Goal: Contribute content: Contribute content

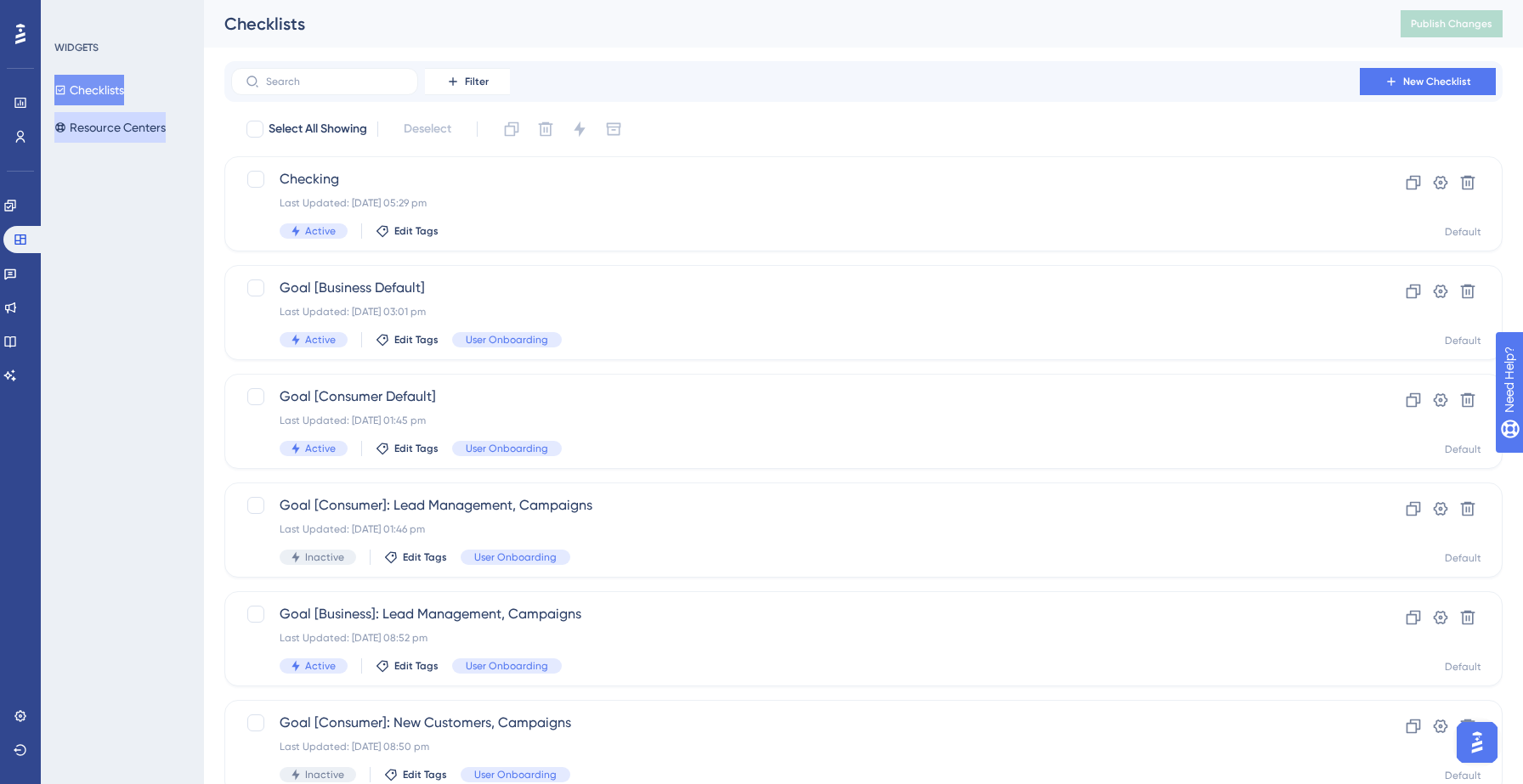
click at [108, 136] on button "Resource Centers" at bounding box center [110, 128] width 112 height 30
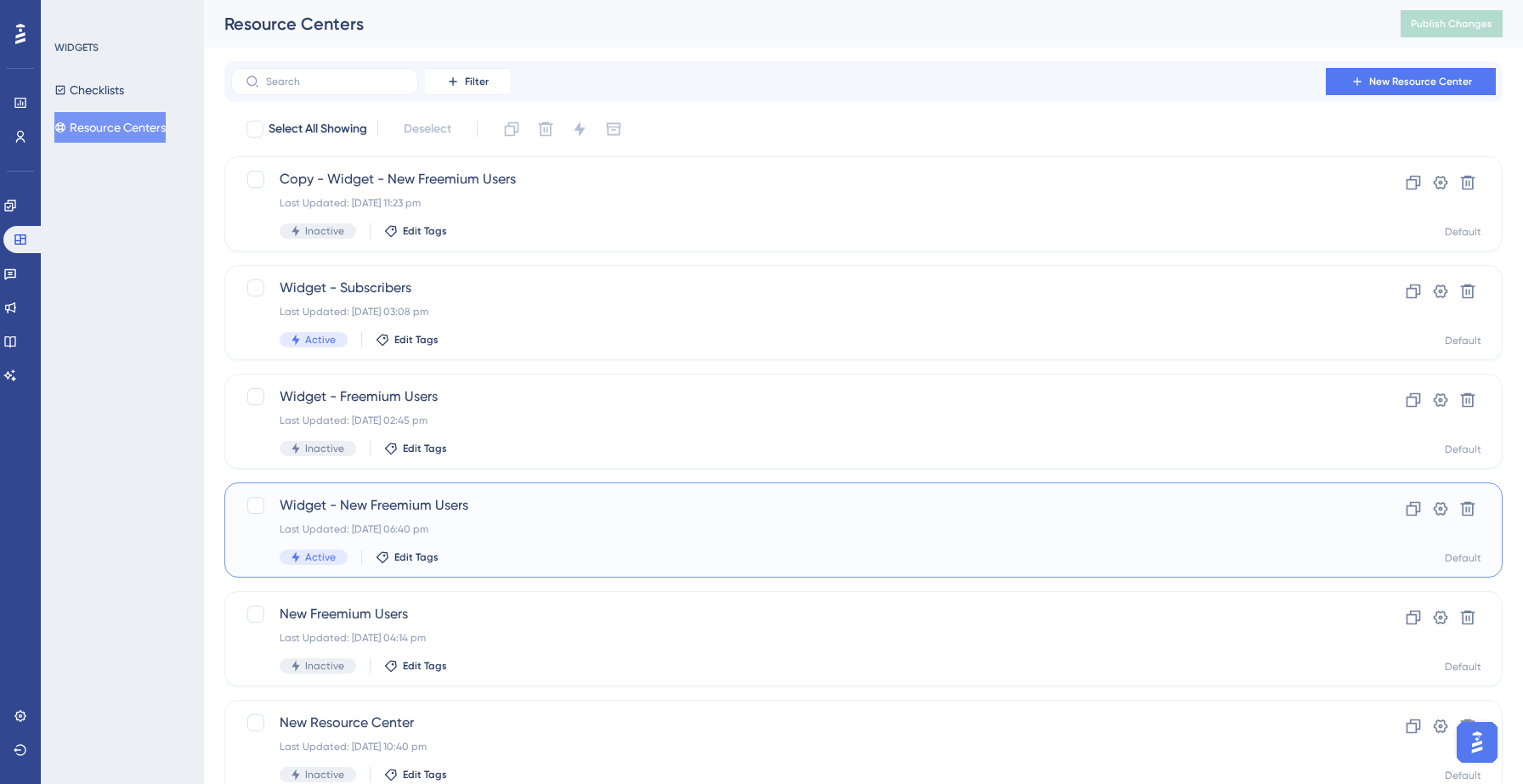
click at [439, 522] on div "Last Updated: [DATE] 06:40 pm" at bounding box center [796, 529] width 1031 height 13
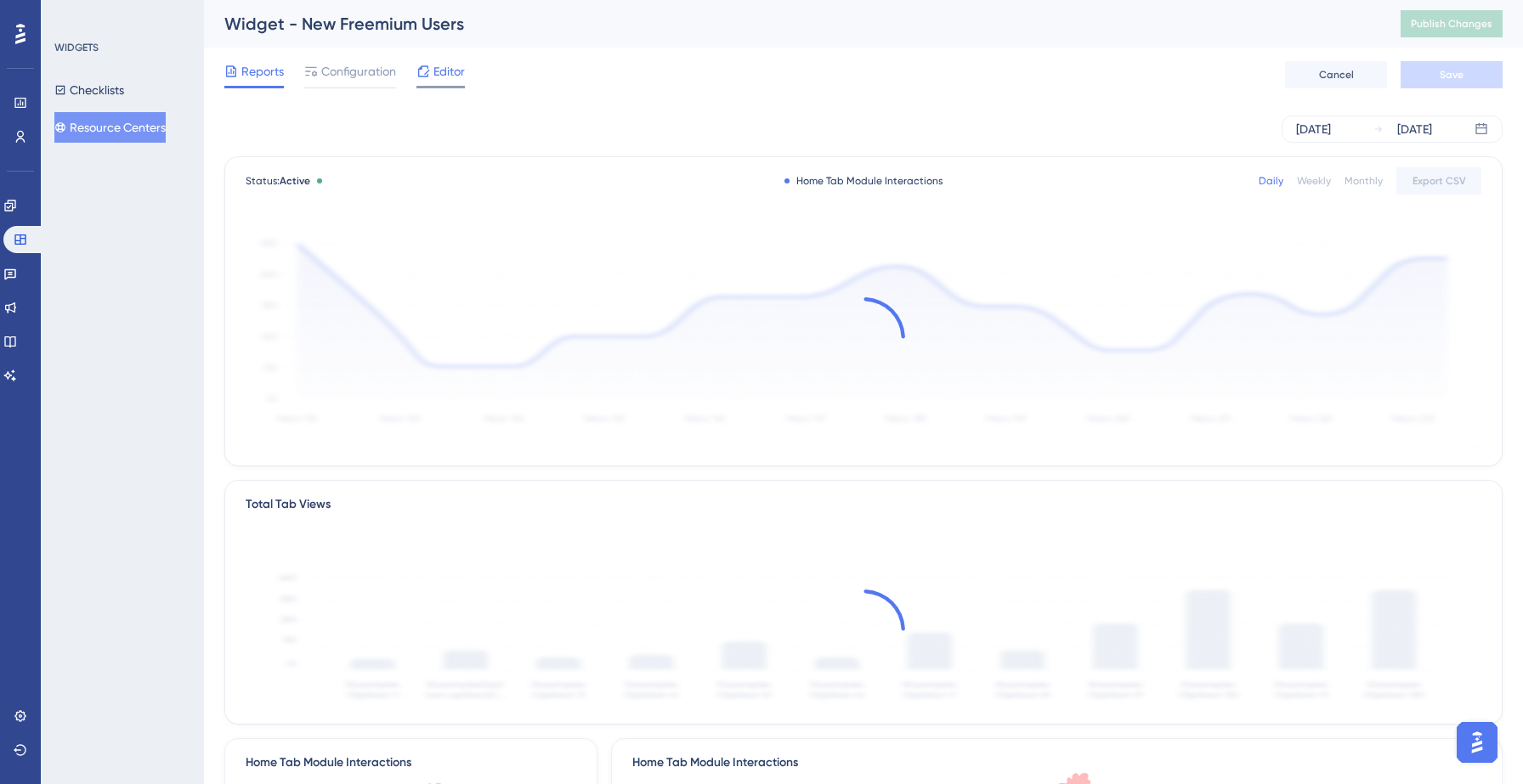
click at [455, 71] on span "Editor" at bounding box center [448, 72] width 31 height 21
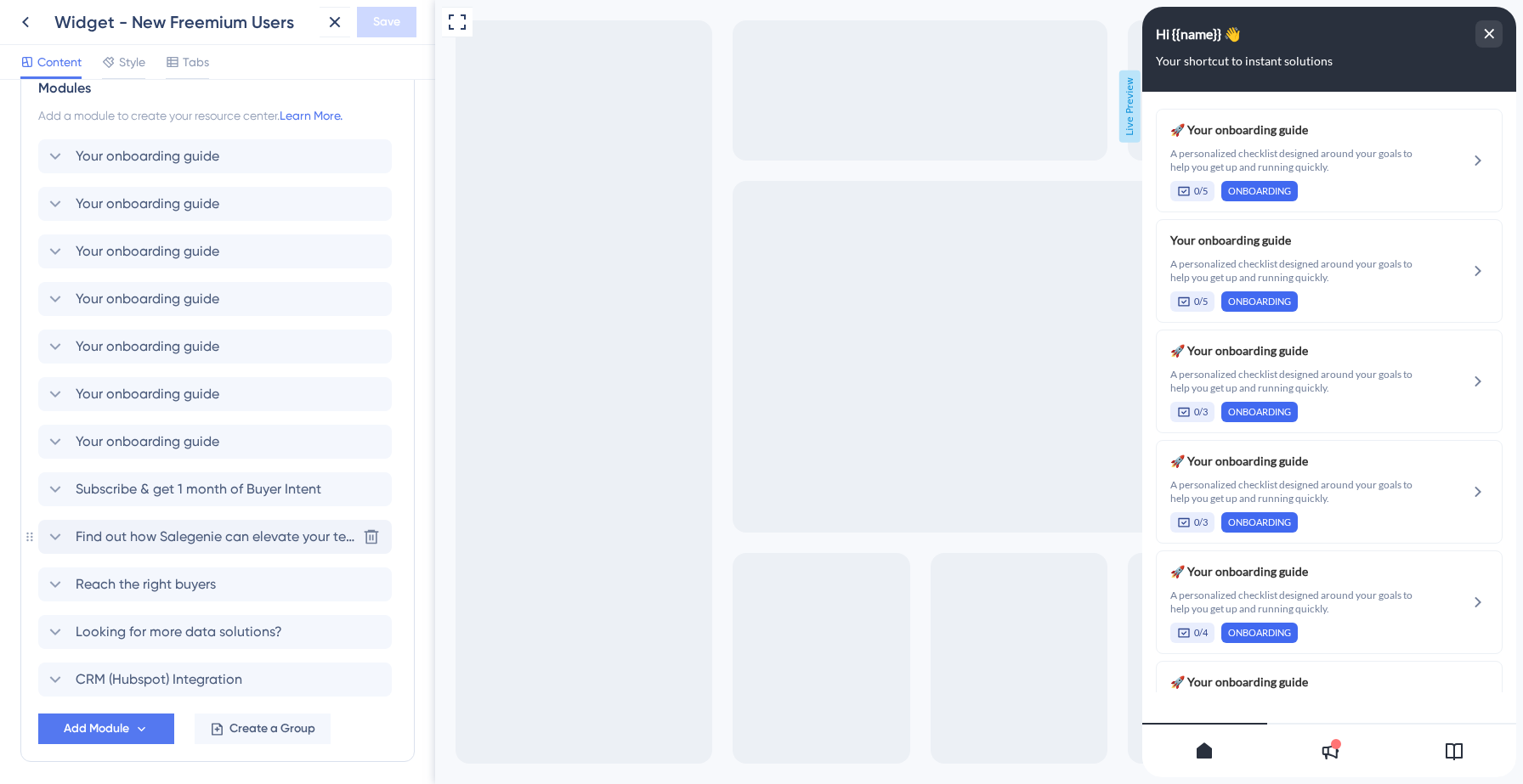
click at [123, 539] on span "Find out how Salegenie can elevate your team!" at bounding box center [216, 537] width 280 height 21
click at [118, 539] on div "Find out how Salegenie can elevate your team! [GEOGRAPHIC_DATA]" at bounding box center [215, 537] width 354 height 34
click at [56, 538] on icon at bounding box center [56, 536] width 11 height 7
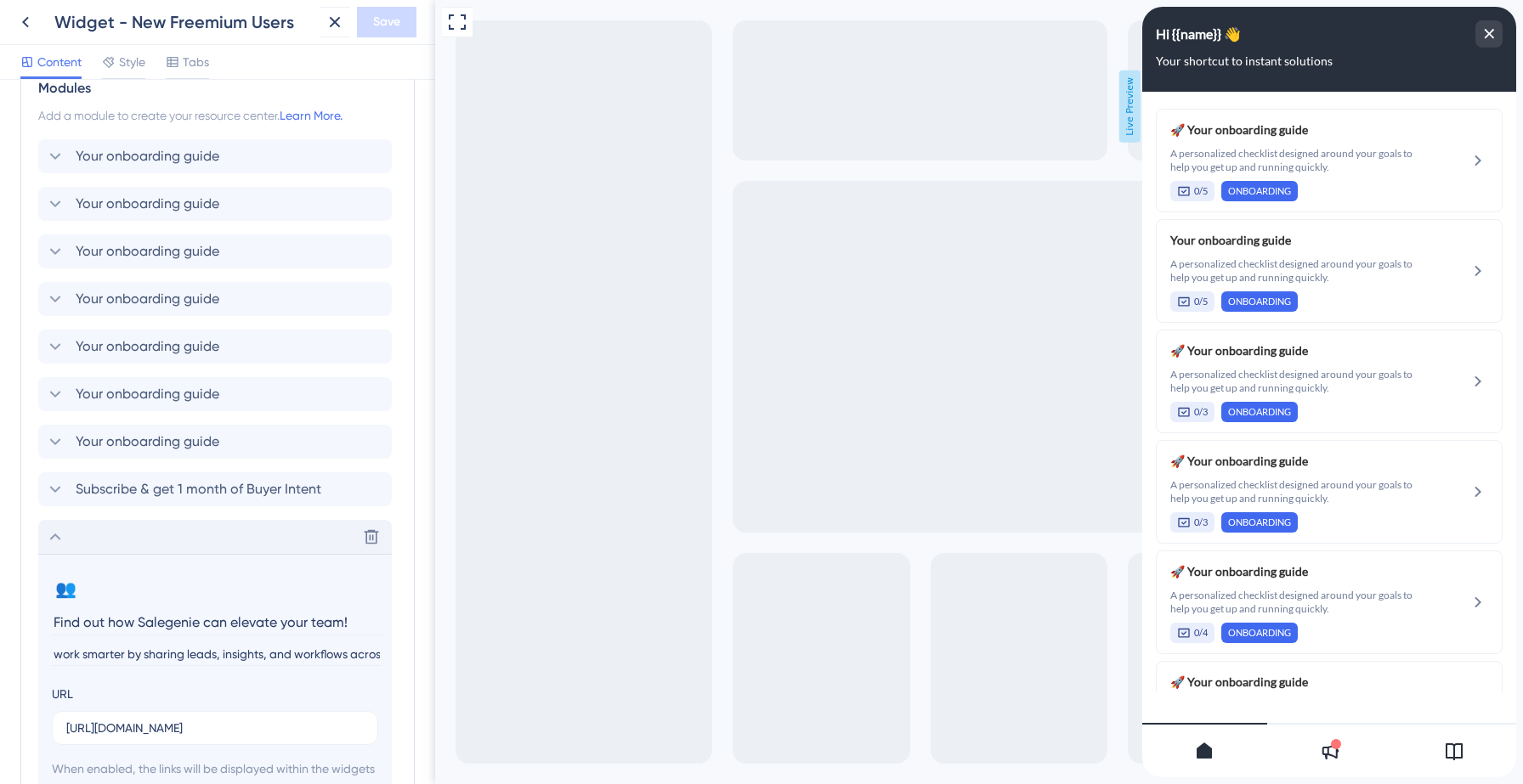
click at [62, 654] on input "work smarter by sharing leads, insights, and workflows across the team" at bounding box center [217, 654] width 330 height 23
type input "Work smarter by sharing leads, insights, and workflows across the team"
click at [379, 31] on span "Save" at bounding box center [386, 23] width 27 height 21
click at [311, 29] on button at bounding box center [323, 31] width 26 height 27
click at [33, 26] on icon at bounding box center [26, 23] width 21 height 21
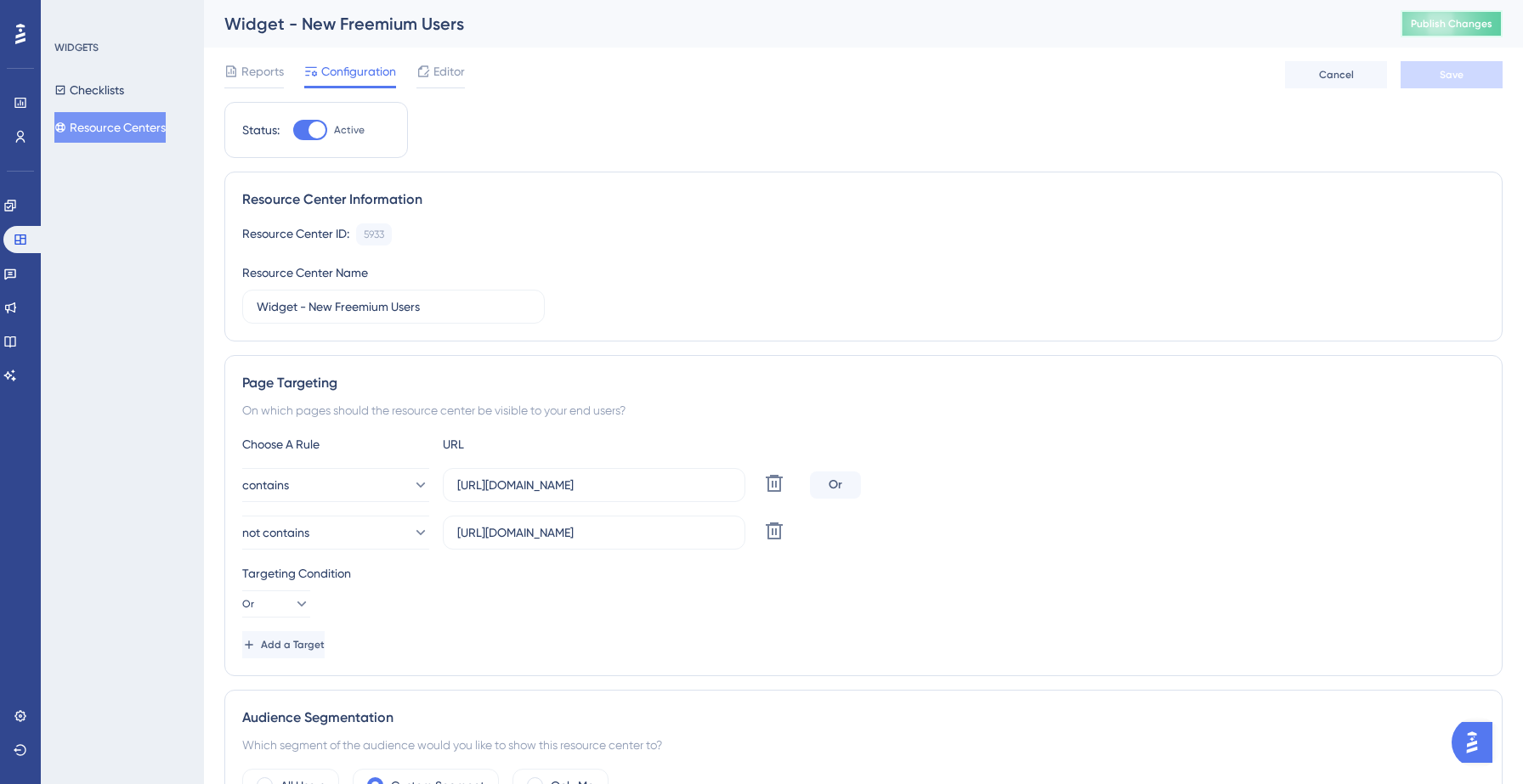
click at [1473, 26] on span "Publish Changes" at bounding box center [1451, 24] width 81 height 13
click at [112, 127] on button "Resource Centers" at bounding box center [110, 128] width 112 height 30
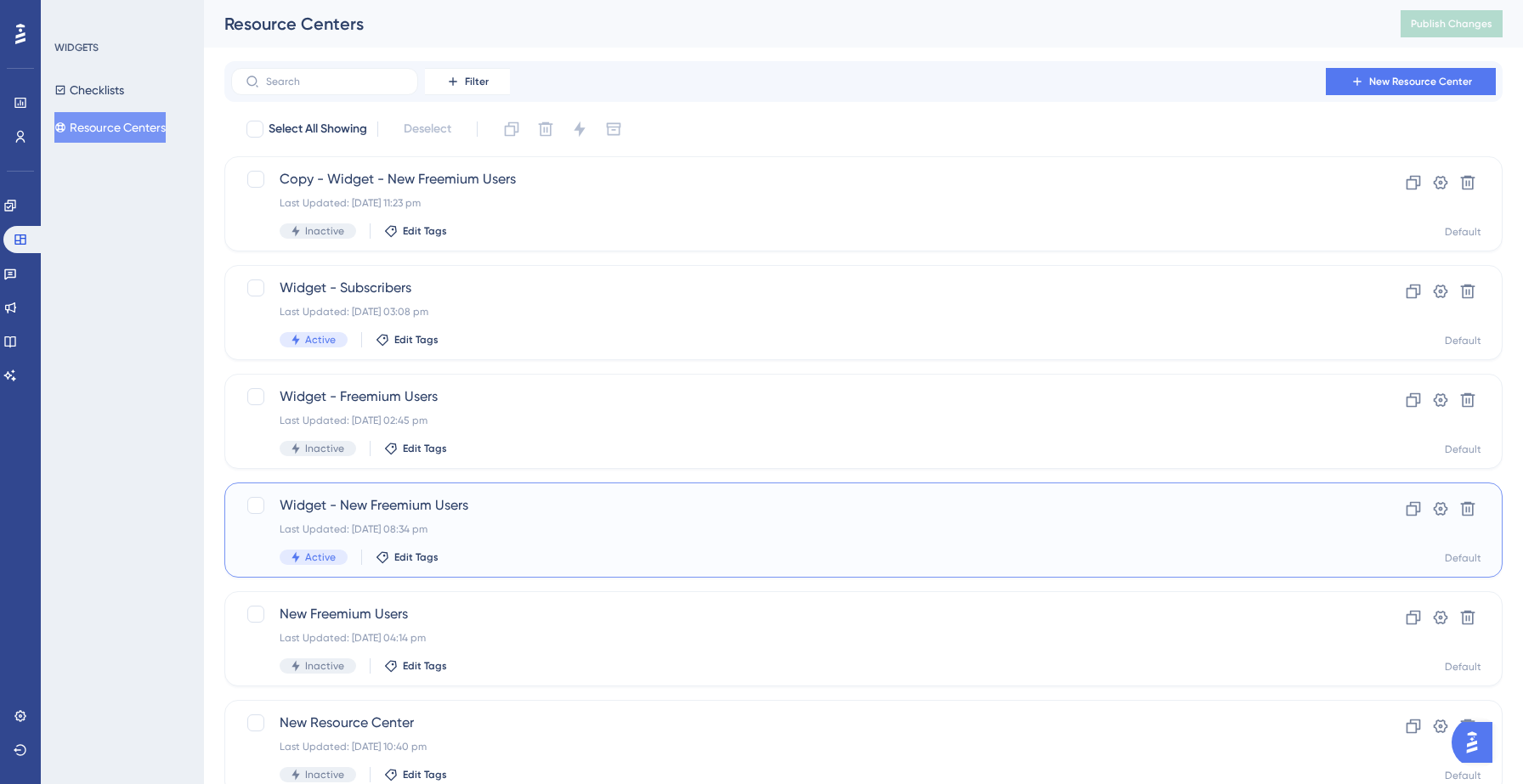
click at [424, 515] on div "Widget - New Freemium Users Last Updated: [DATE] 08:34 pm Active Edit Tags" at bounding box center [796, 531] width 1031 height 70
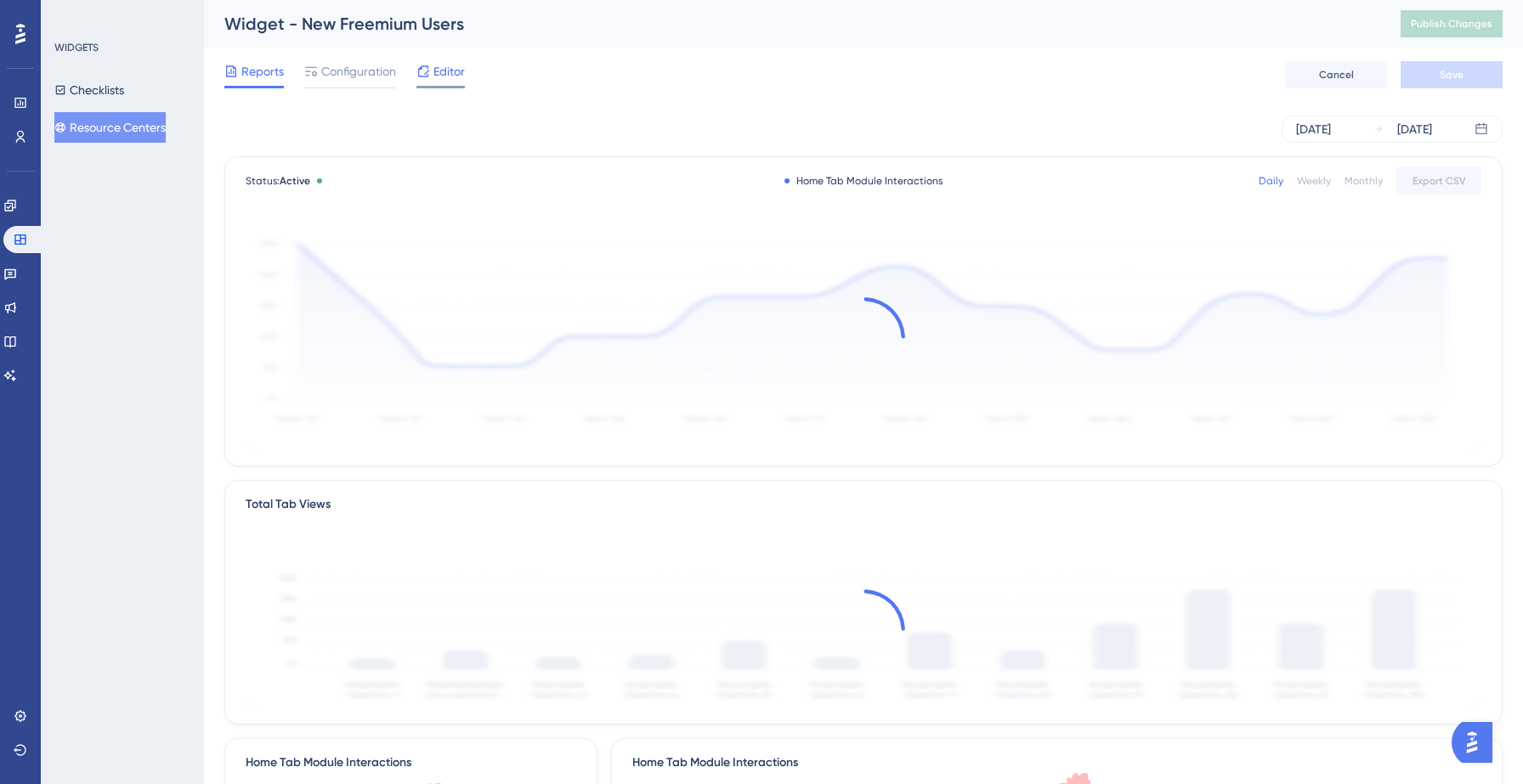
click at [439, 79] on span "Editor" at bounding box center [448, 72] width 31 height 21
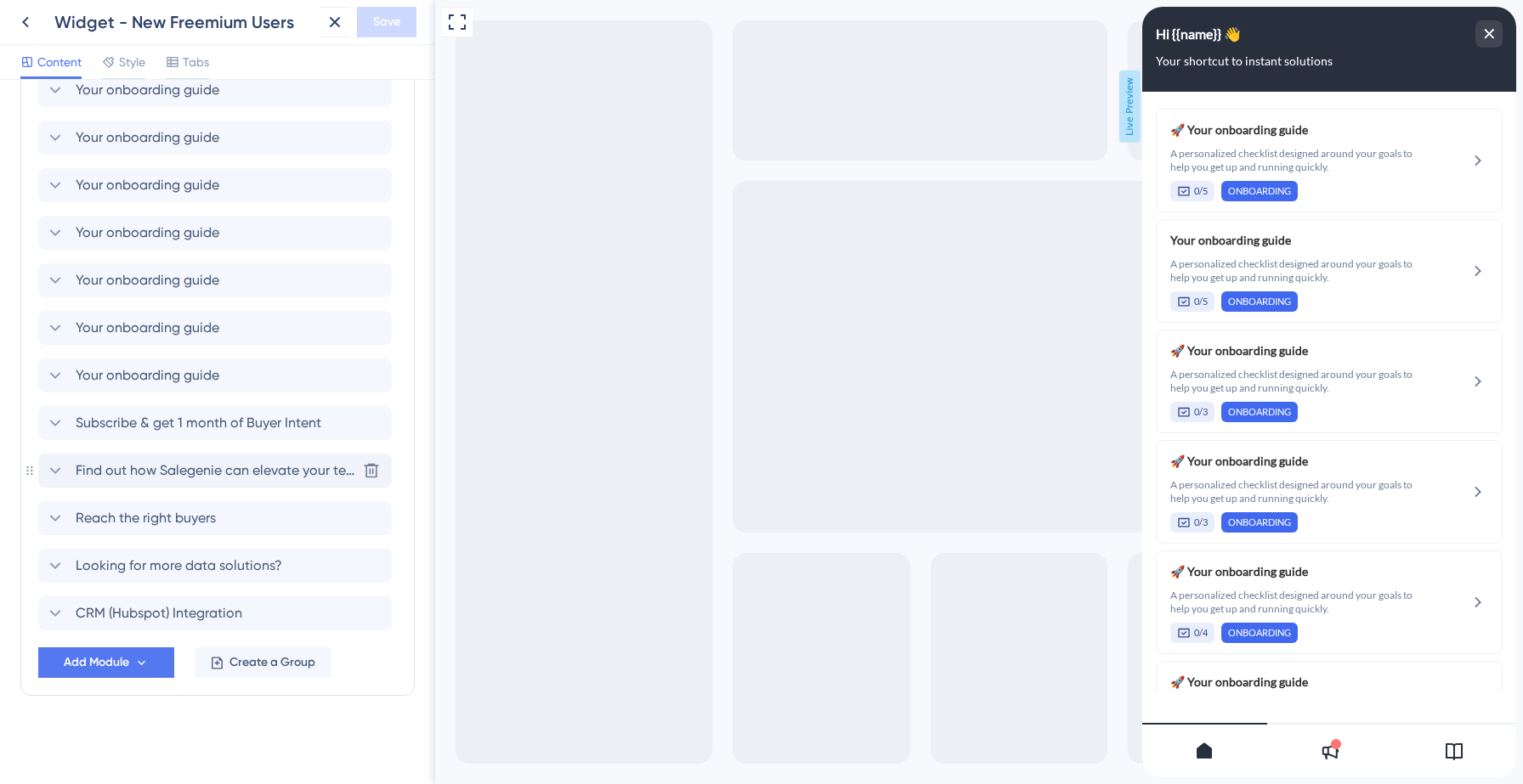
click at [172, 476] on span "Find out how Salegenie can elevate your team!" at bounding box center [216, 471] width 280 height 21
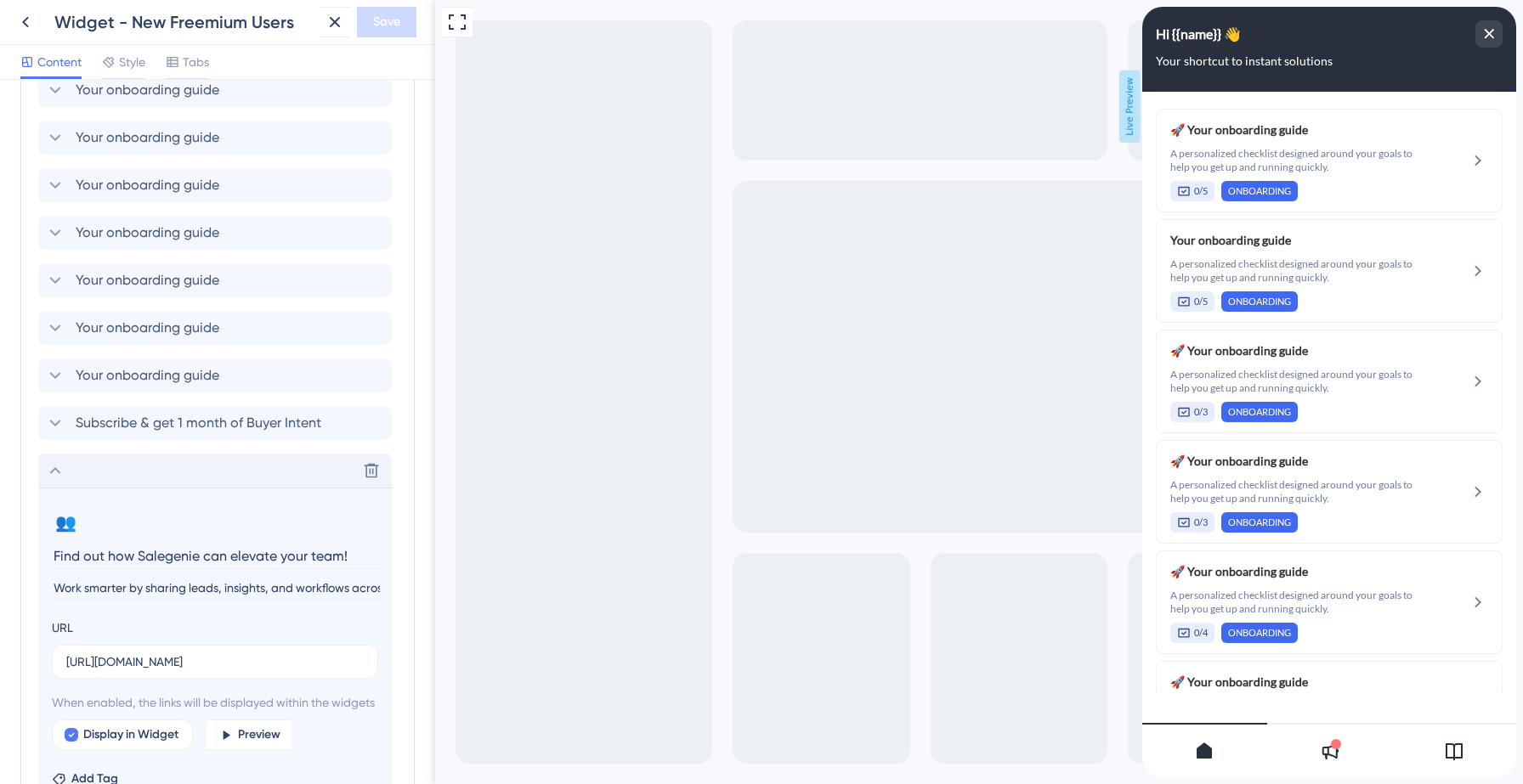
scroll to position [280, 0]
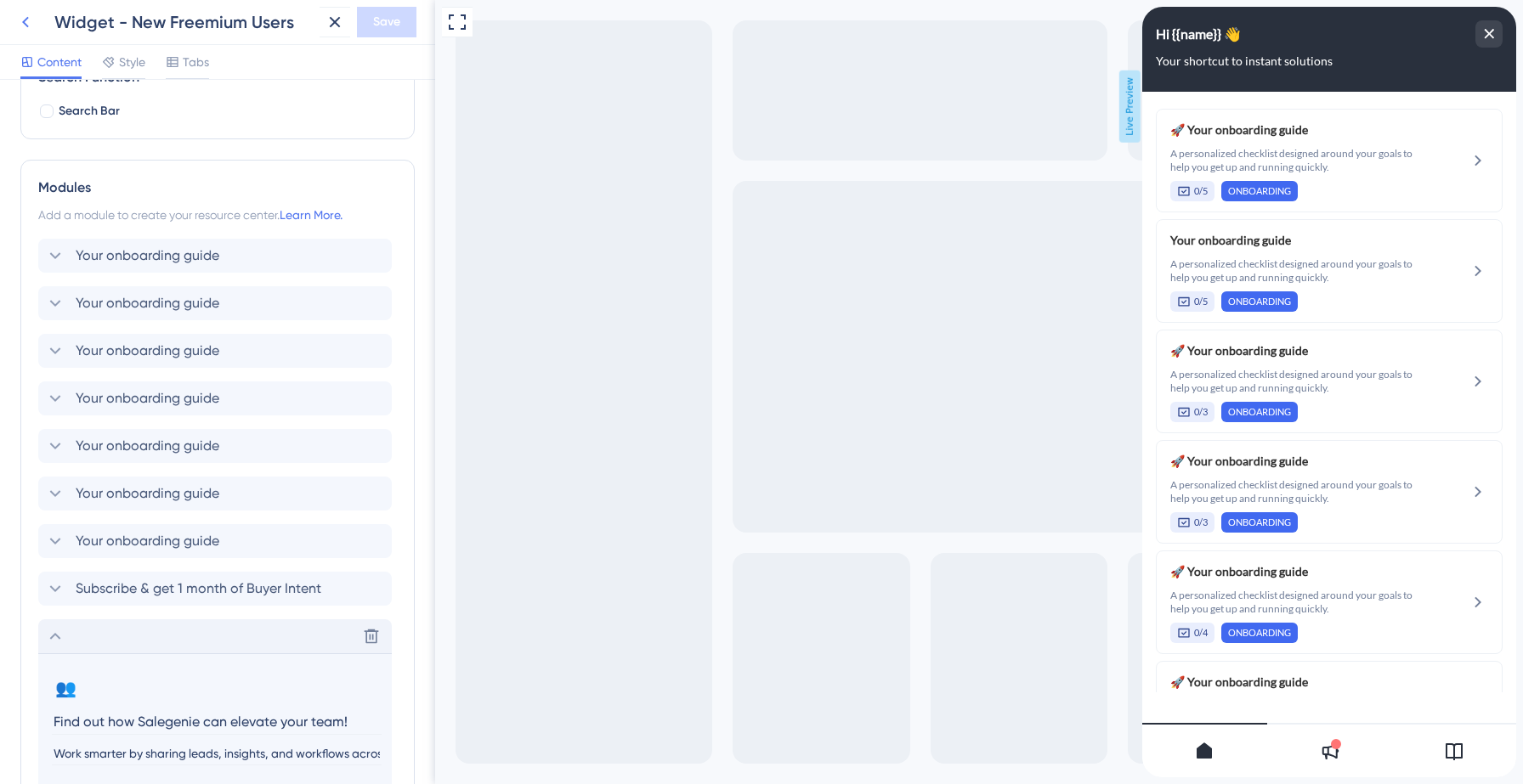
click at [29, 17] on icon at bounding box center [26, 23] width 21 height 21
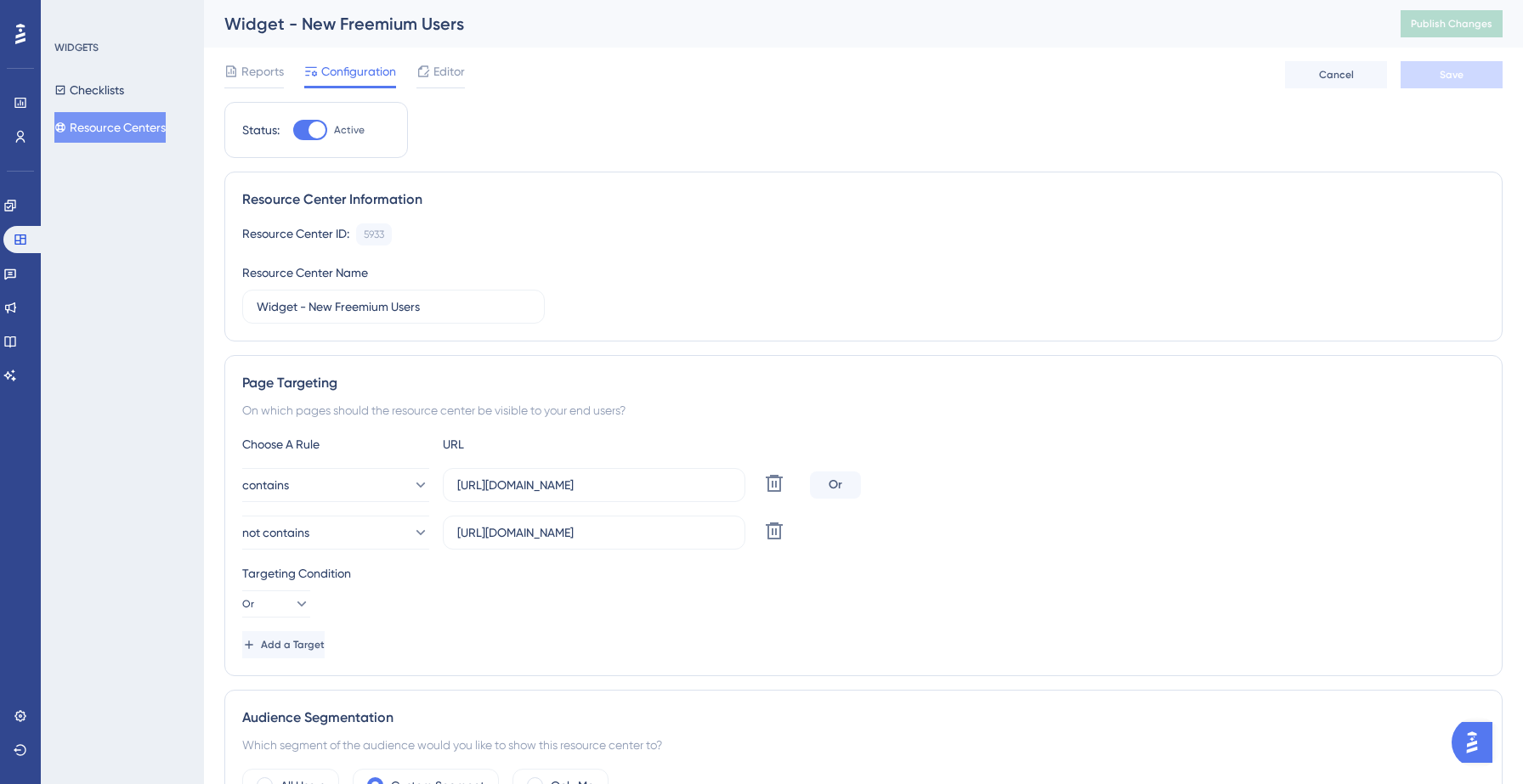
click at [112, 117] on button "Resource Centers" at bounding box center [110, 128] width 112 height 30
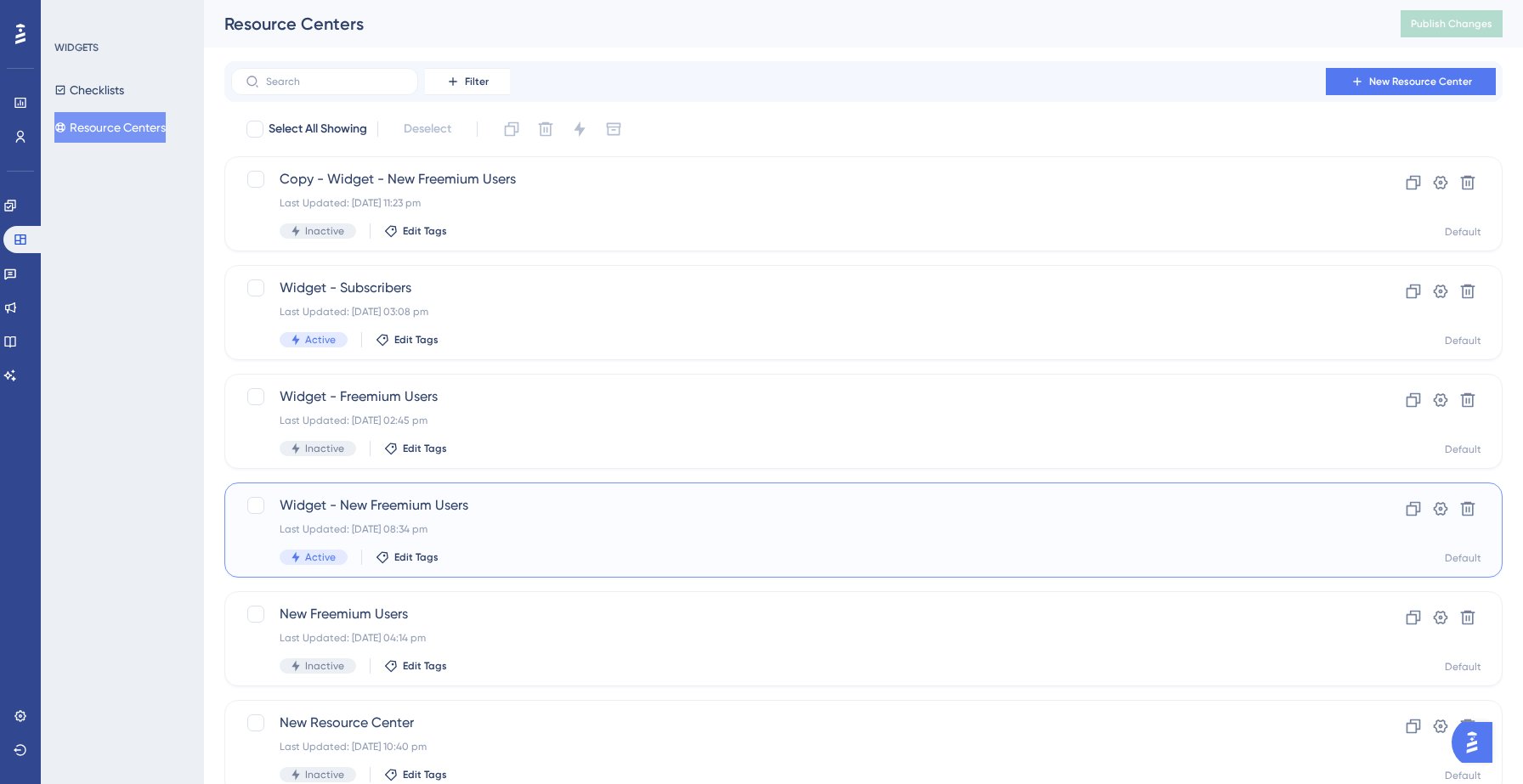
click at [431, 520] on div "Widget - New Freemium Users Last Updated: [DATE] 08:34 pm Active Edit Tags" at bounding box center [796, 531] width 1031 height 70
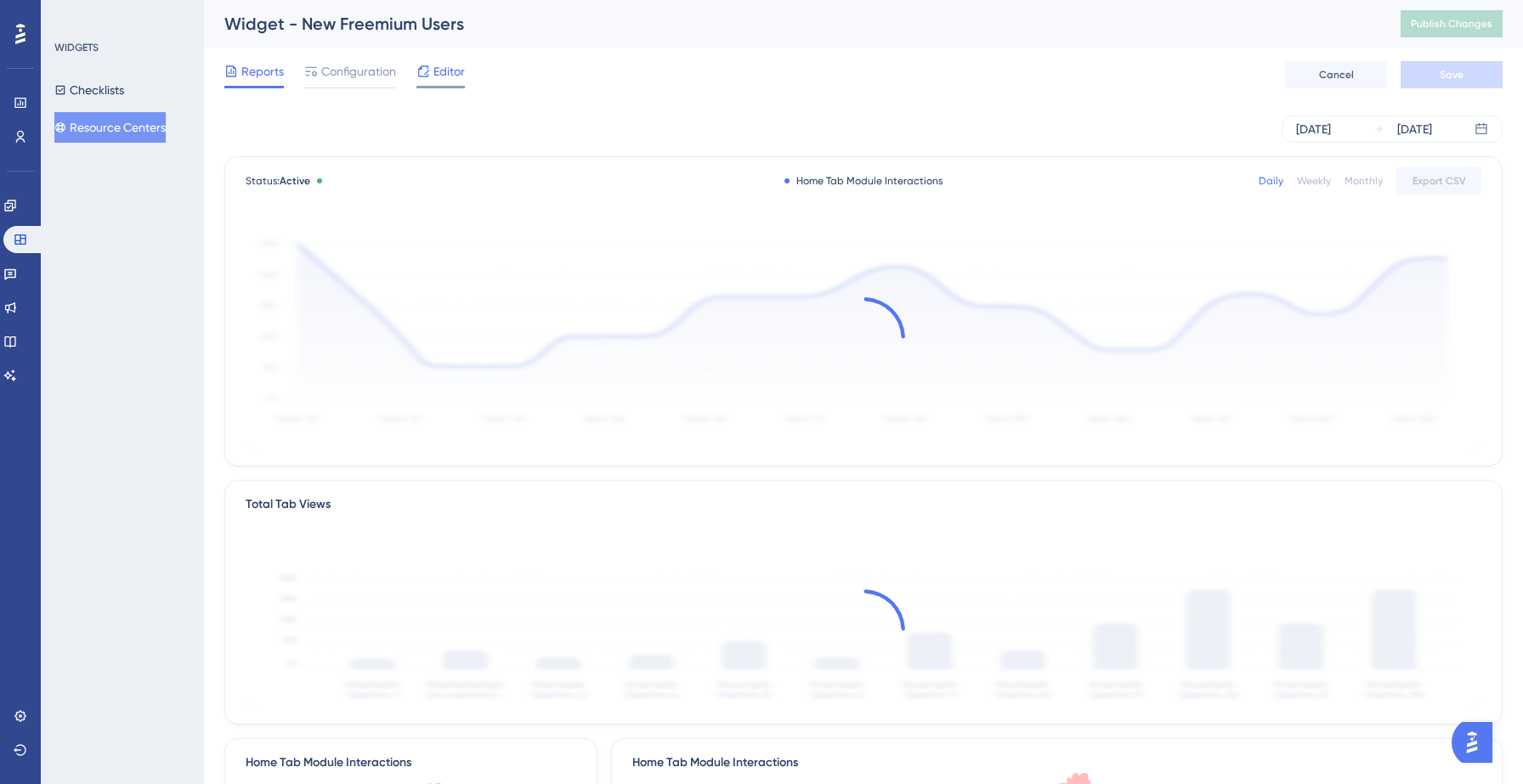
click at [446, 67] on span "Editor" at bounding box center [448, 72] width 31 height 21
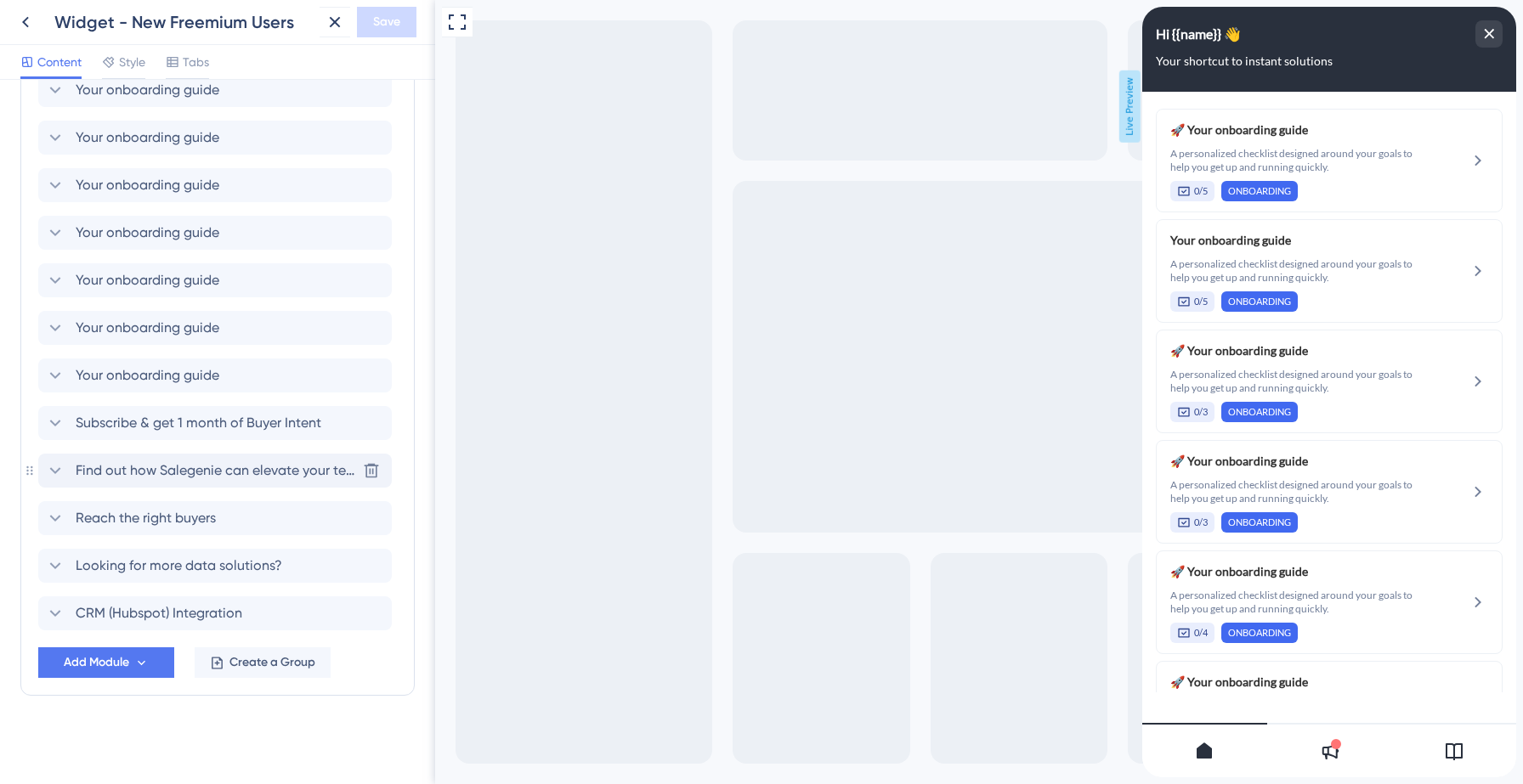
click at [180, 466] on span "Find out how Salegenie can elevate your team!" at bounding box center [216, 471] width 280 height 21
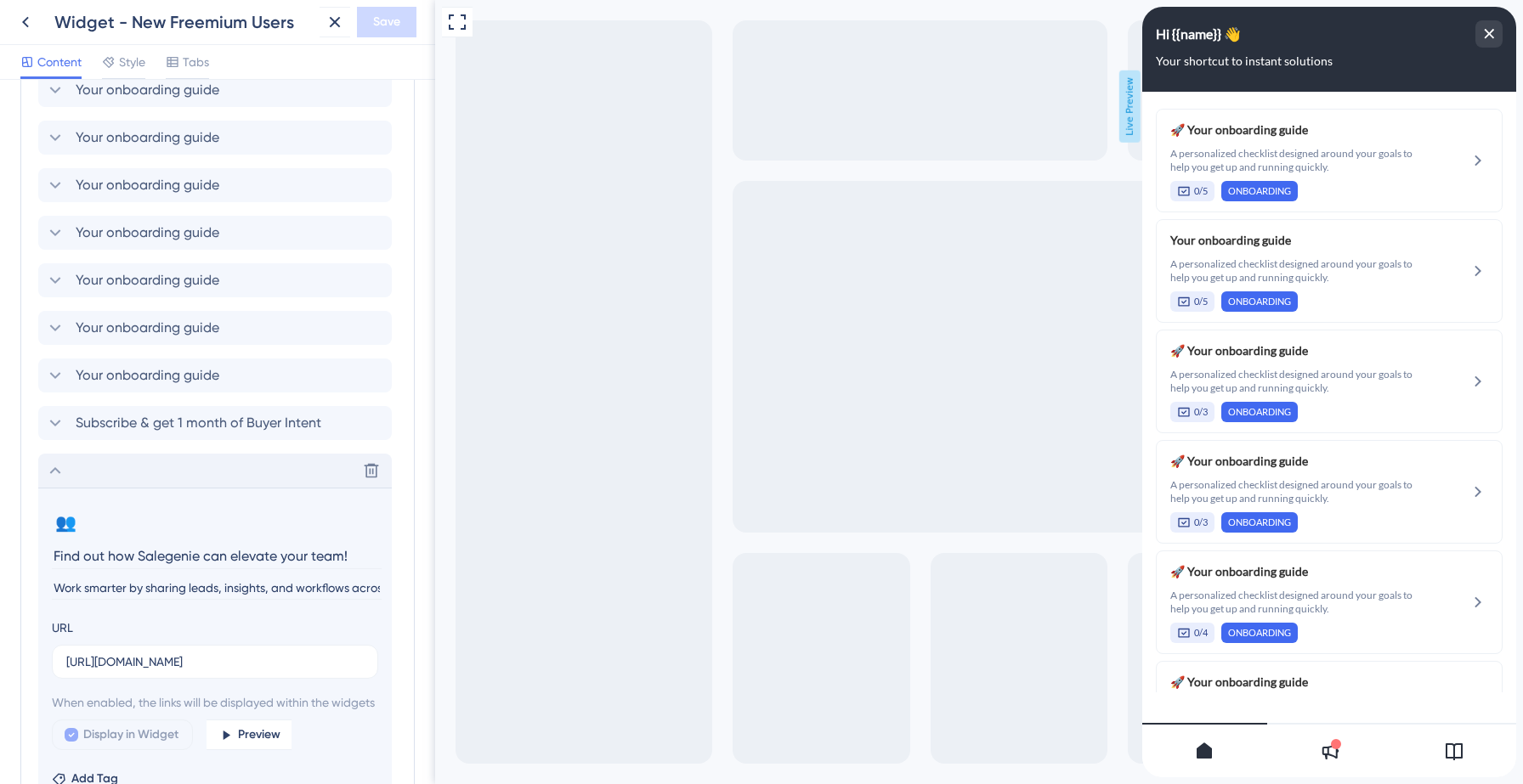
click at [77, 587] on input "Work smarter by sharing leads, insights, and workflows across the team" at bounding box center [217, 588] width 330 height 23
click at [170, 588] on input "Work smarter by sharing leads, insights, and workflows across the team" at bounding box center [217, 588] width 330 height 23
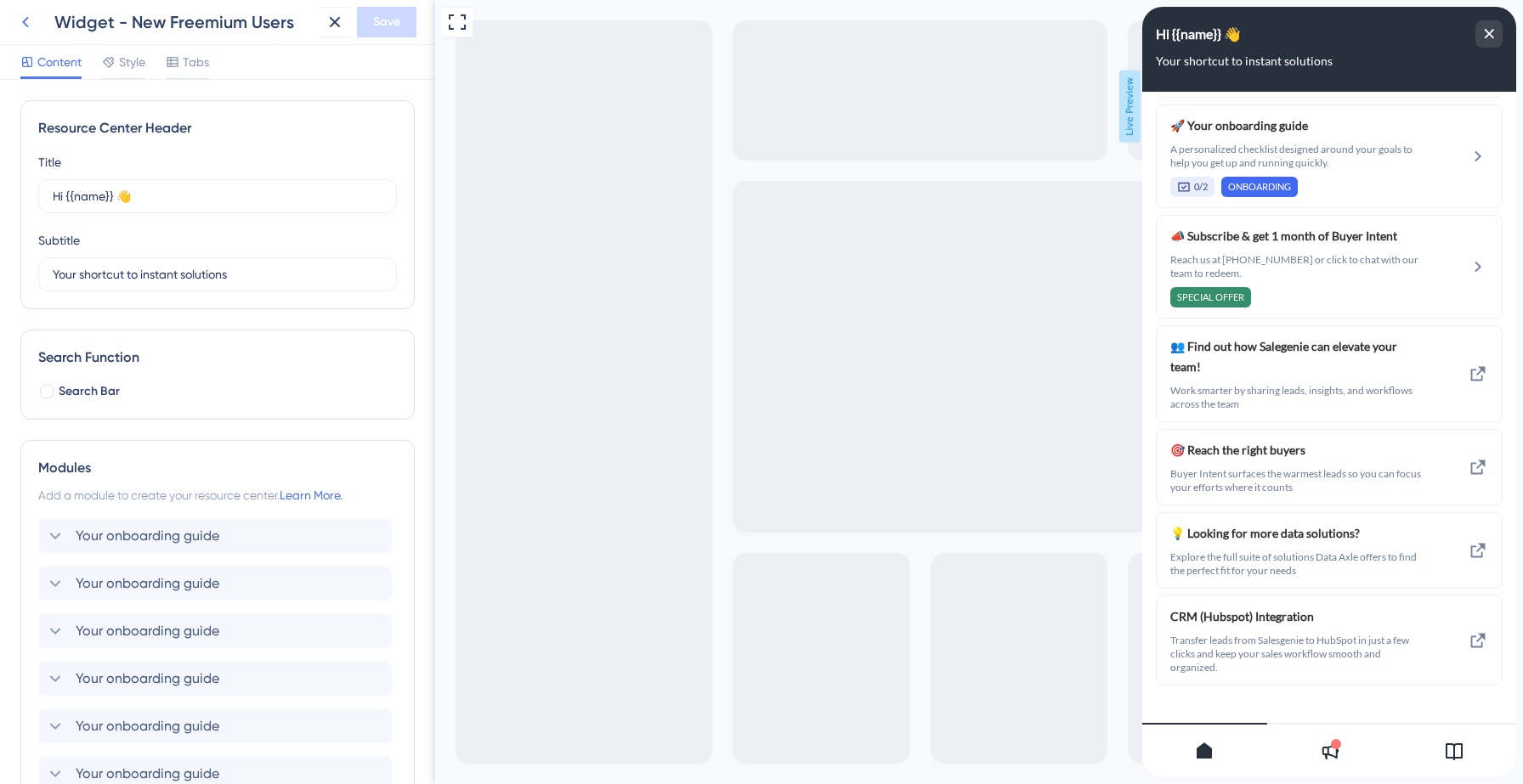
click at [35, 15] on icon at bounding box center [26, 23] width 21 height 21
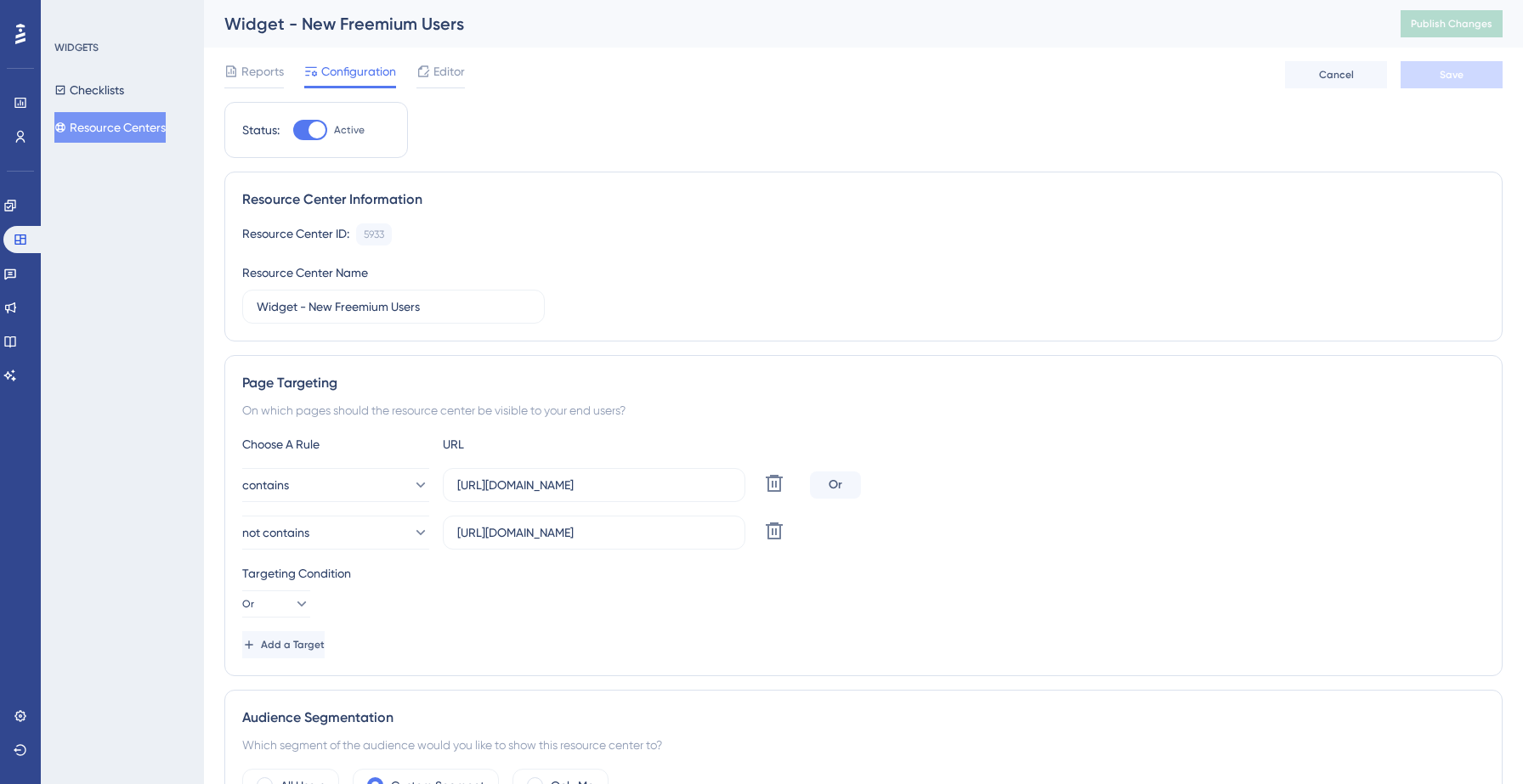
click at [18, 21] on div at bounding box center [20, 34] width 27 height 27
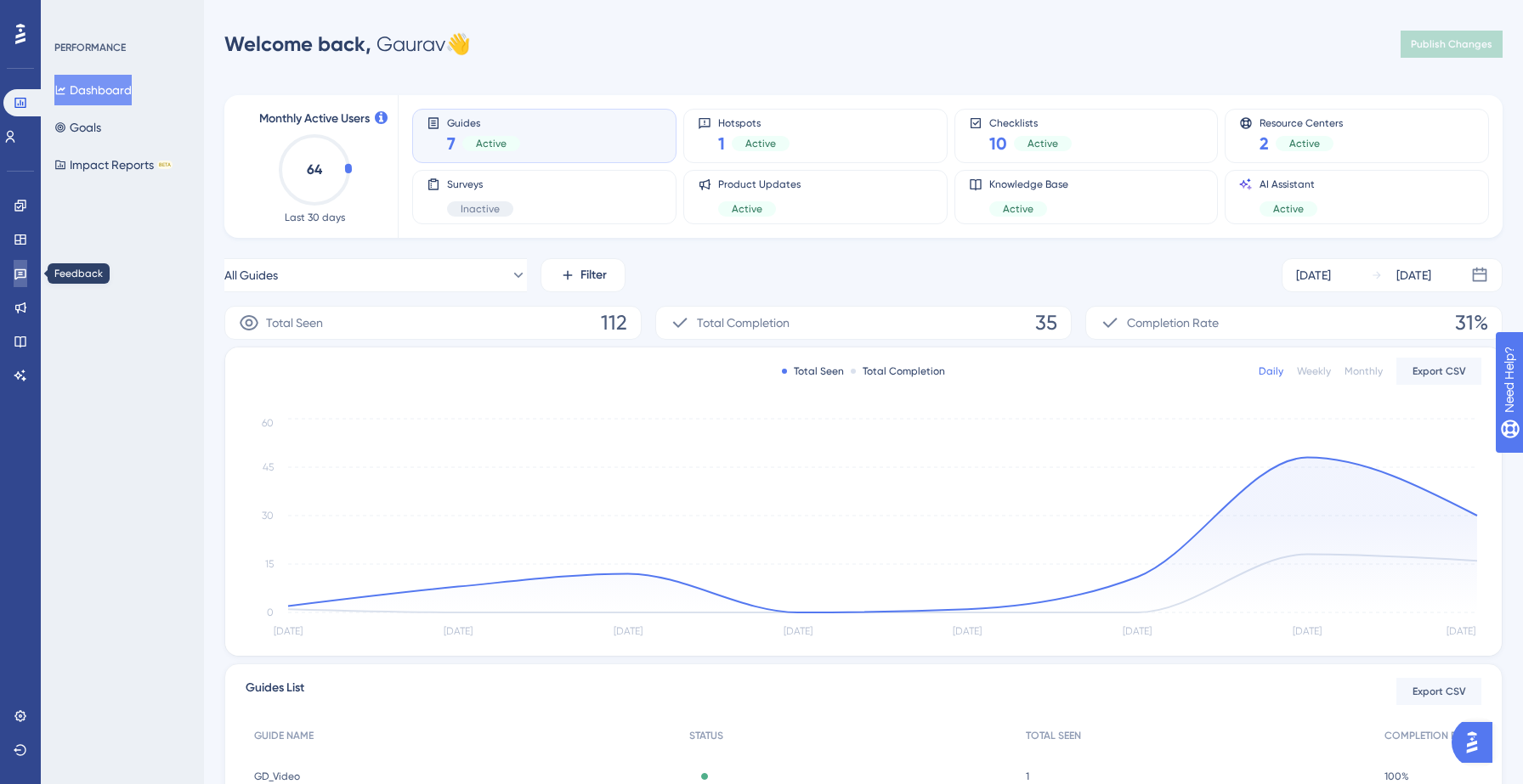
click at [13, 276] on icon at bounding box center [20, 273] width 13 height 13
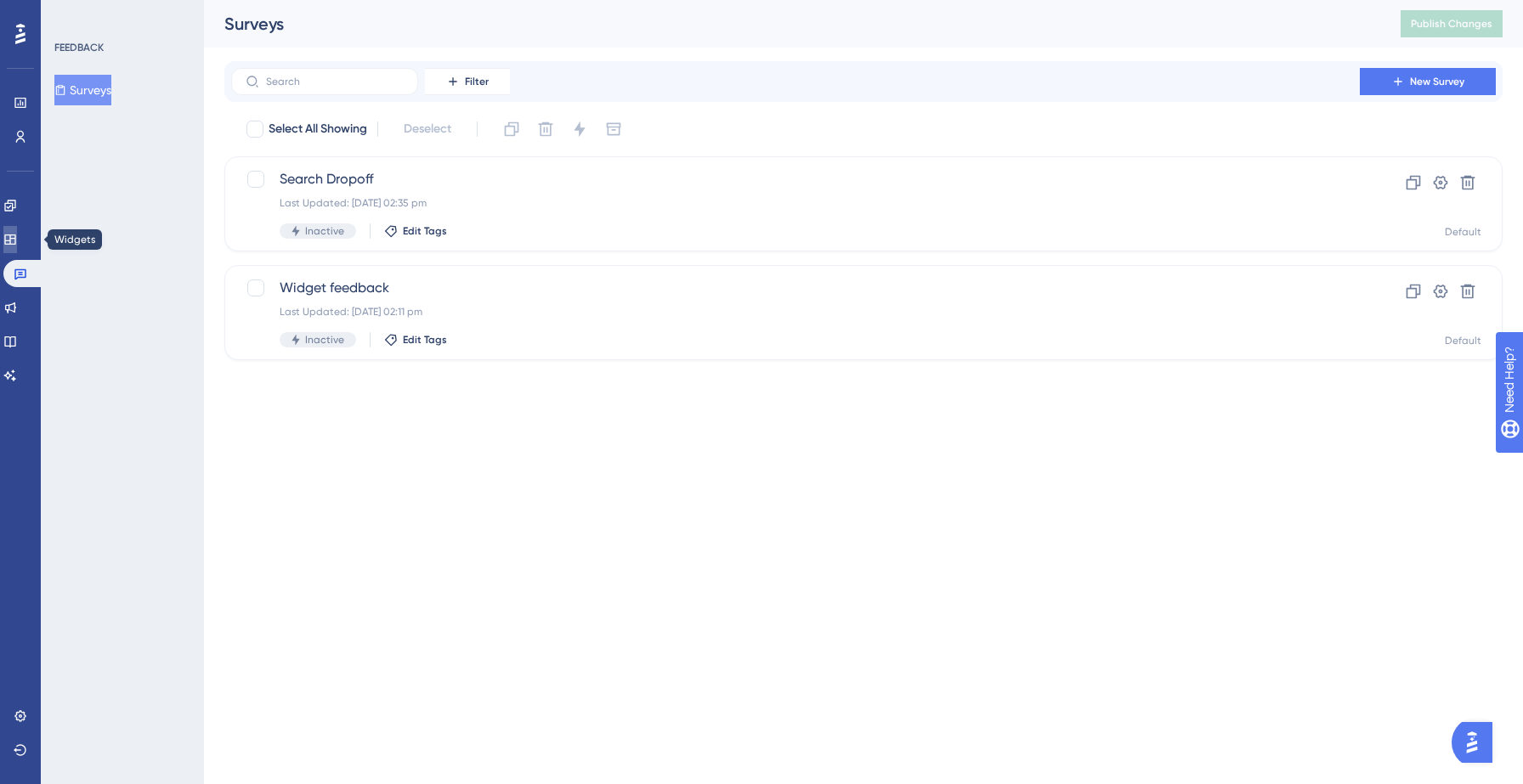
click at [17, 252] on link at bounding box center [10, 239] width 13 height 27
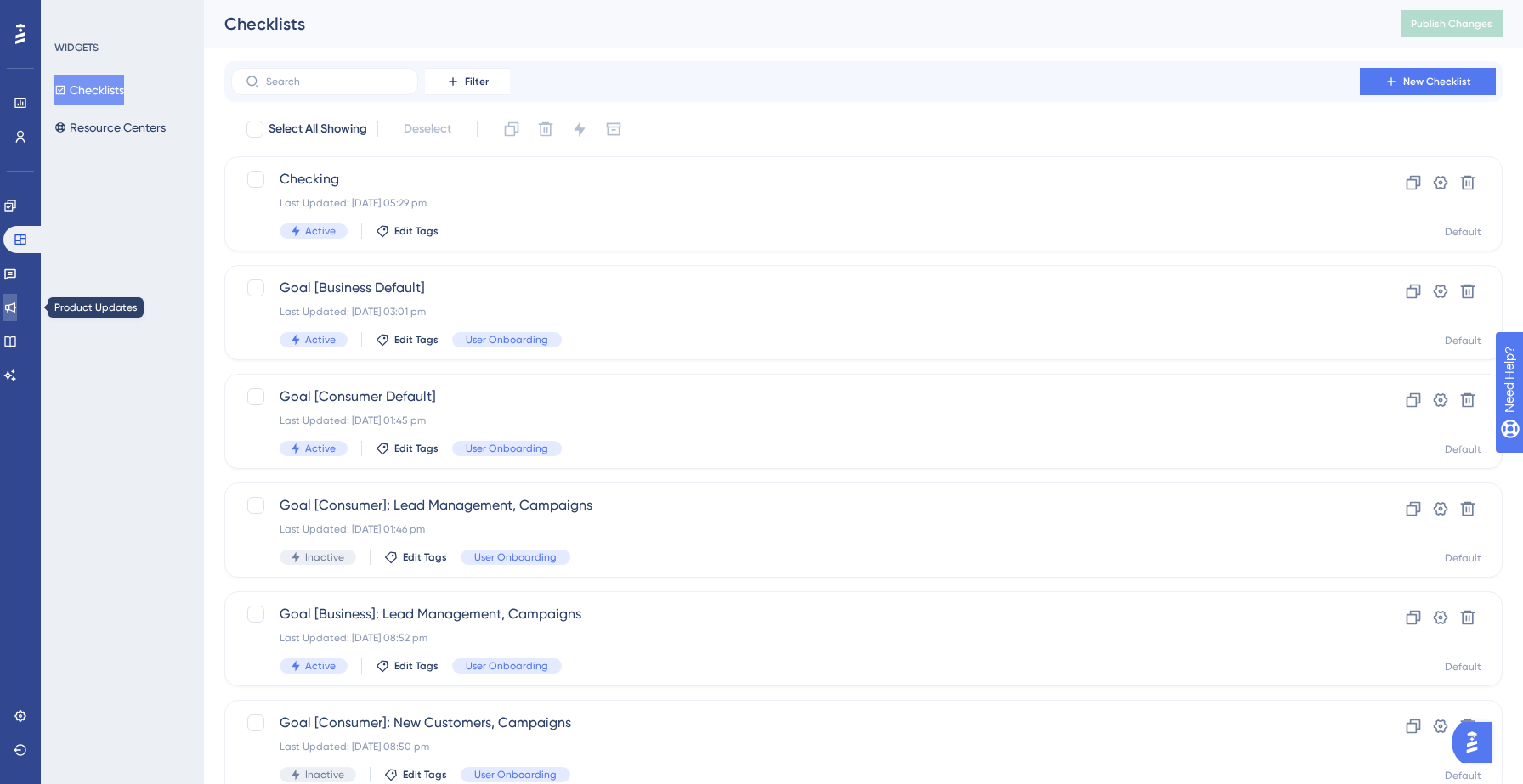
click at [17, 306] on icon at bounding box center [10, 307] width 13 height 13
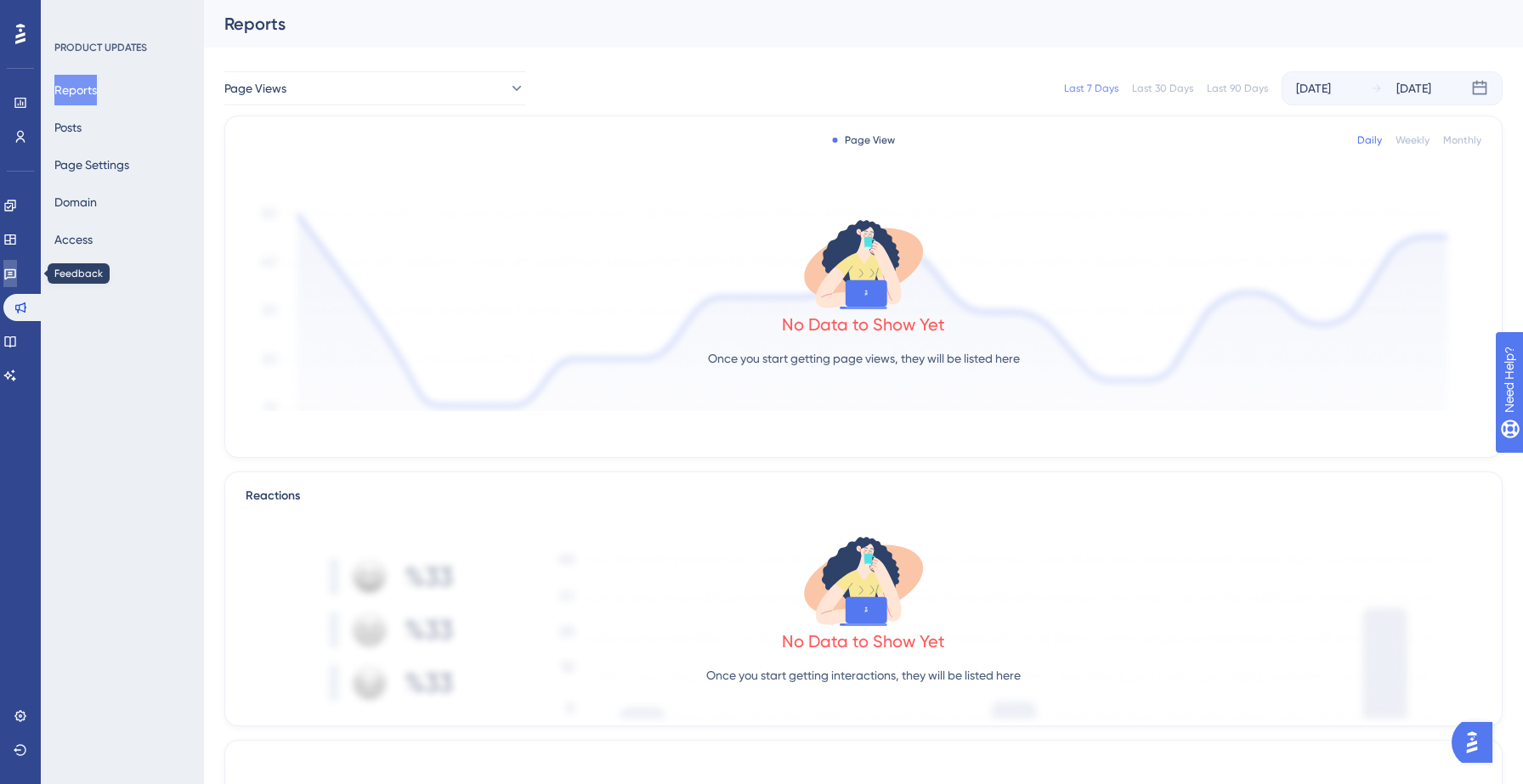
click at [17, 267] on icon at bounding box center [10, 273] width 13 height 13
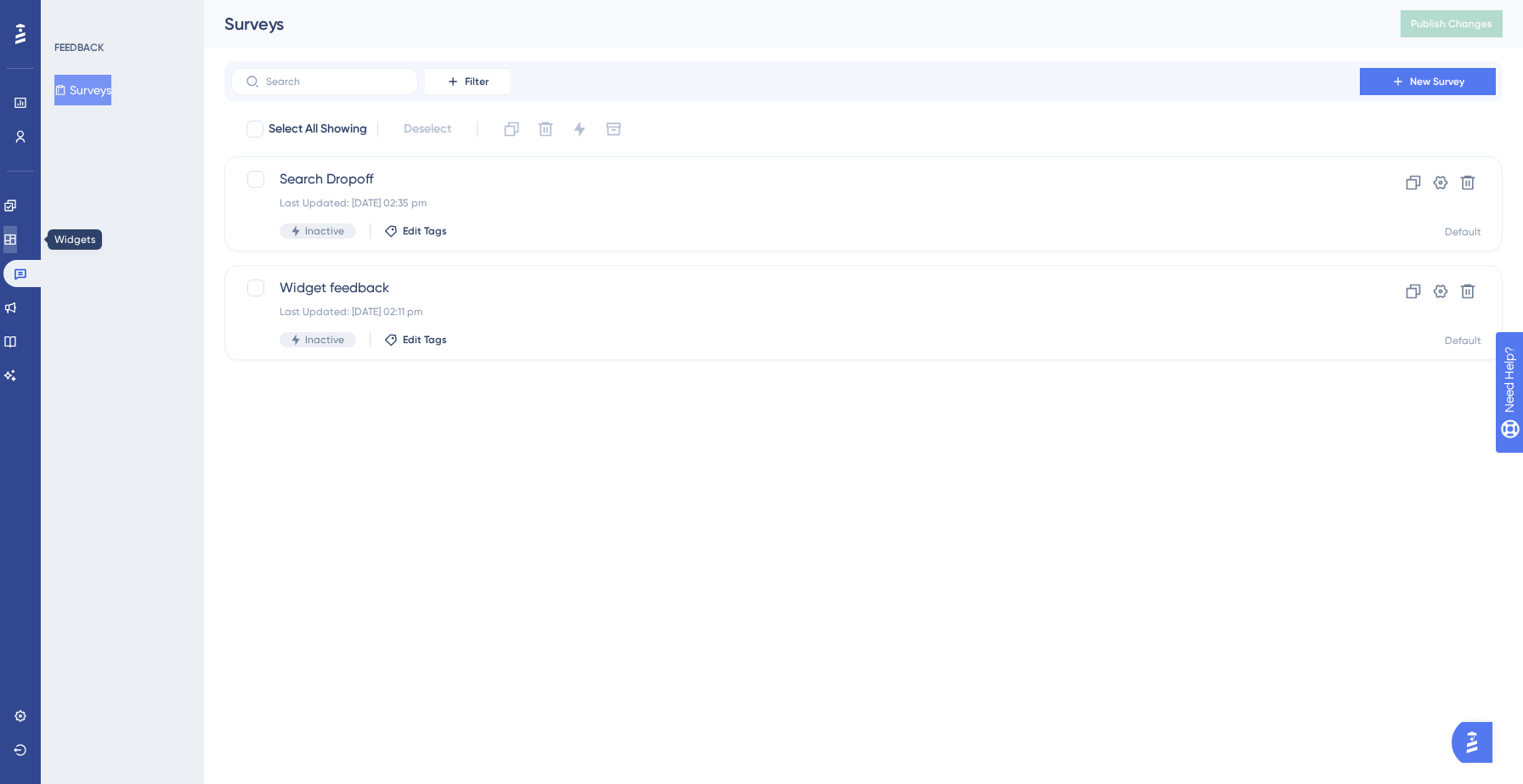
click at [17, 241] on icon at bounding box center [10, 239] width 13 height 13
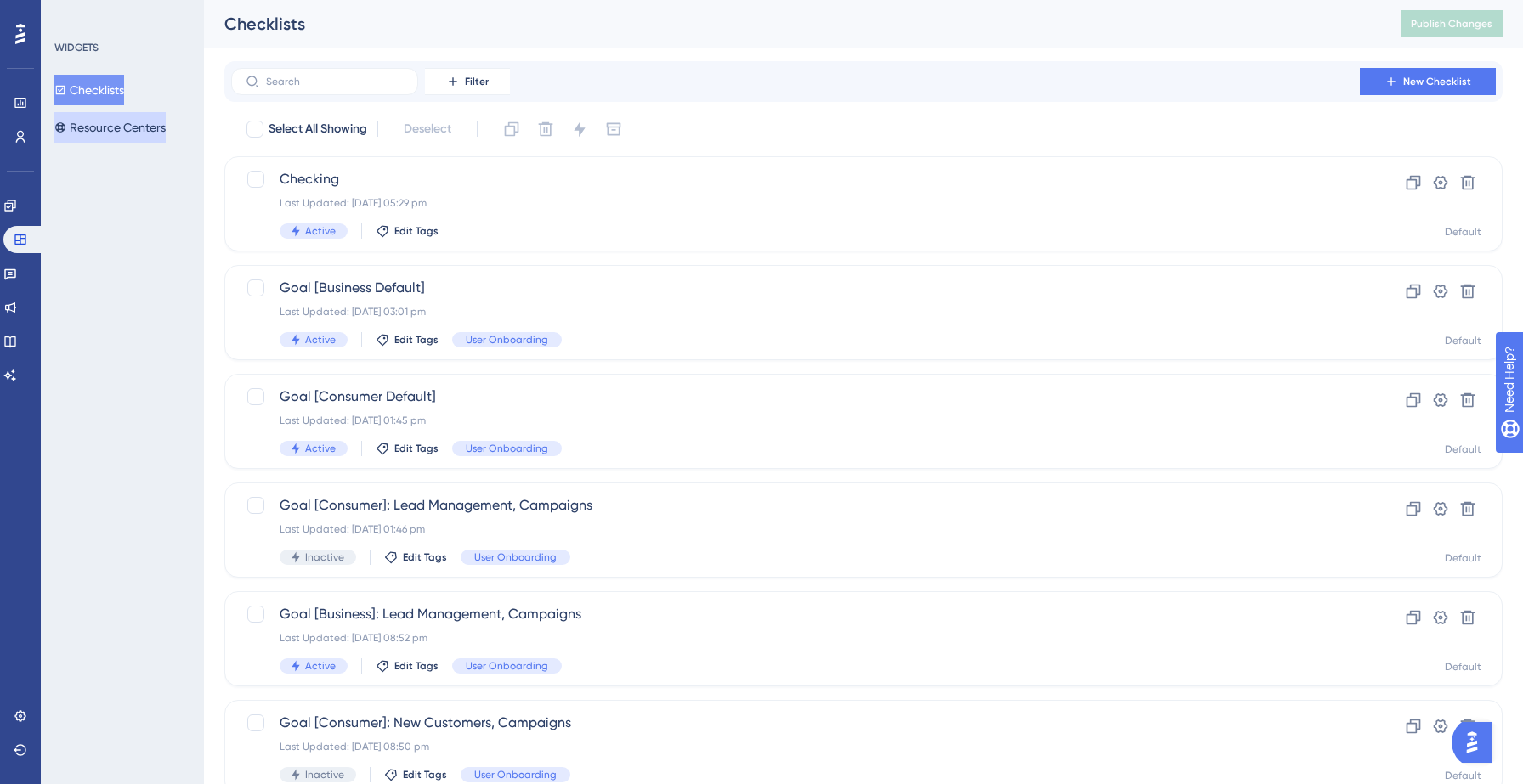
click at [114, 123] on button "Resource Centers" at bounding box center [110, 128] width 112 height 30
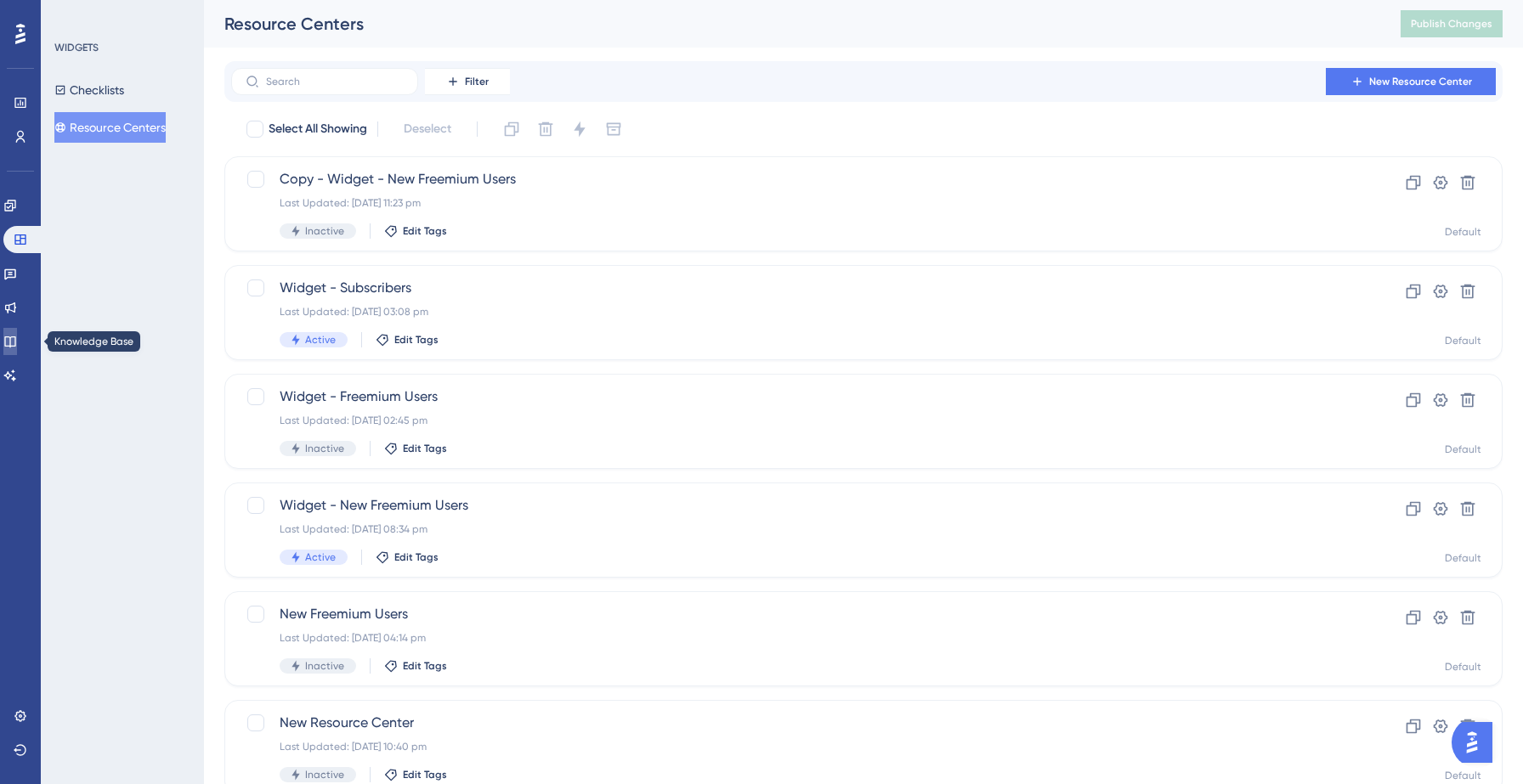
click at [17, 342] on icon at bounding box center [10, 341] width 13 height 13
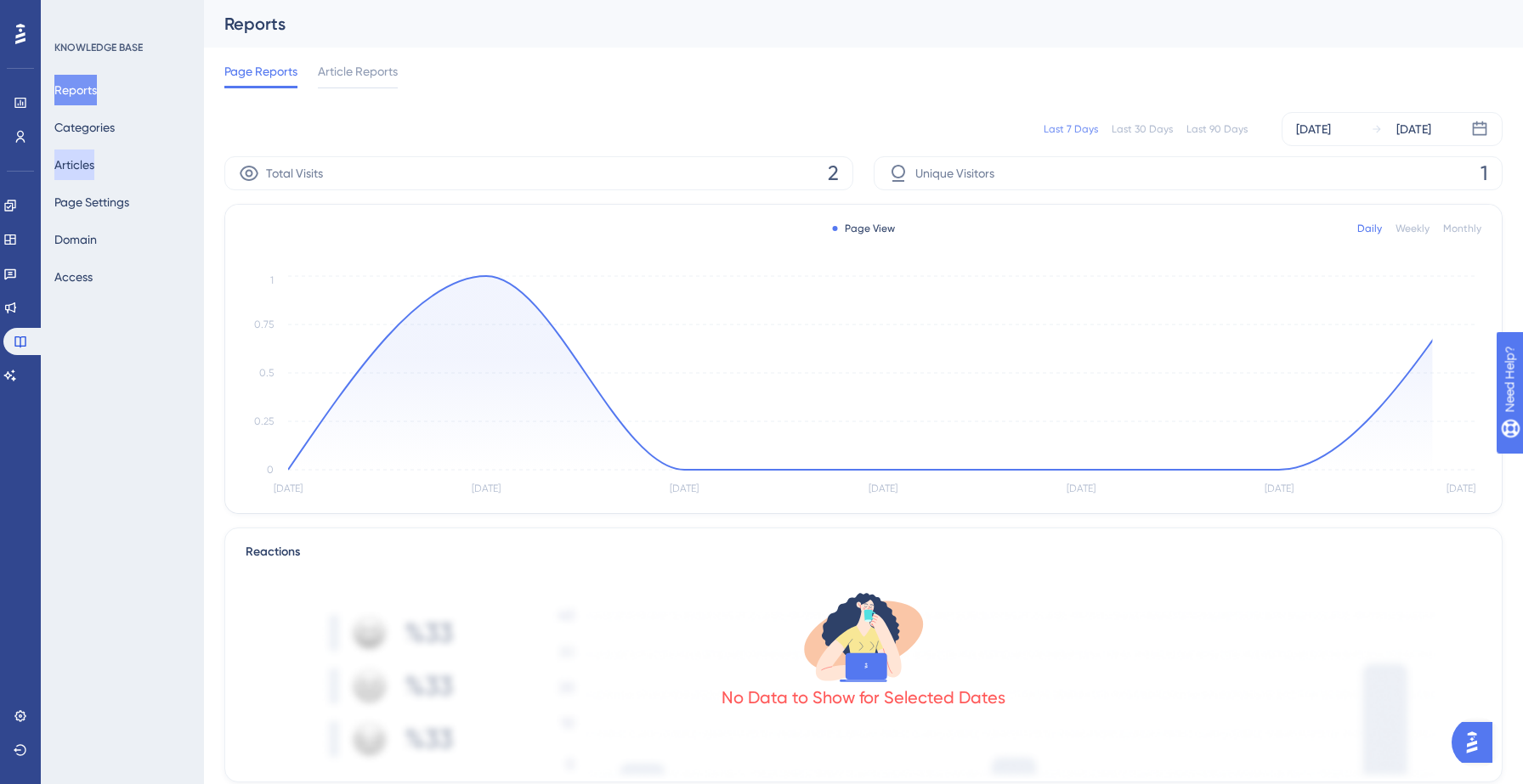
click at [95, 160] on button "Articles" at bounding box center [74, 165] width 40 height 30
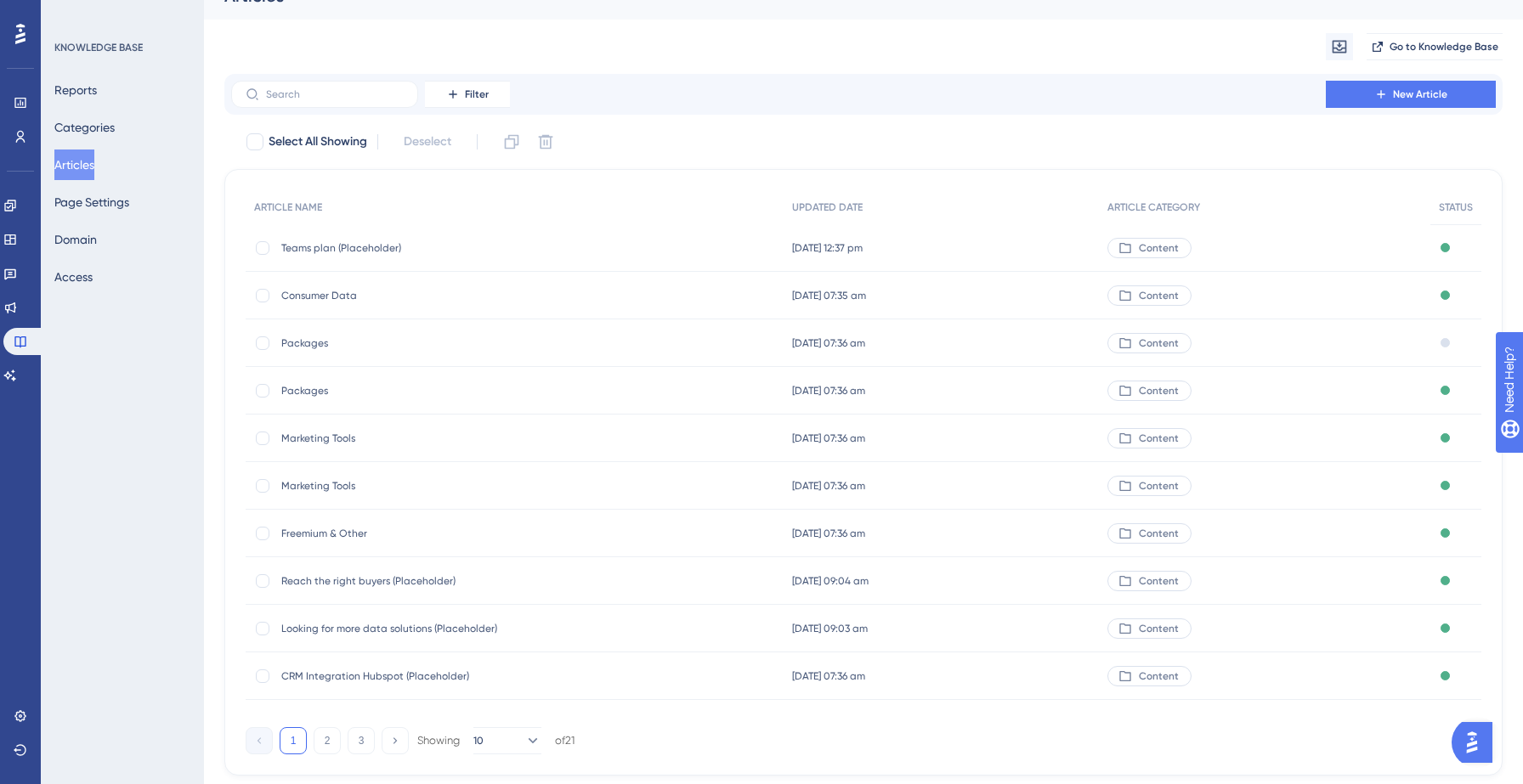
click at [306, 348] on span "Packages" at bounding box center [416, 343] width 271 height 13
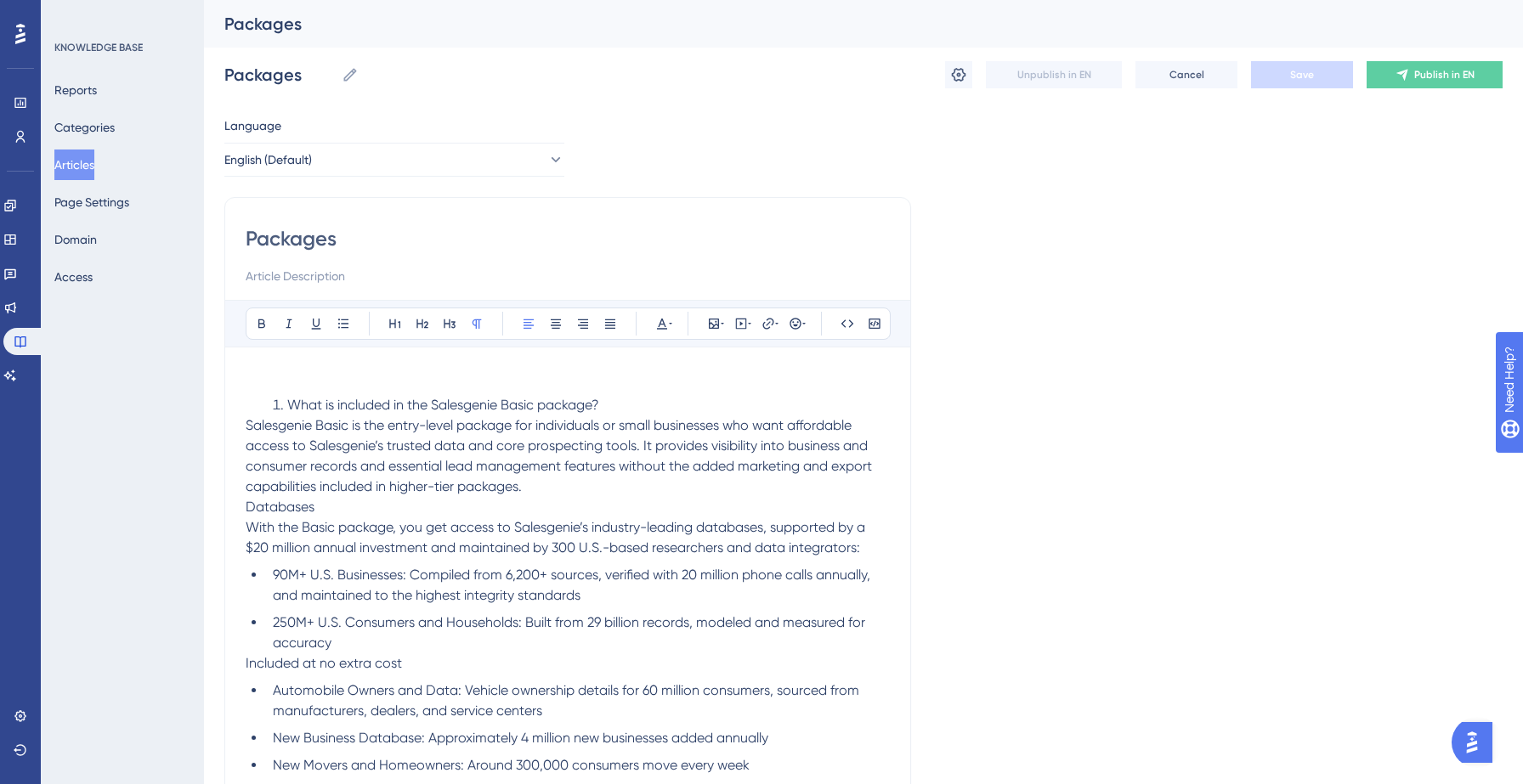
click at [83, 170] on button "Articles" at bounding box center [74, 165] width 40 height 30
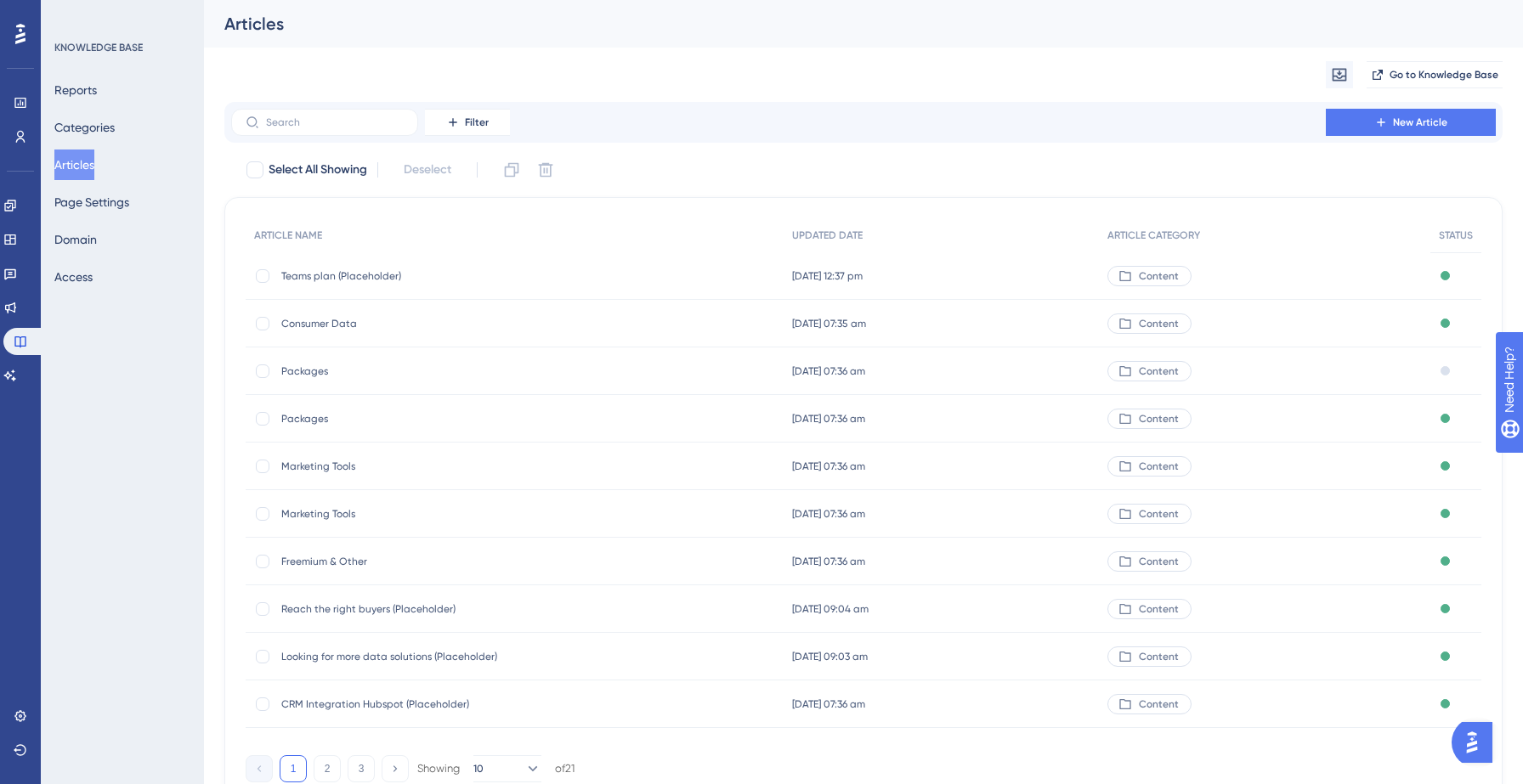
click at [292, 420] on span "Packages" at bounding box center [416, 419] width 271 height 13
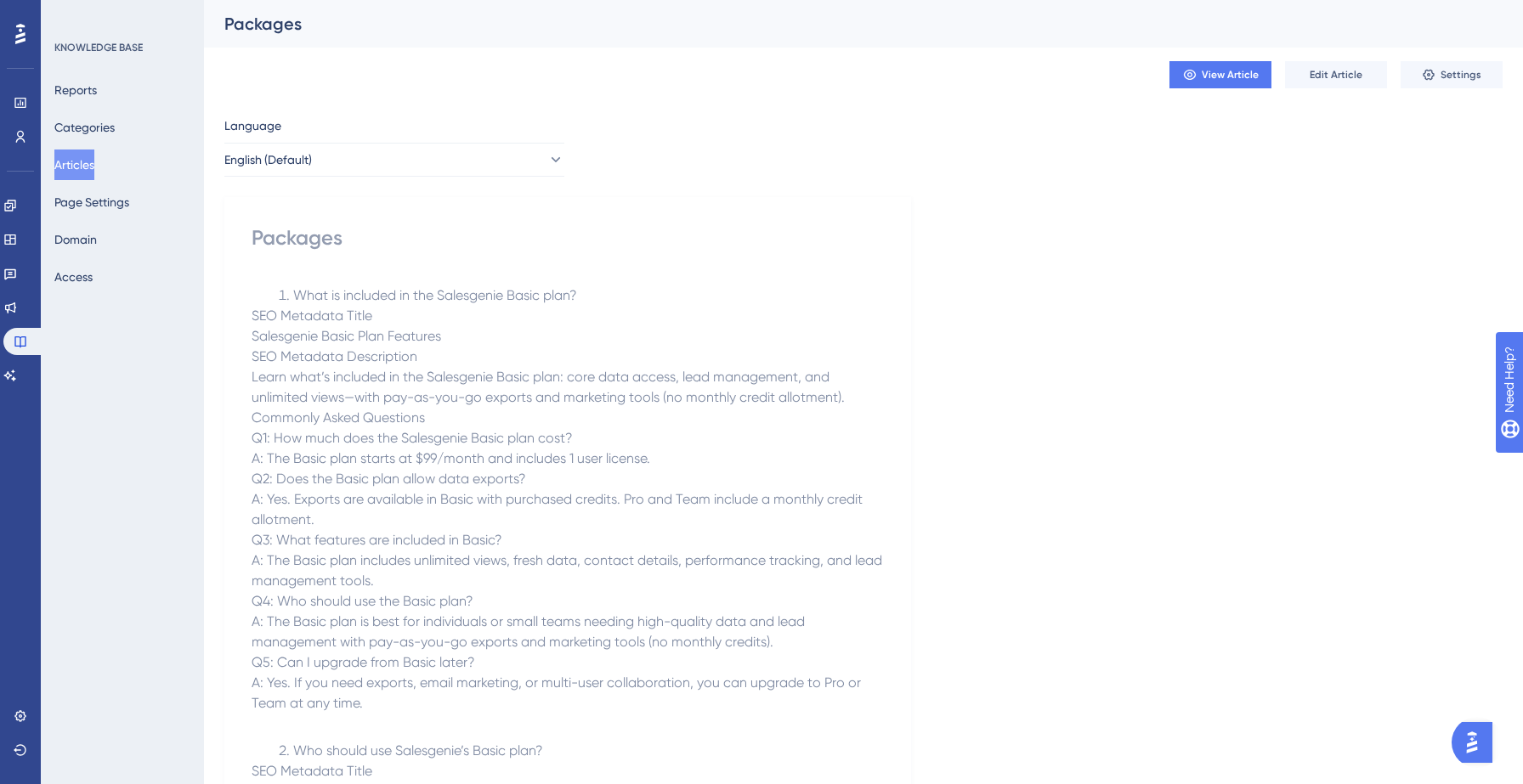
click at [90, 169] on button "Articles" at bounding box center [74, 165] width 40 height 30
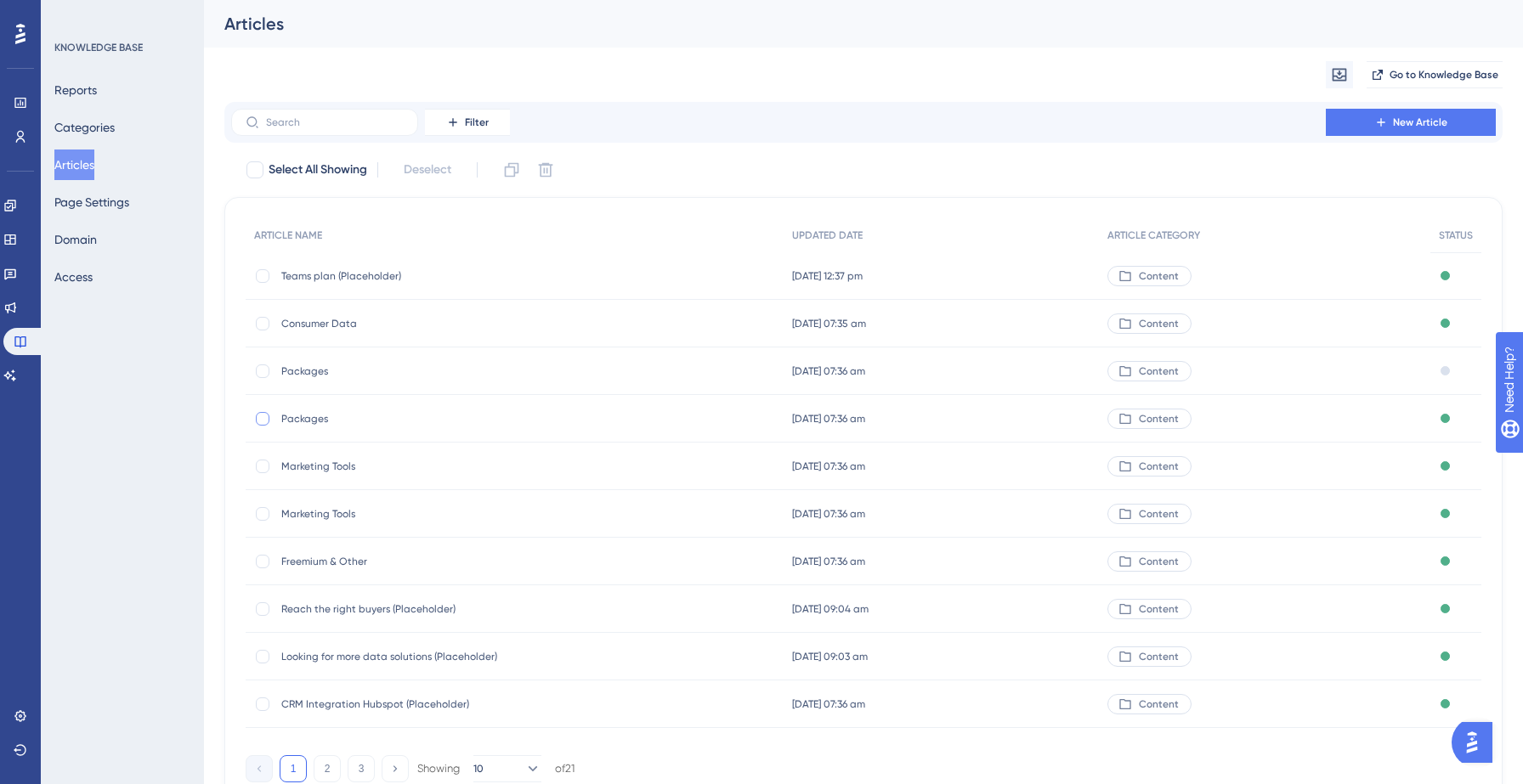
click at [267, 416] on div at bounding box center [262, 419] width 13 height 13
click at [552, 172] on icon at bounding box center [545, 169] width 14 height 14
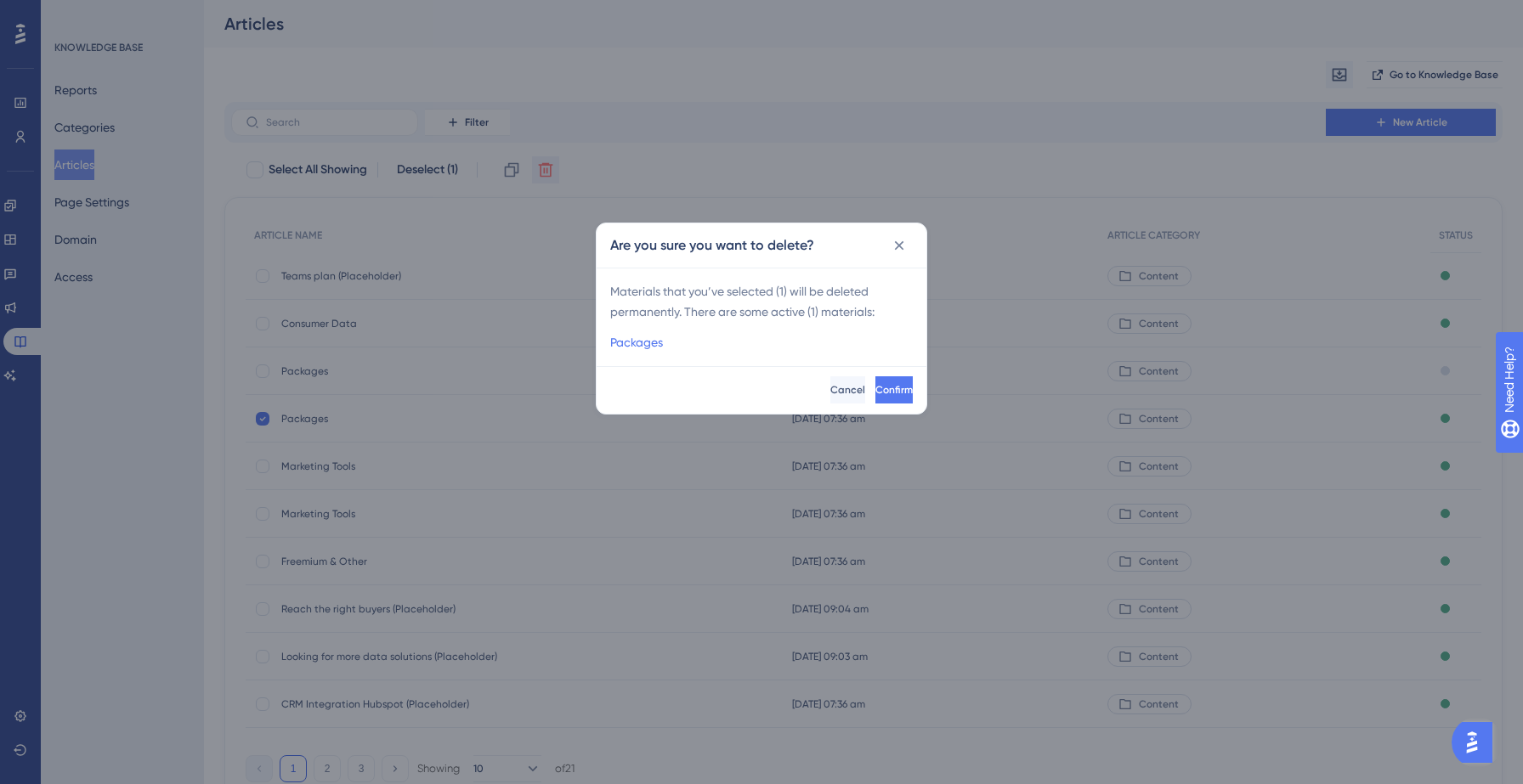
checkbox input "false"
click at [873, 388] on span "Confirm" at bounding box center [892, 390] width 38 height 13
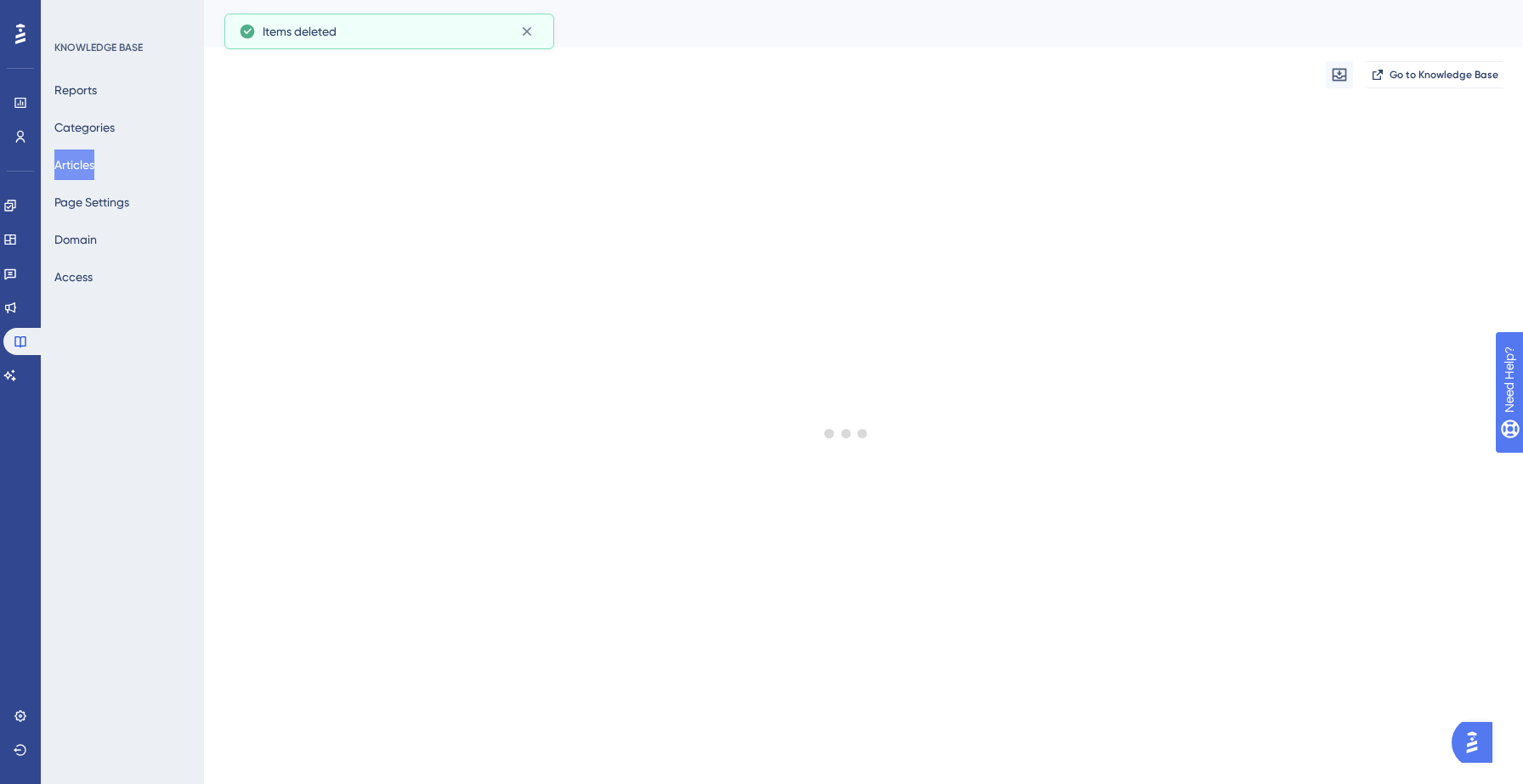
click at [79, 170] on button "Articles" at bounding box center [74, 165] width 40 height 30
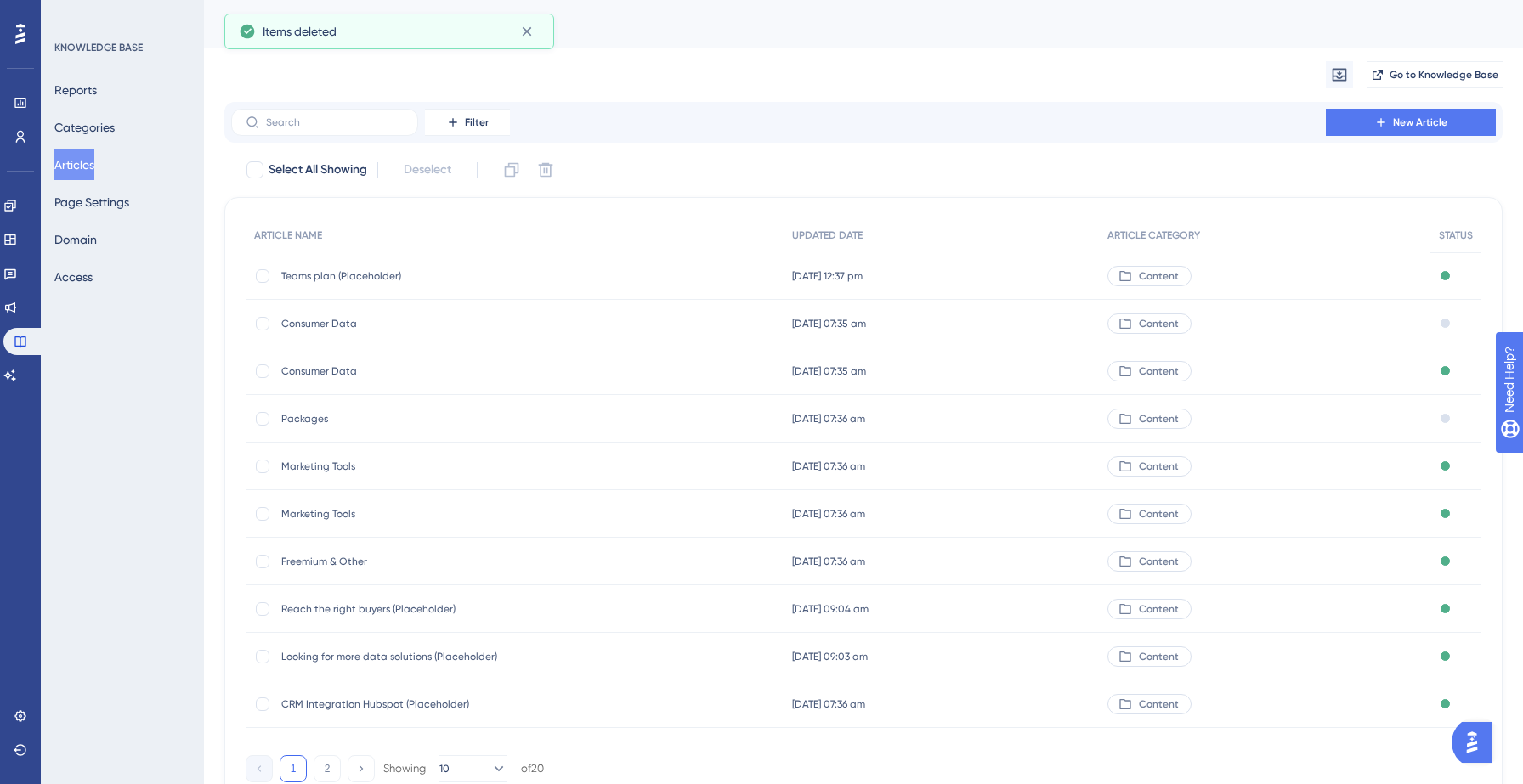
click at [322, 462] on span "Marketing Tools" at bounding box center [416, 466] width 271 height 13
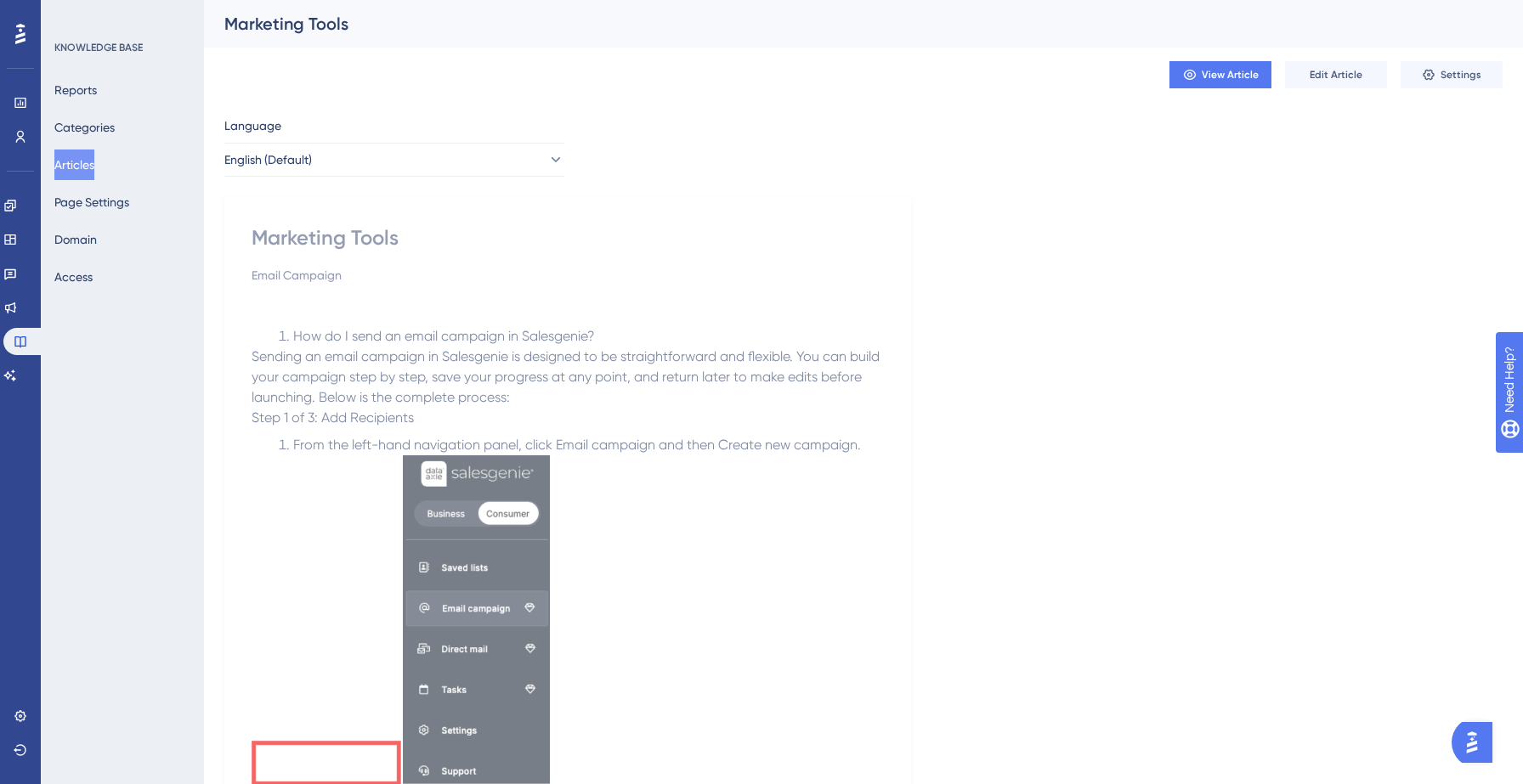
click at [84, 168] on button "Articles" at bounding box center [74, 165] width 40 height 30
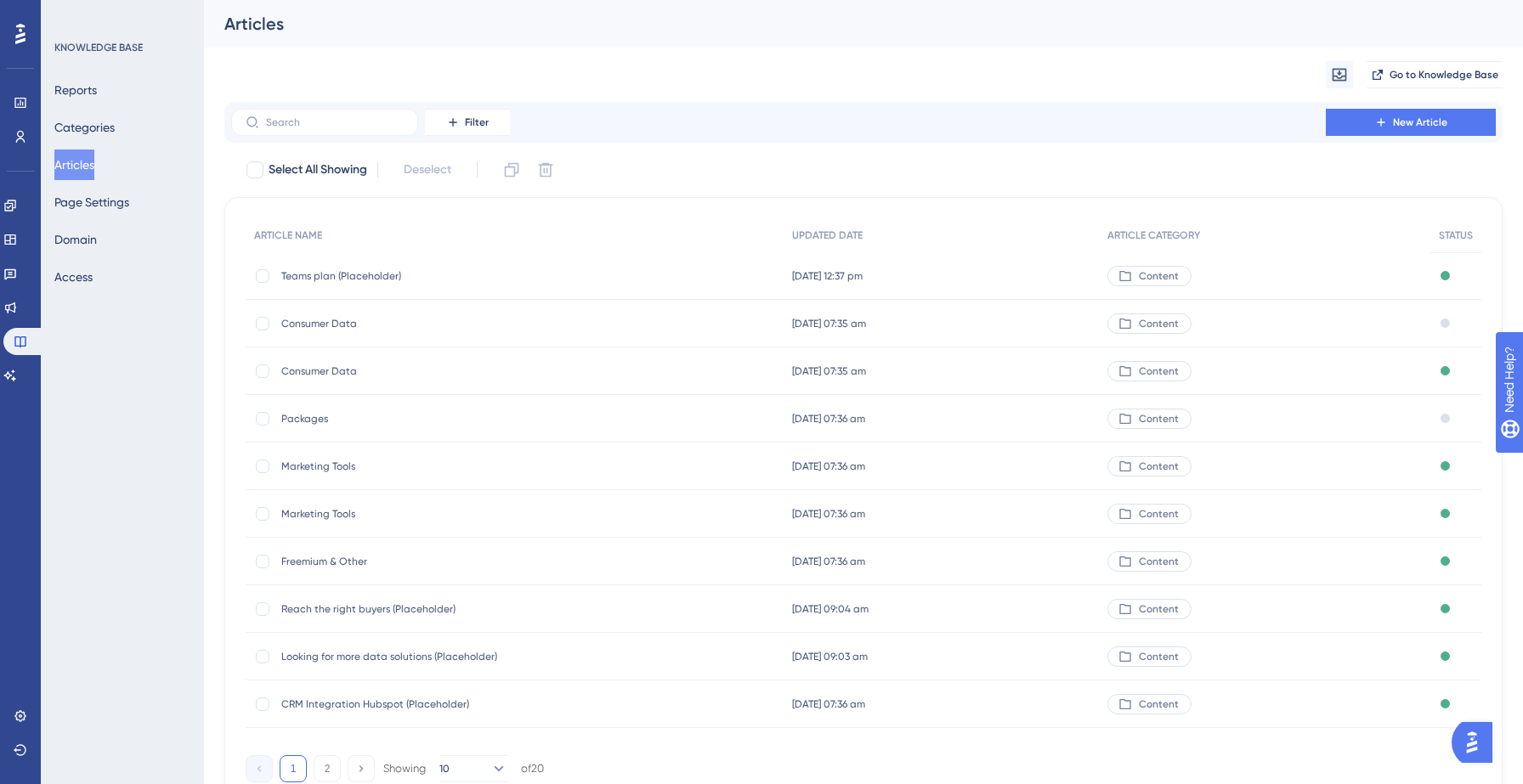
click at [300, 512] on span "Marketing Tools" at bounding box center [416, 514] width 271 height 13
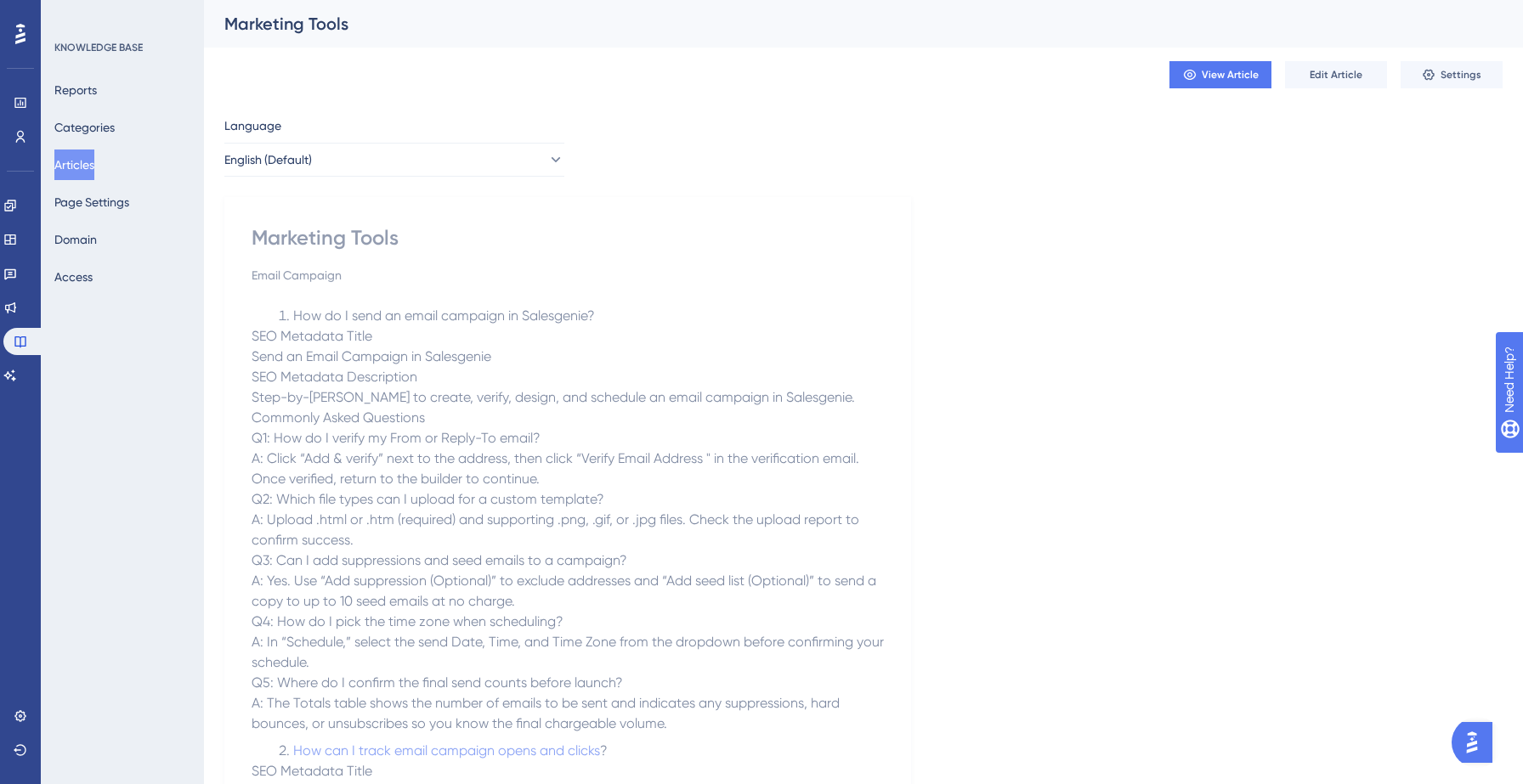
click at [87, 168] on button "Articles" at bounding box center [74, 165] width 40 height 30
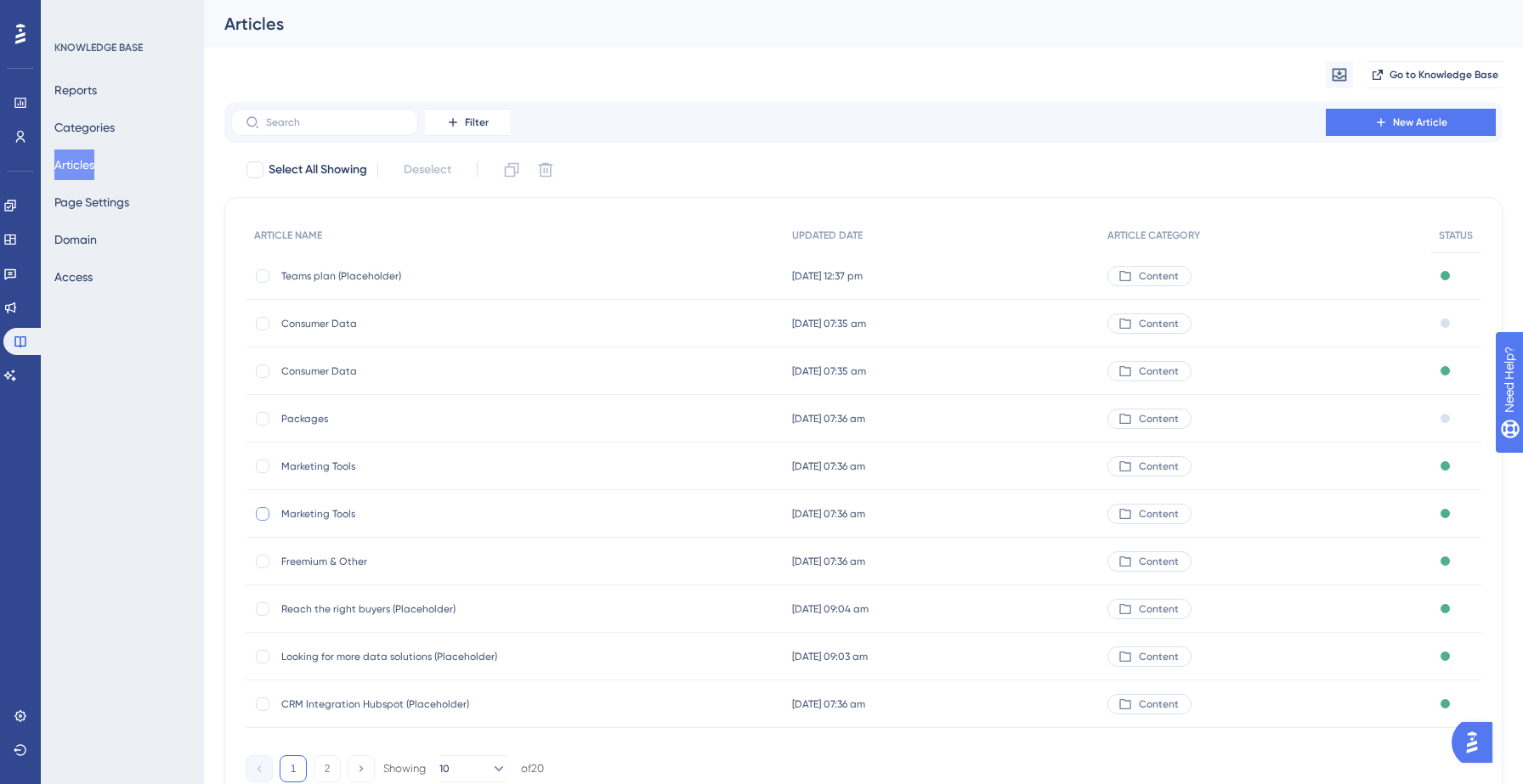
click at [264, 514] on div at bounding box center [262, 514] width 13 height 13
click at [545, 168] on icon at bounding box center [546, 170] width 17 height 17
checkbox input "false"
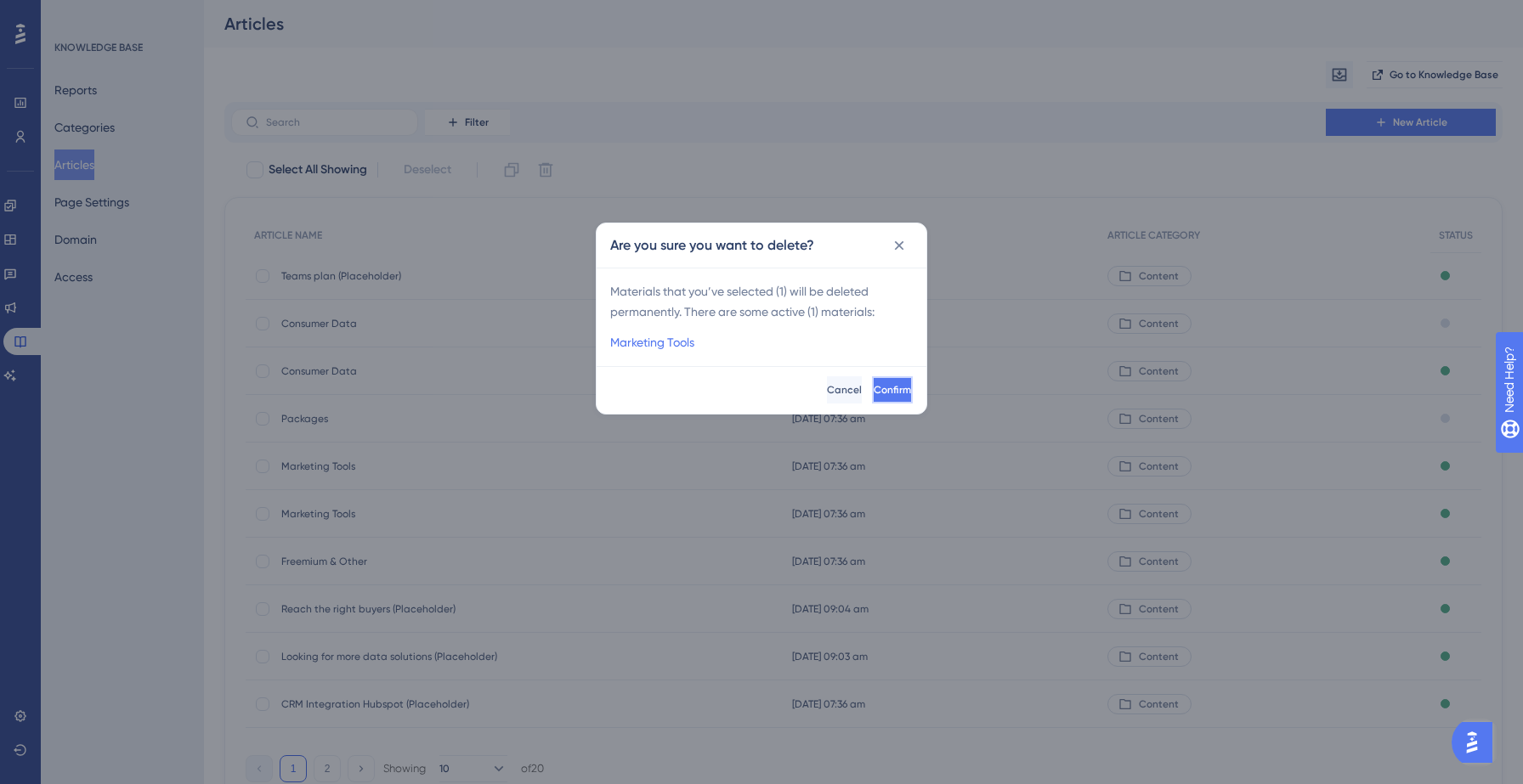
click at [872, 381] on button "Confirm" at bounding box center [892, 390] width 41 height 27
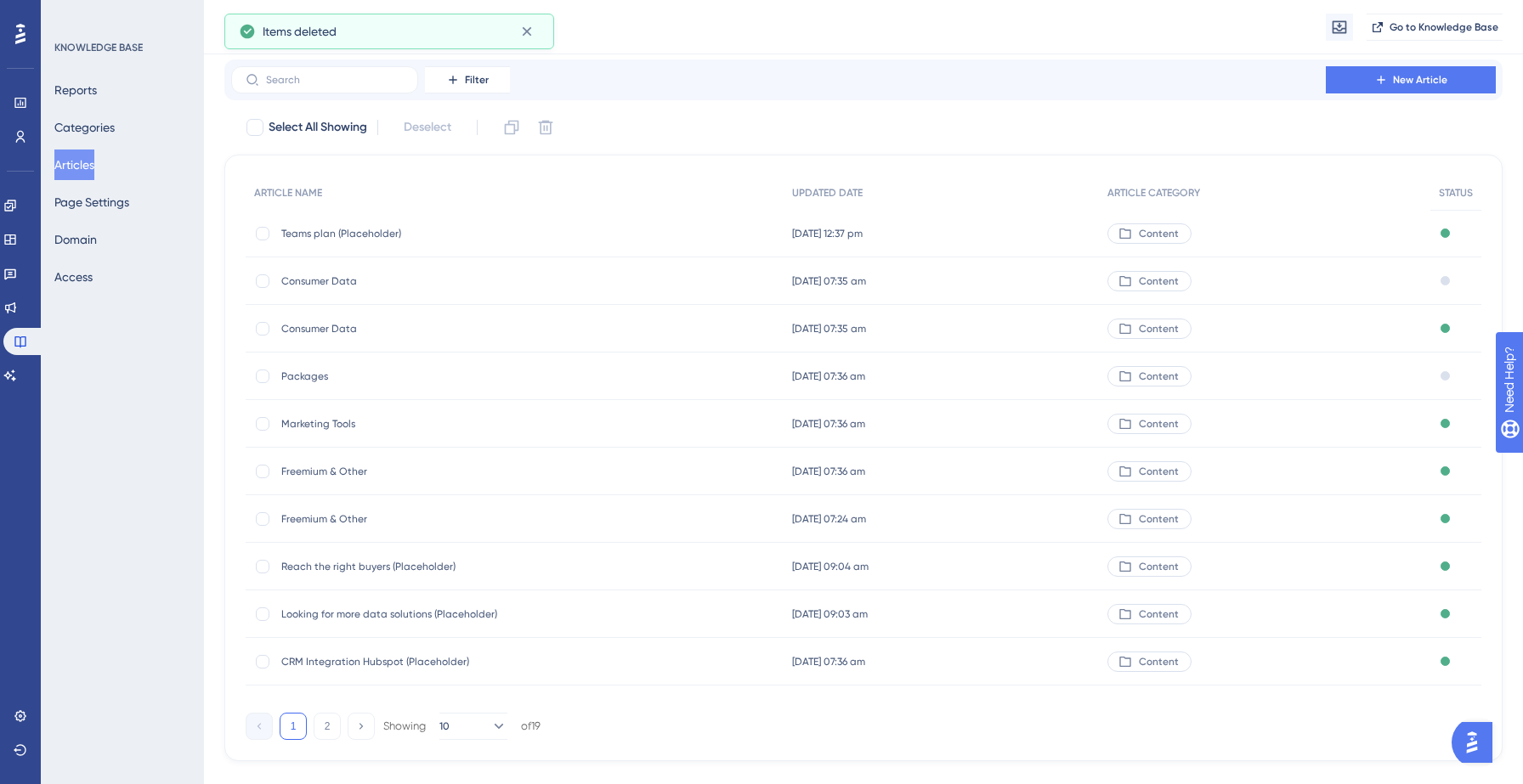
scroll to position [51, 0]
click at [317, 471] on span "Freemium & Other" at bounding box center [416, 470] width 271 height 13
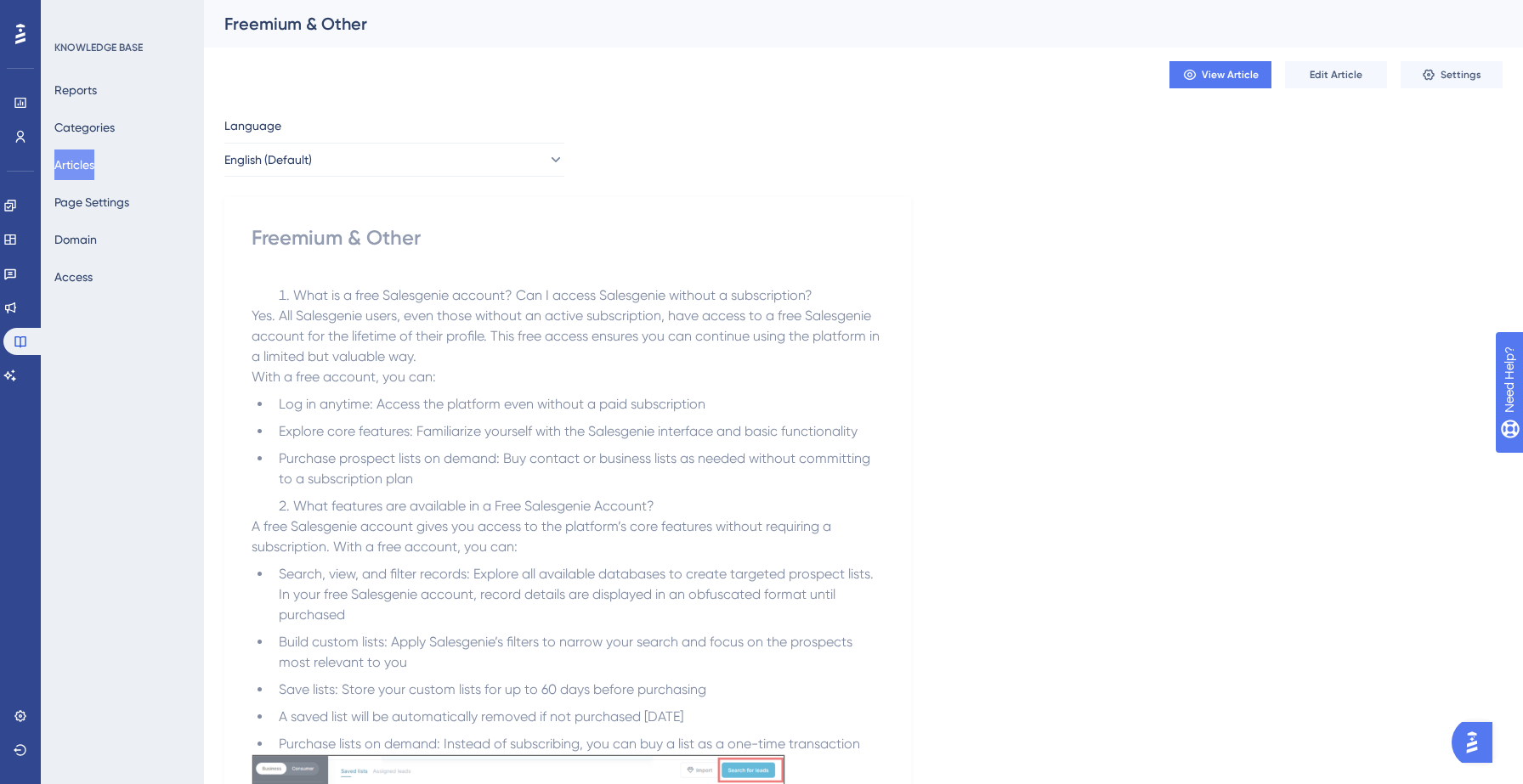
click at [91, 164] on button "Articles" at bounding box center [74, 165] width 40 height 30
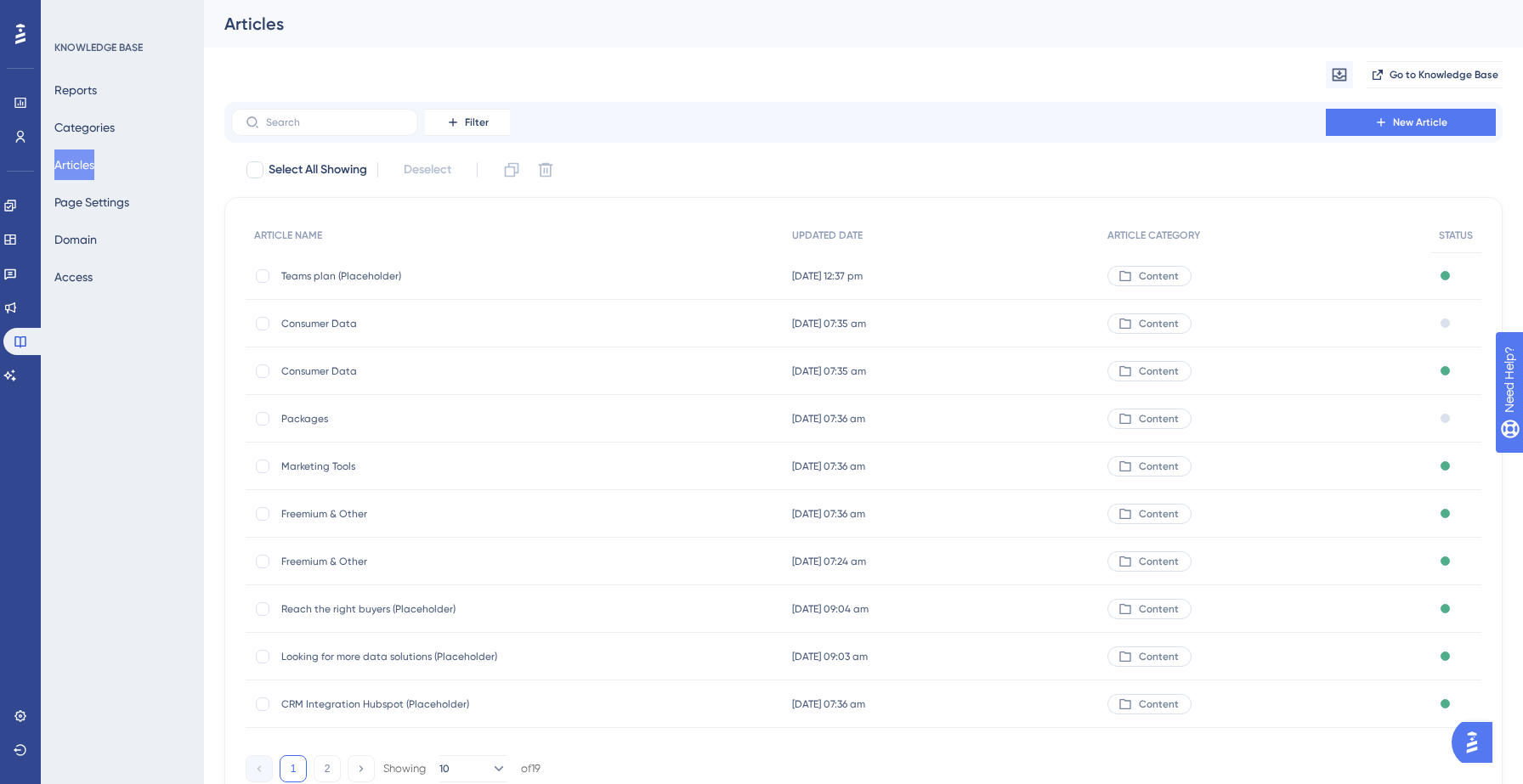
click at [315, 556] on span "Freemium & Other" at bounding box center [416, 562] width 271 height 13
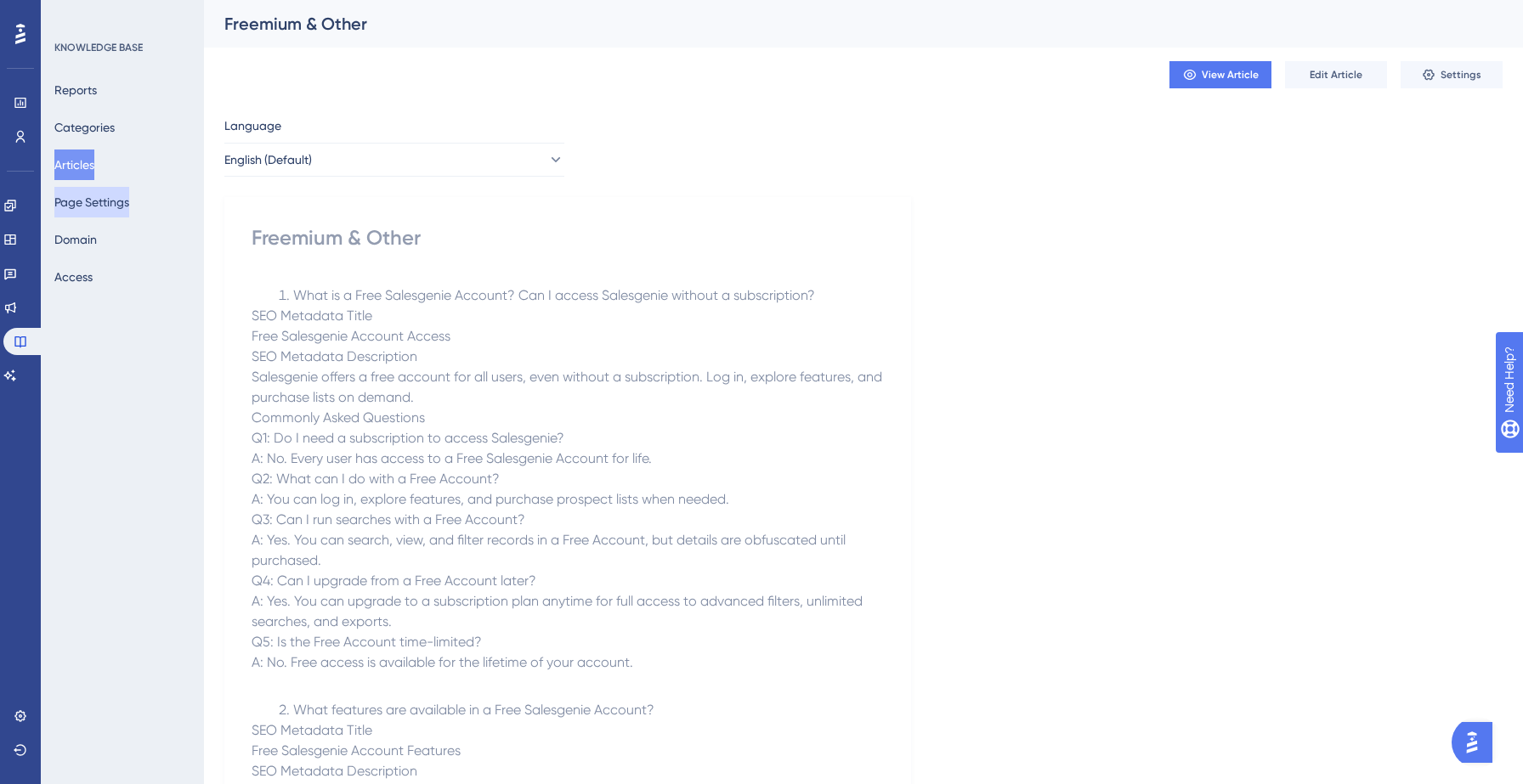
click at [95, 167] on button "Articles" at bounding box center [74, 165] width 40 height 30
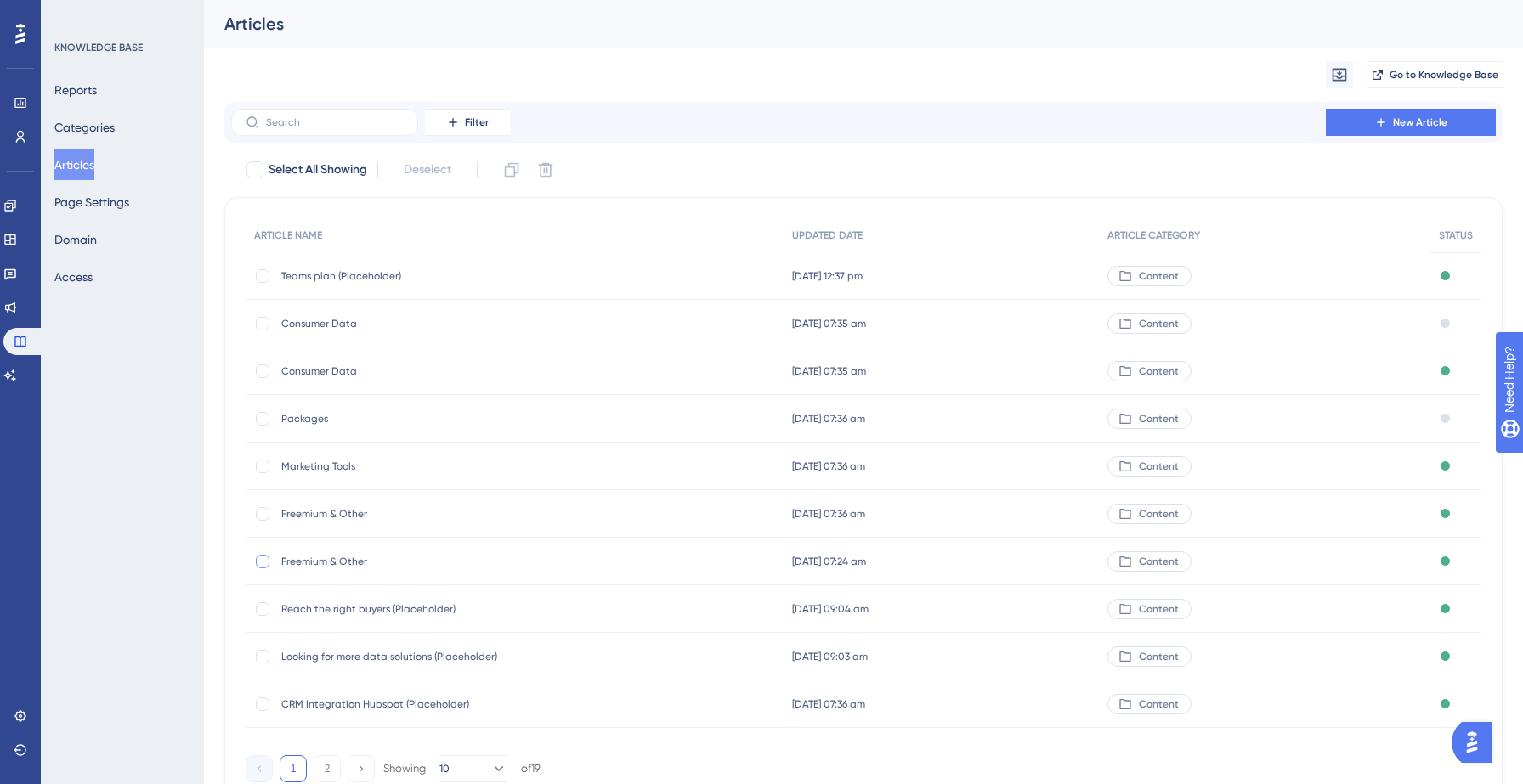
click at [265, 558] on div at bounding box center [262, 562] width 13 height 13
click at [546, 173] on icon at bounding box center [546, 170] width 17 height 17
checkbox input "false"
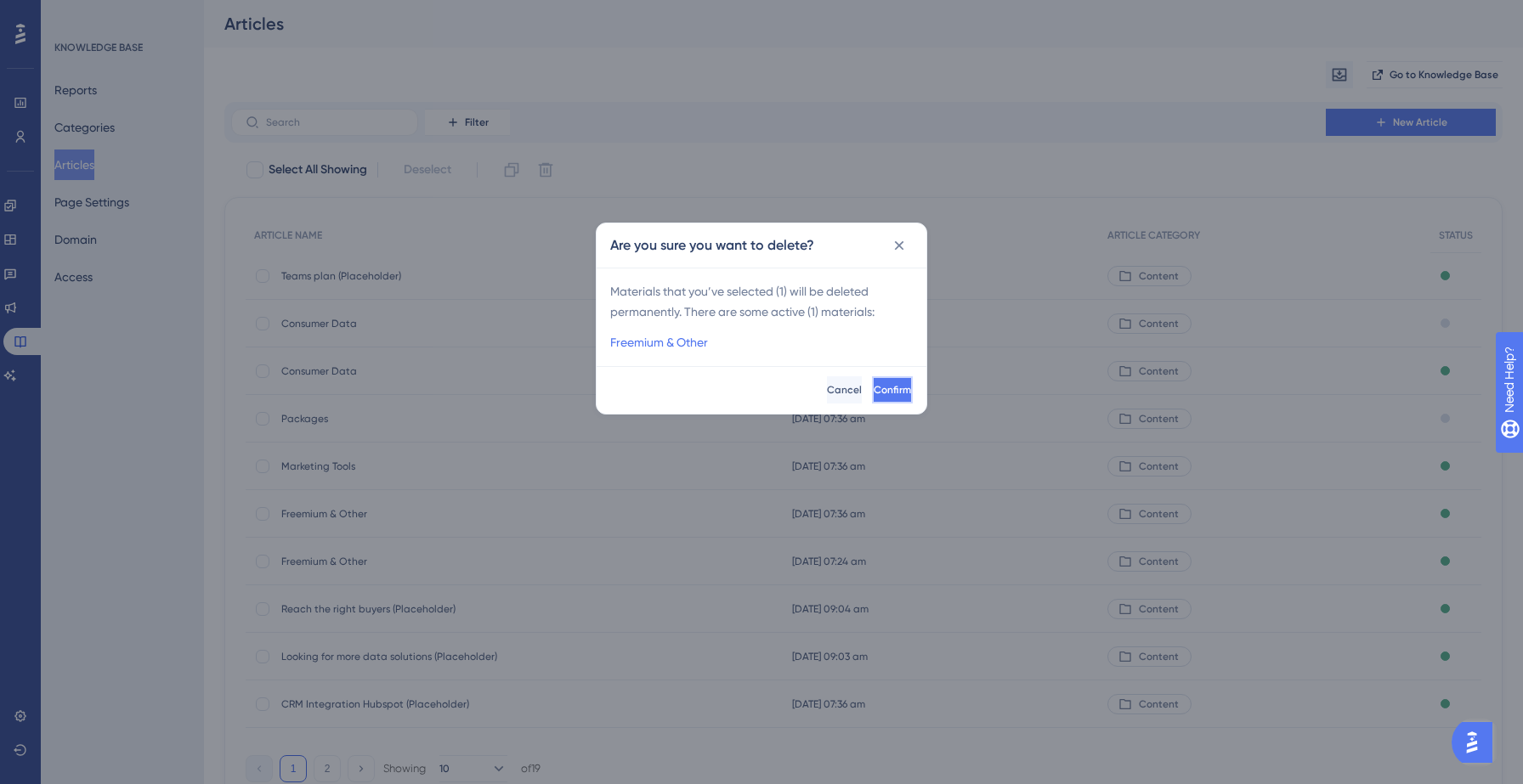
click at [873, 388] on span "Confirm" at bounding box center [892, 390] width 38 height 13
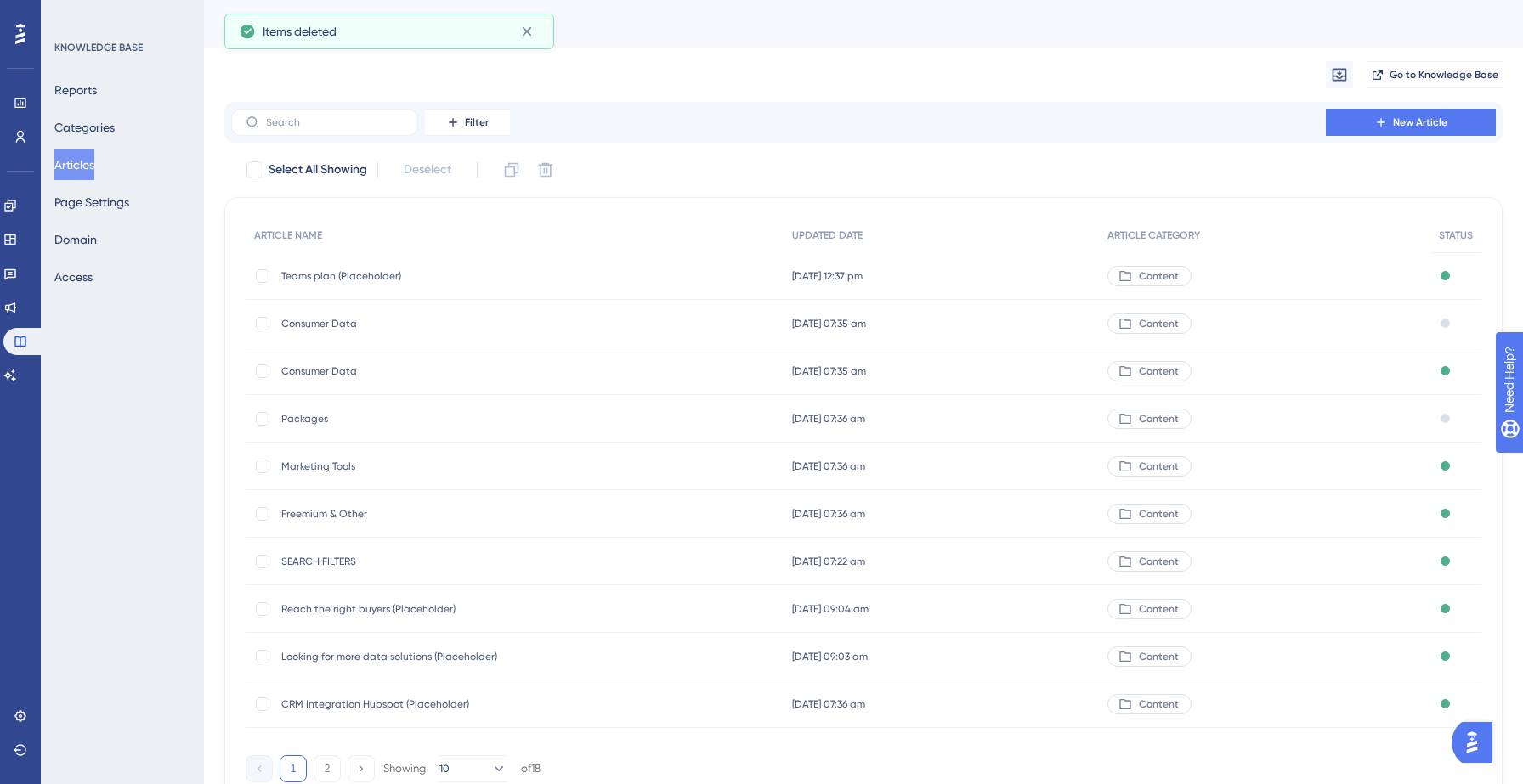
click at [95, 167] on button "Articles" at bounding box center [74, 165] width 40 height 30
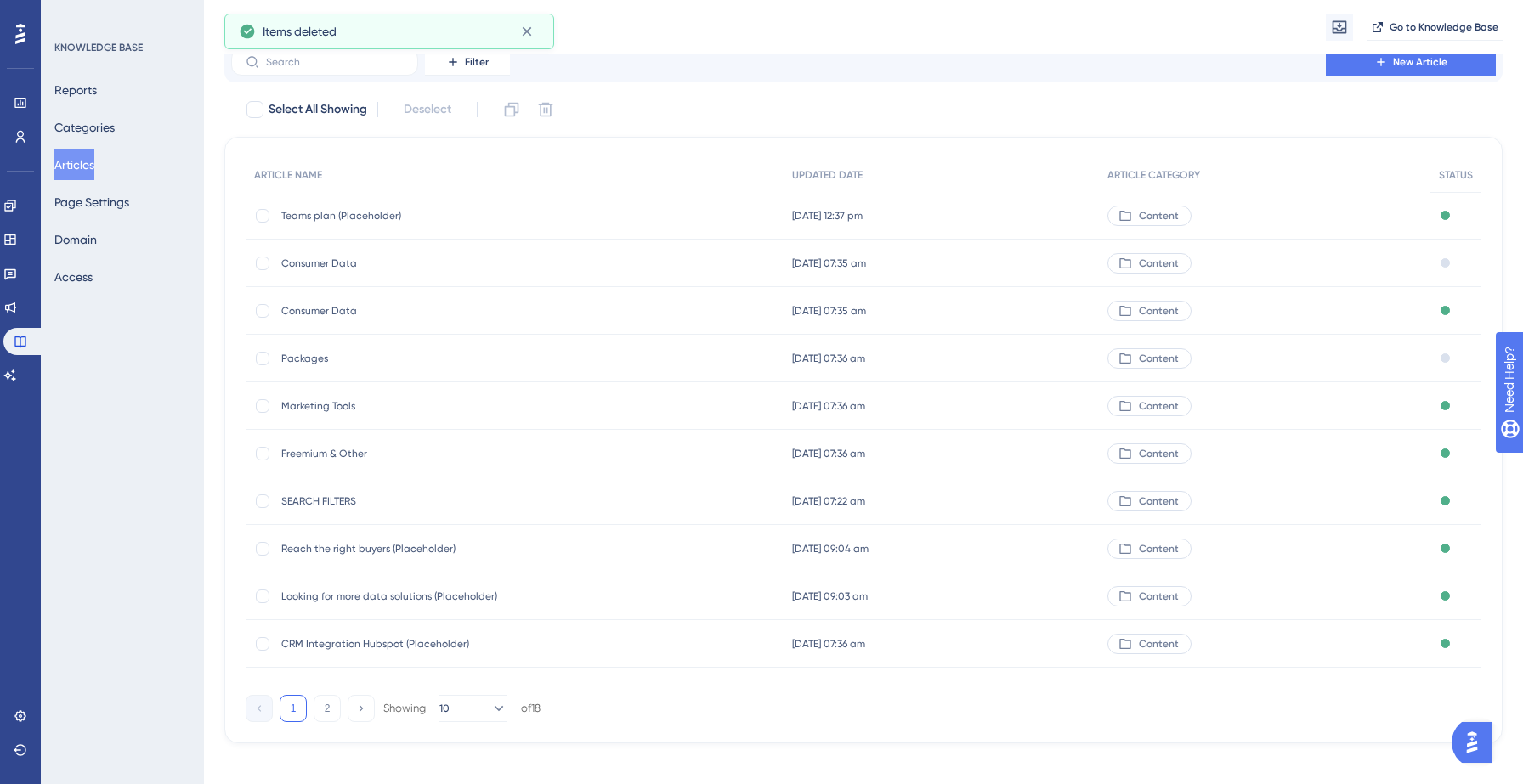
scroll to position [69, 0]
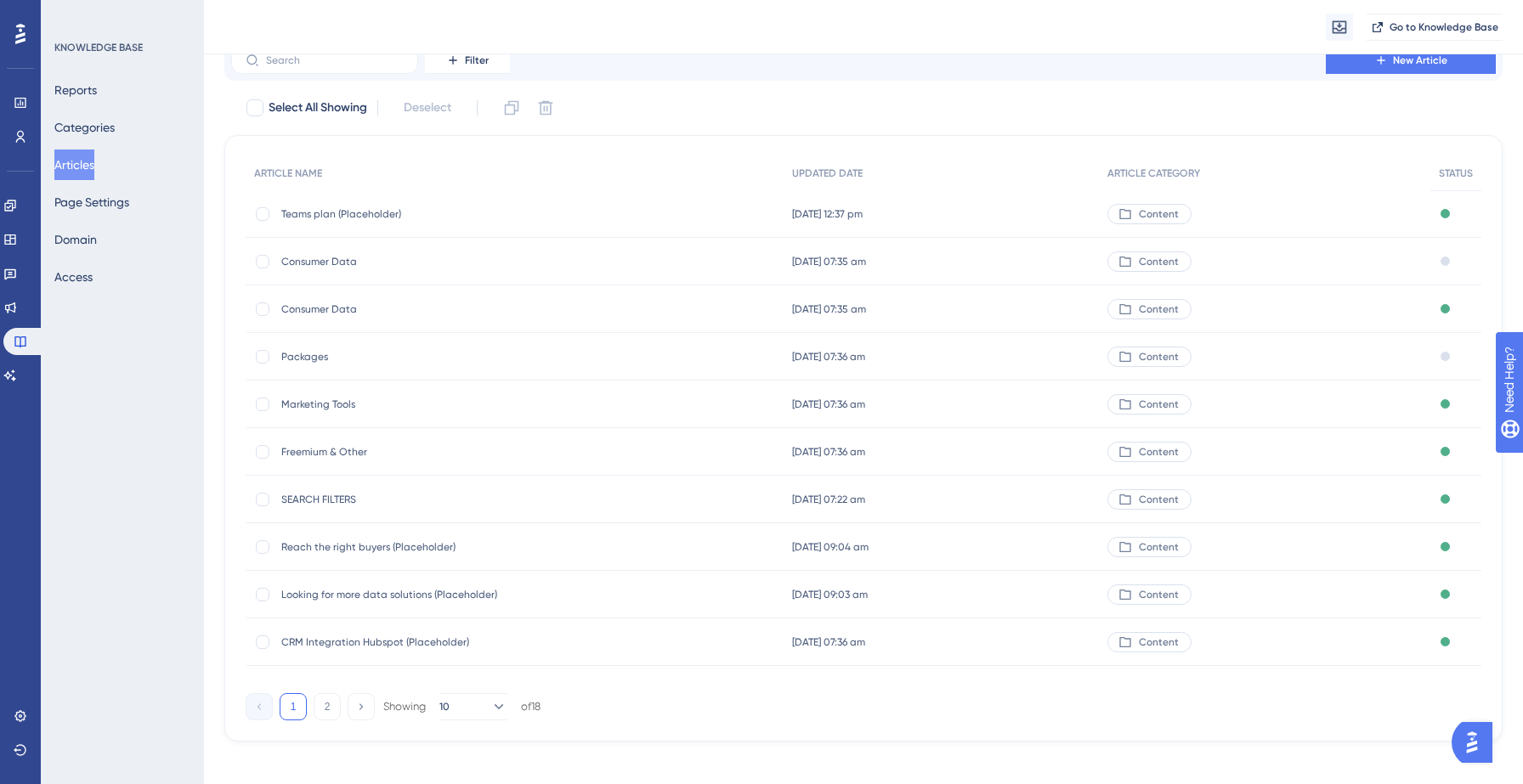
click at [325, 504] on span "SEARCH FILTERS" at bounding box center [416, 499] width 271 height 13
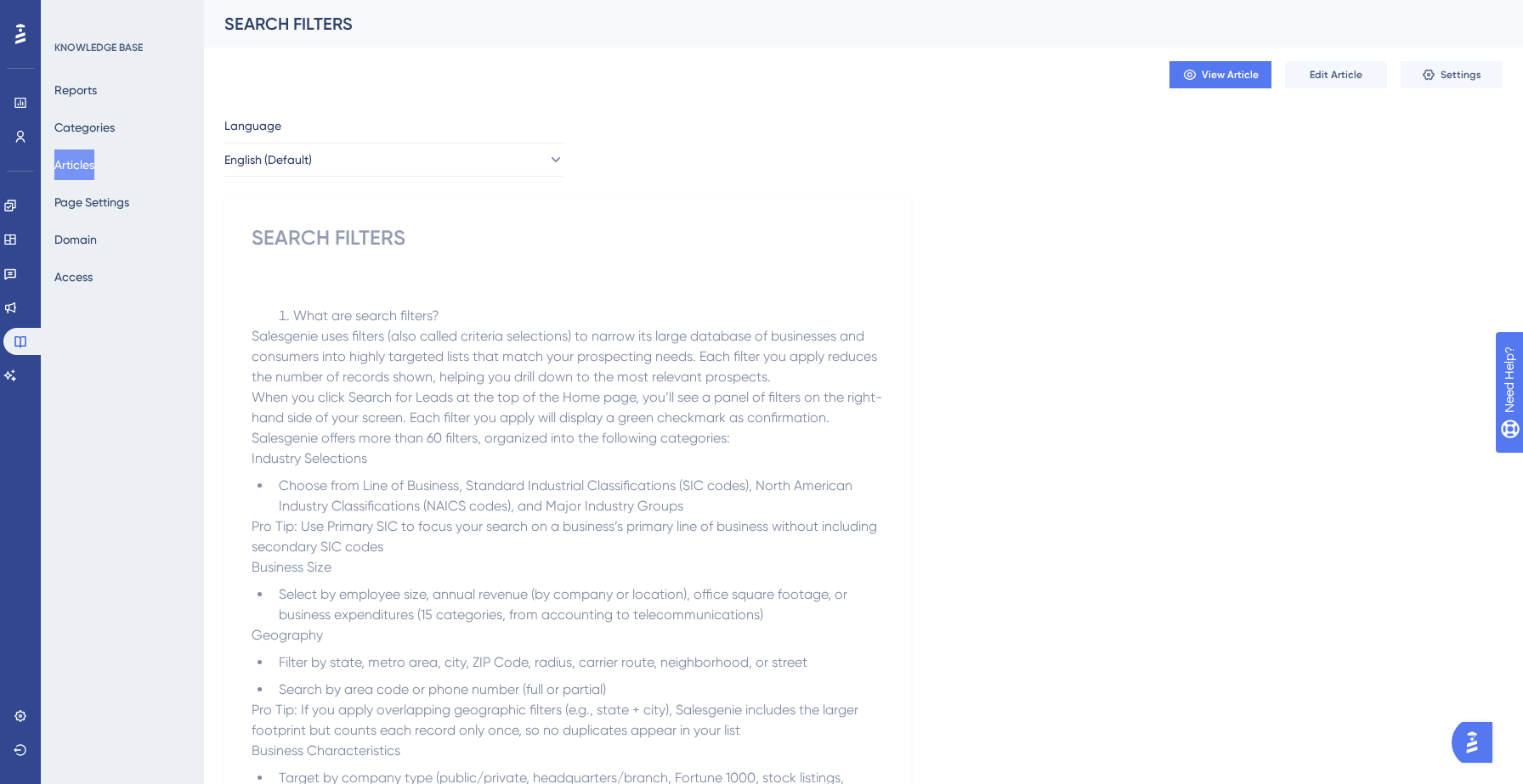
click at [379, 240] on div "SEARCH FILTERS" at bounding box center [568, 237] width 632 height 27
click at [1310, 83] on button "Edit Article" at bounding box center [1336, 75] width 102 height 27
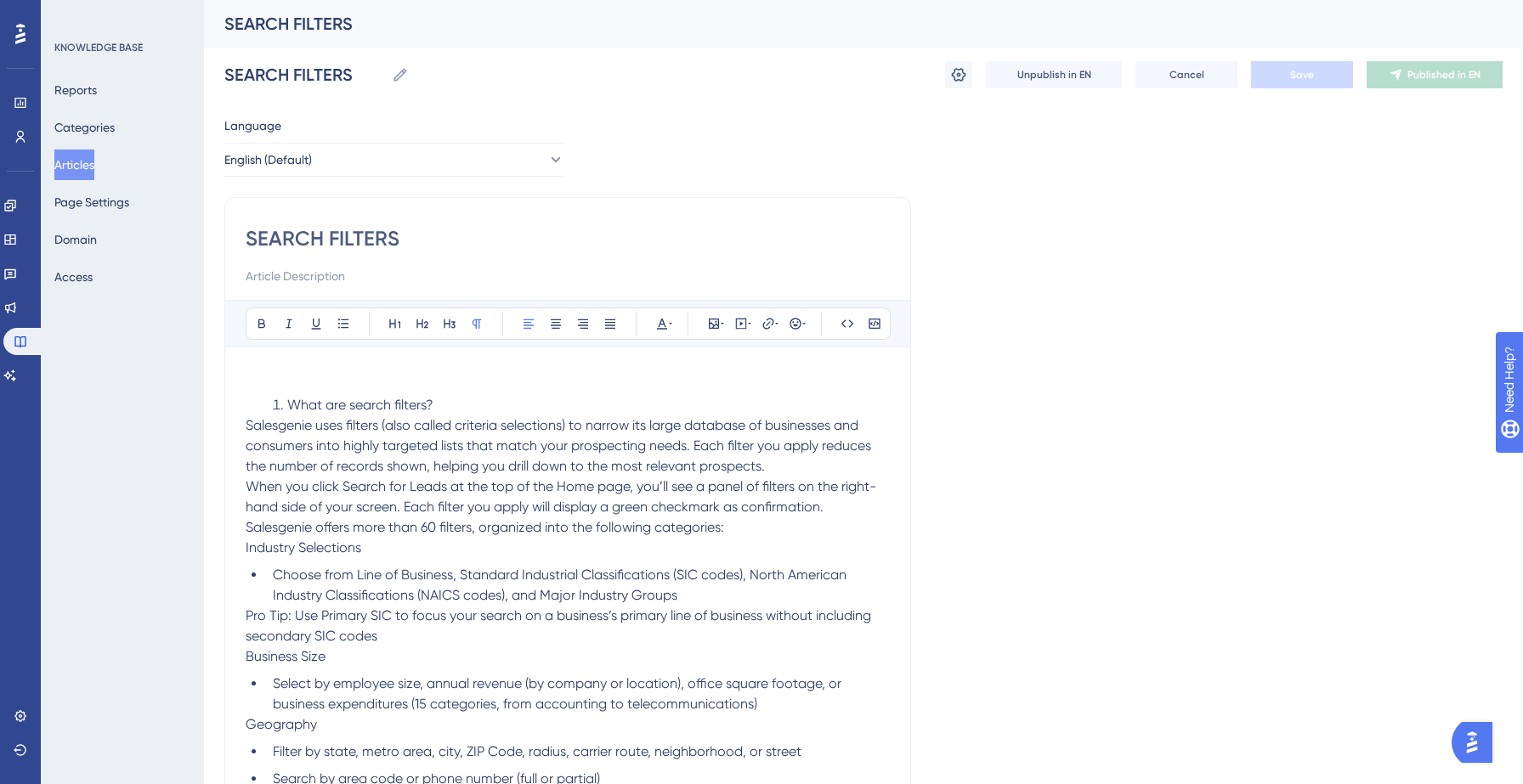
click at [416, 243] on input "SEARCH FILTERS" at bounding box center [568, 238] width 644 height 27
type input "S"
type input "Searc"
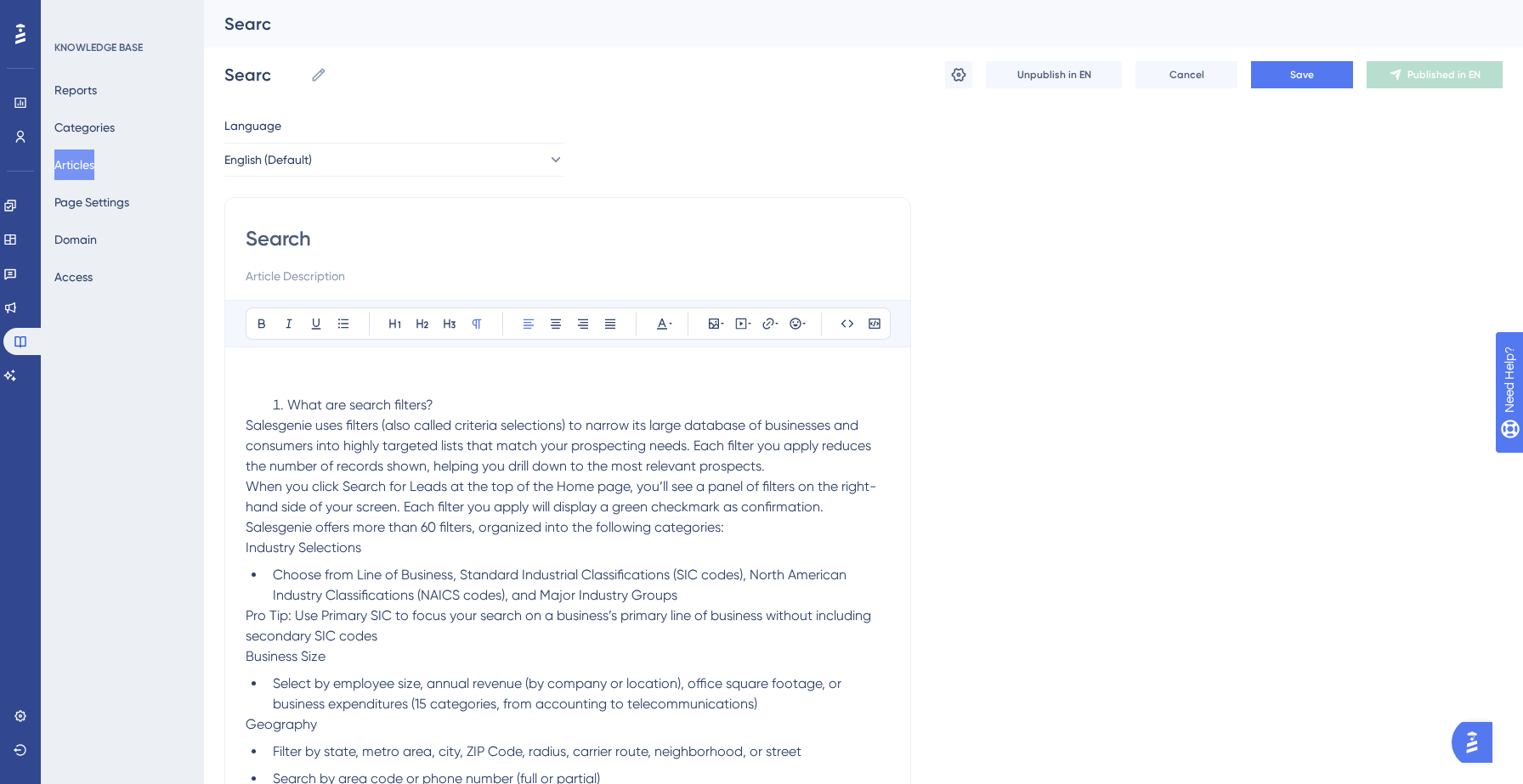
type input "Search"
type input "Search filters"
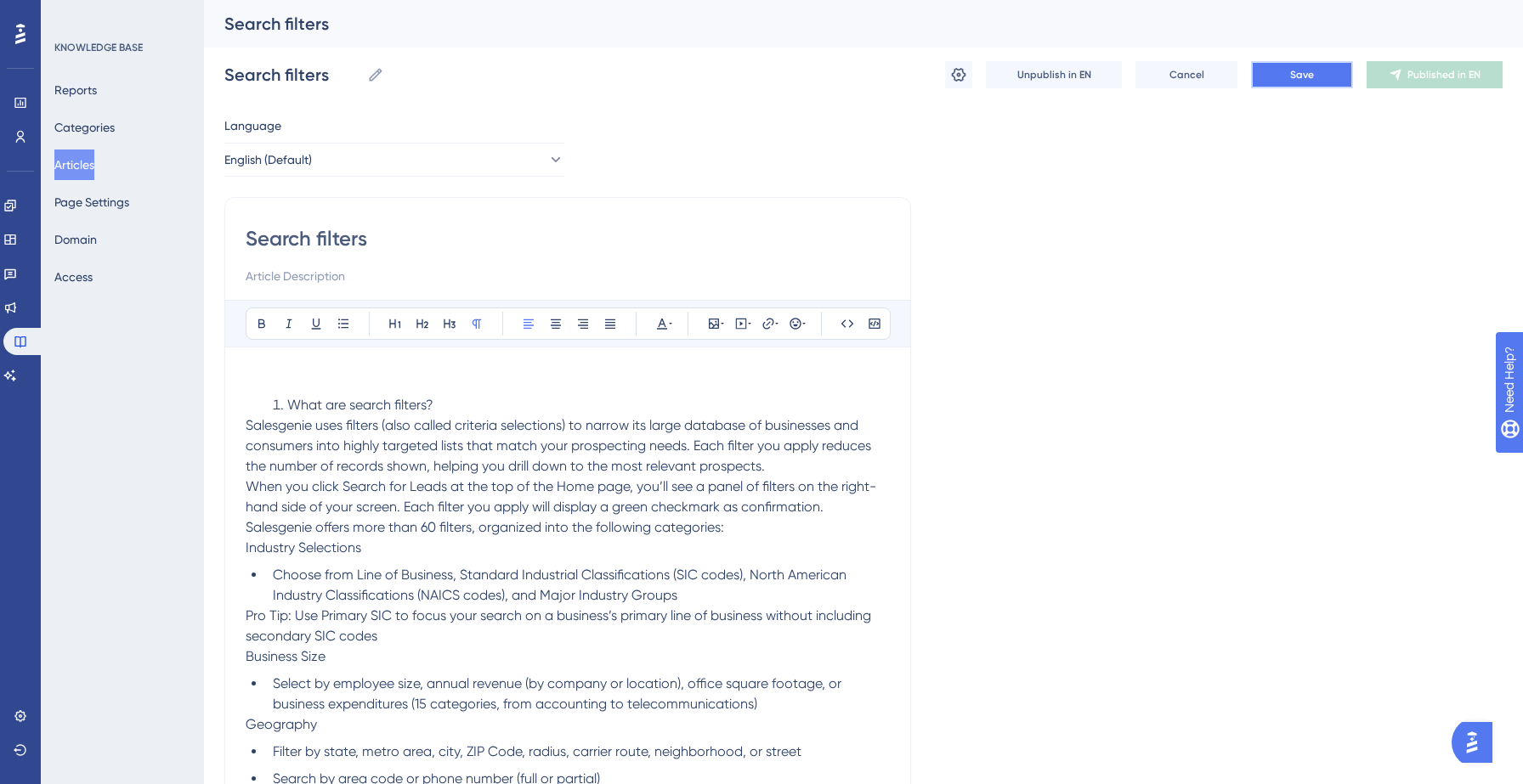
click at [1290, 77] on span "Save" at bounding box center [1302, 75] width 24 height 13
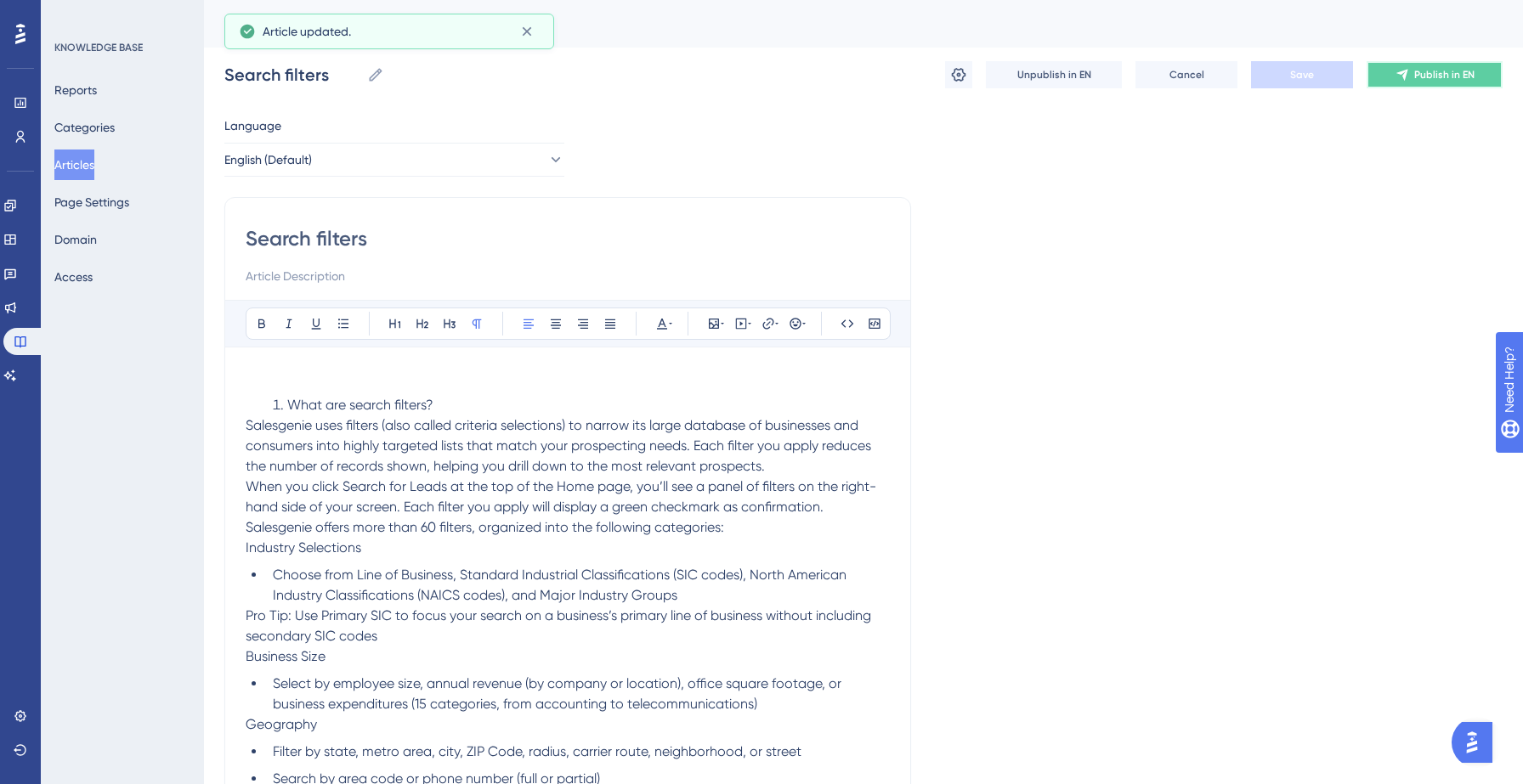
click at [1424, 72] on span "Publish in EN" at bounding box center [1444, 75] width 61 height 13
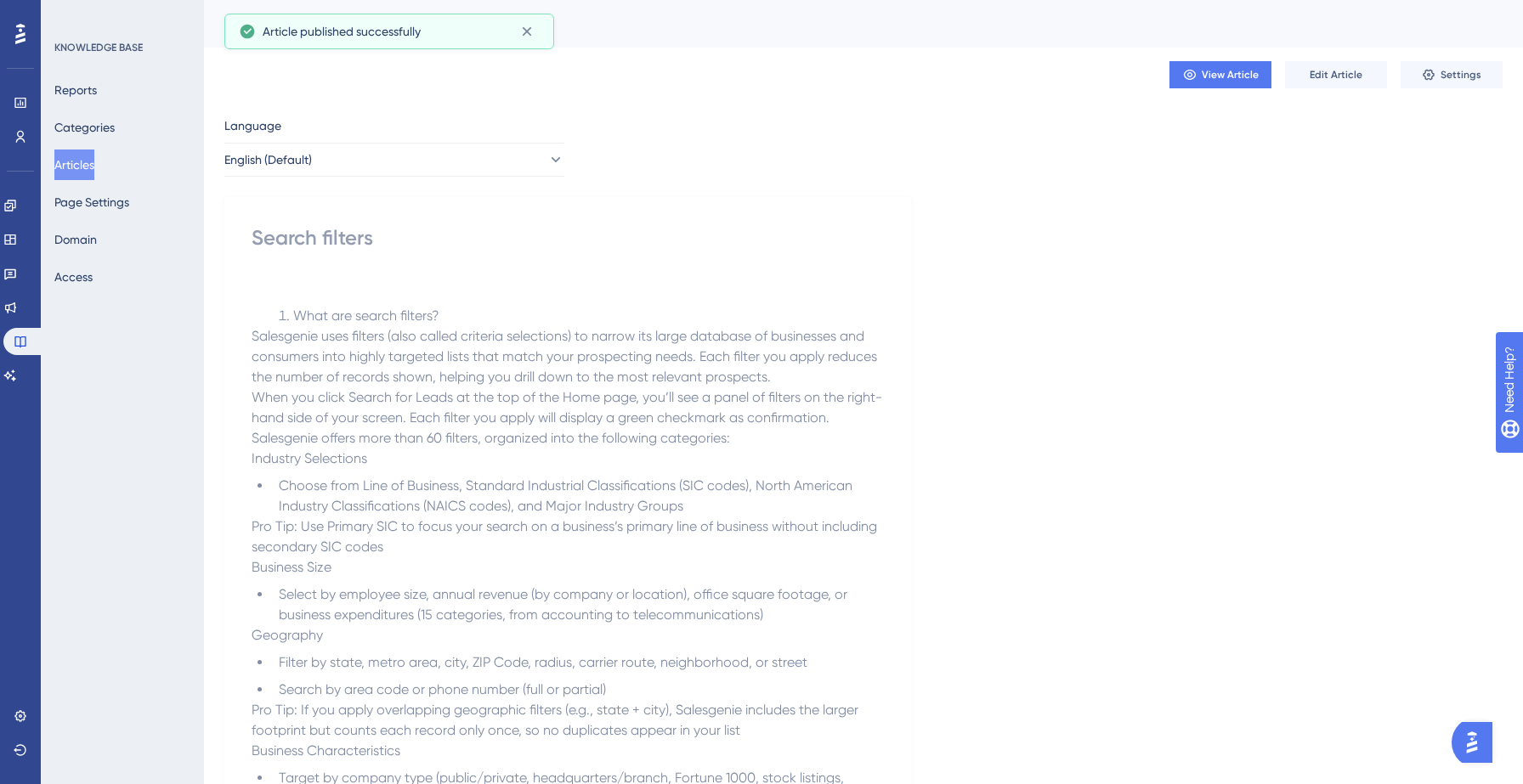
click at [89, 162] on button "Articles" at bounding box center [74, 165] width 40 height 30
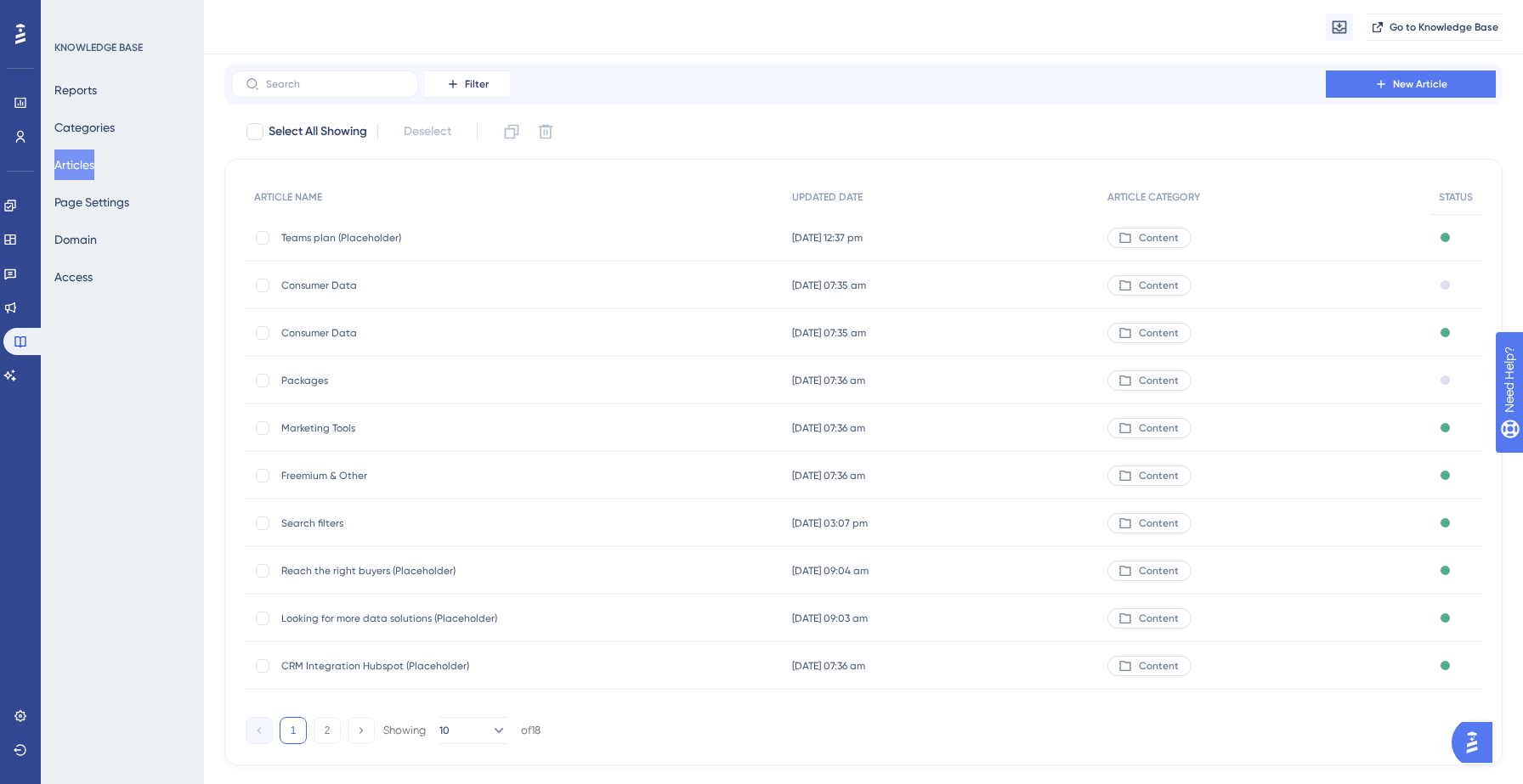
scroll to position [80, 0]
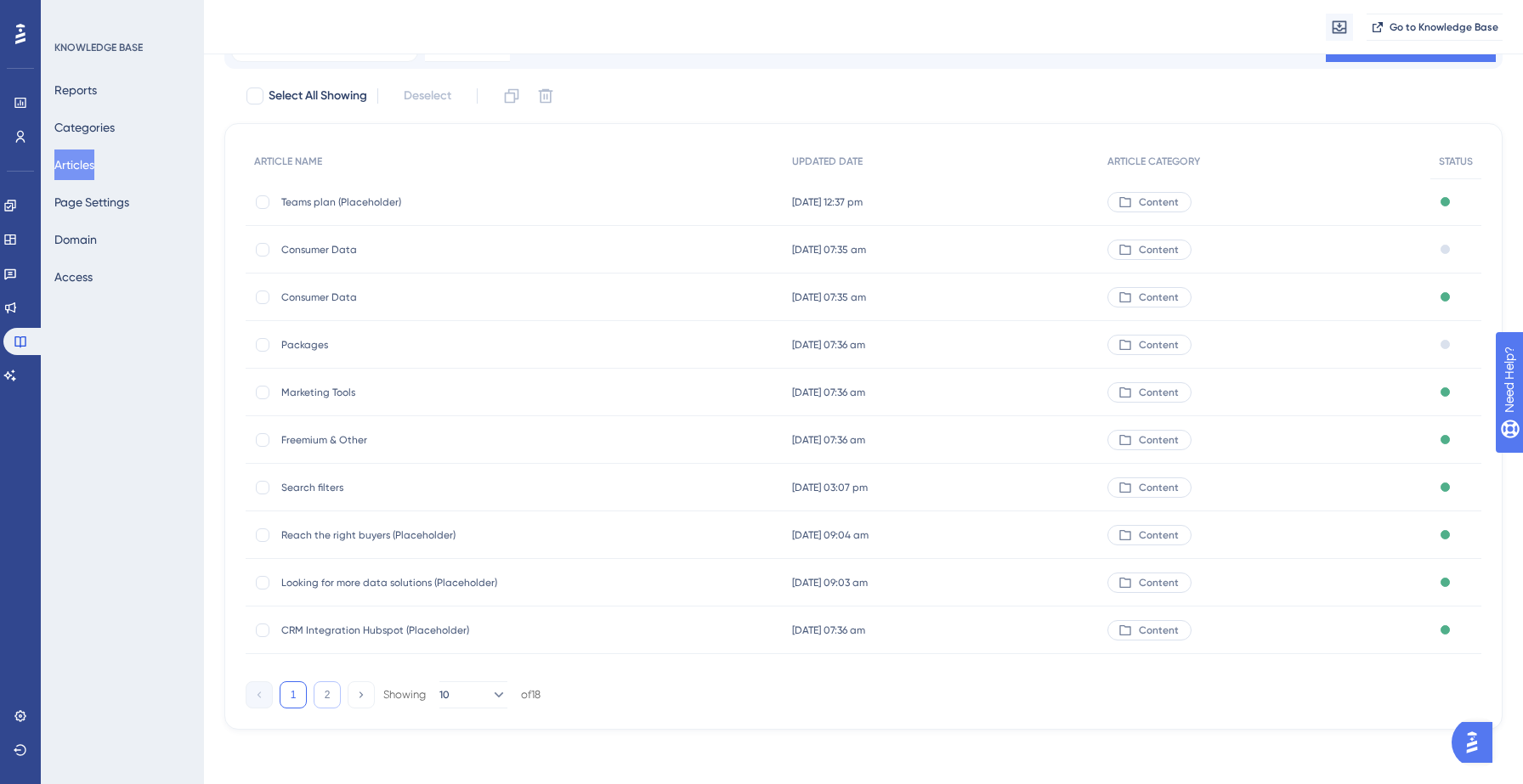
click at [333, 690] on button "2" at bounding box center [326, 694] width 27 height 27
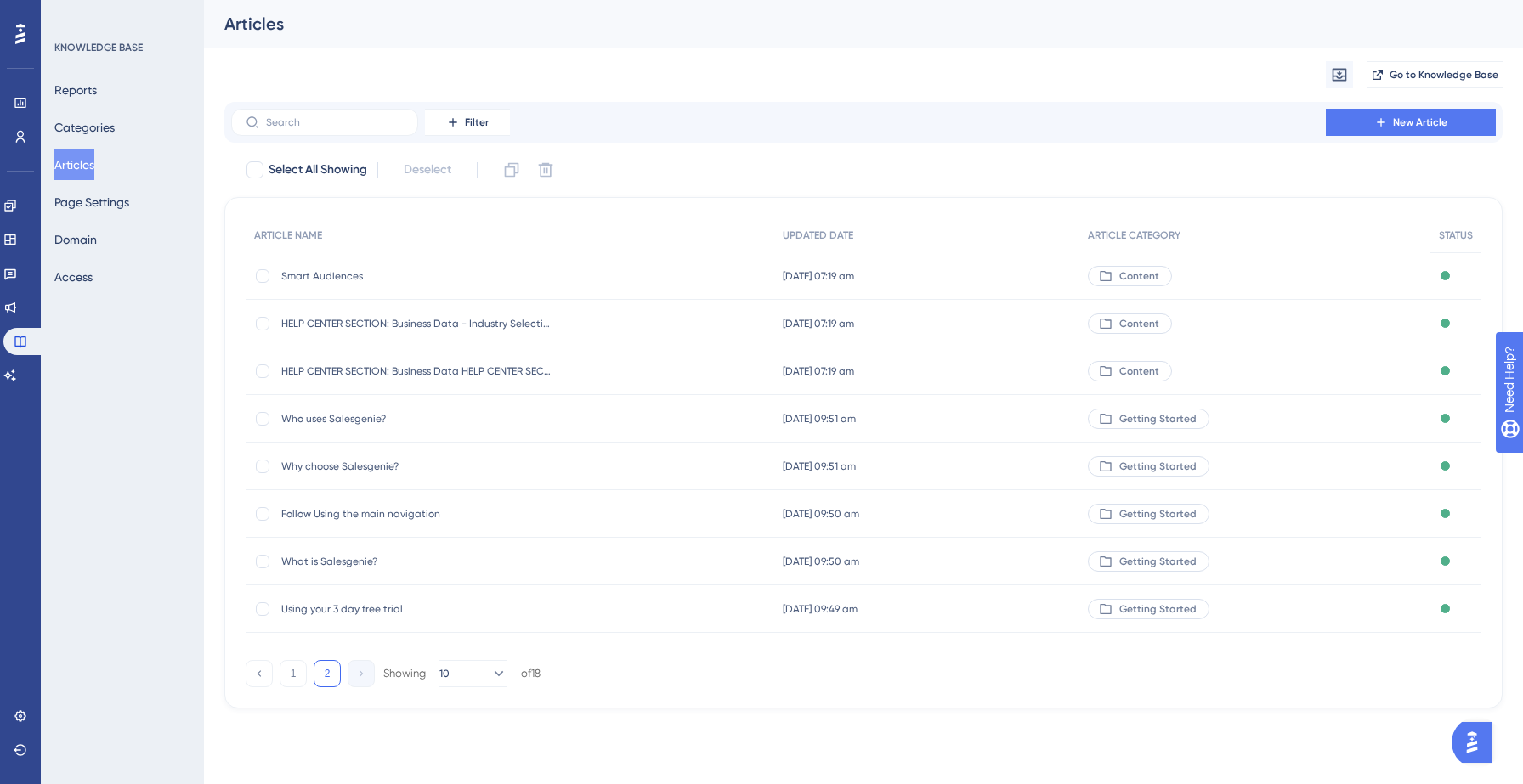
scroll to position [0, 0]
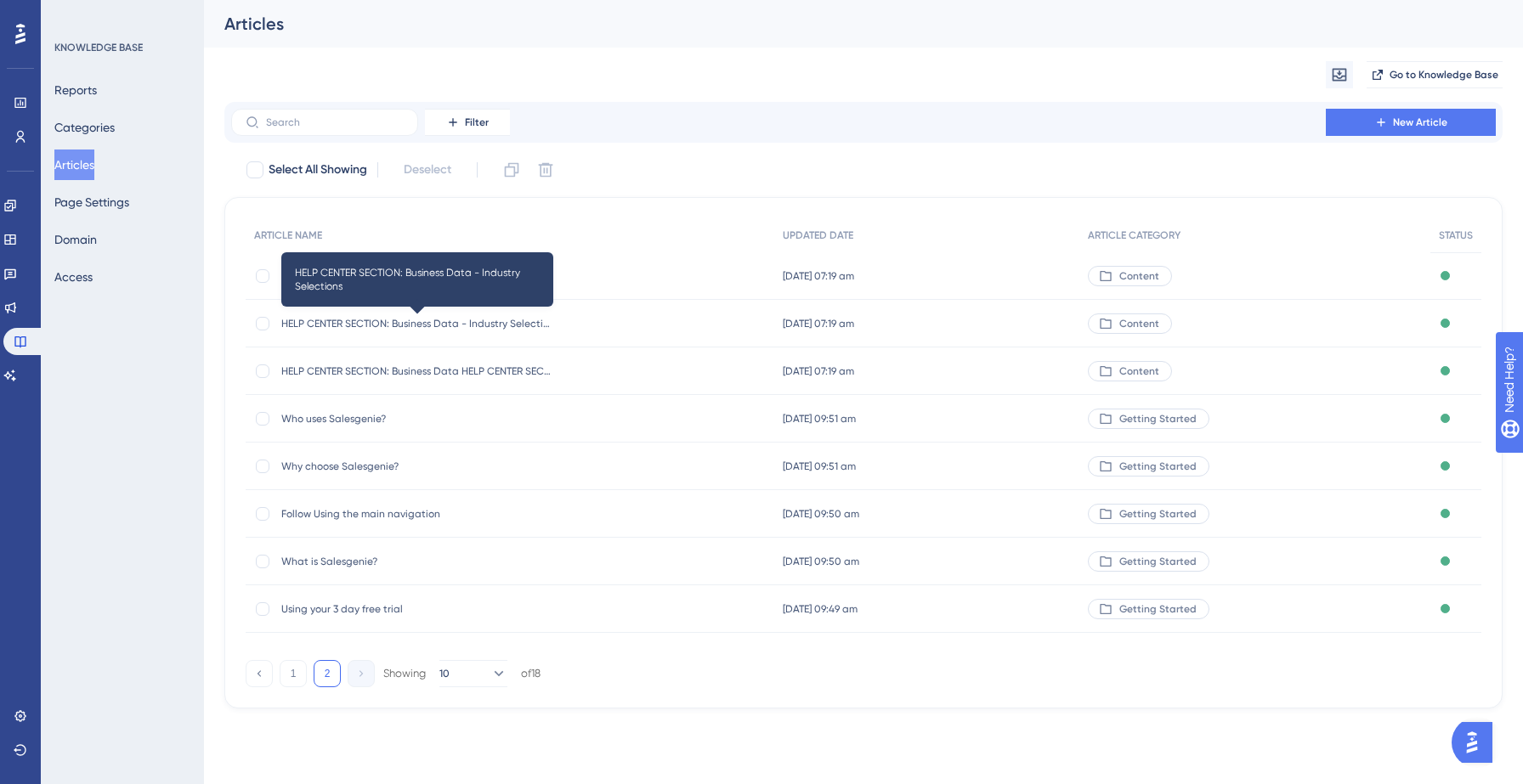
click at [455, 320] on span "HELP CENTER SECTION: Business Data - Industry Selections" at bounding box center [416, 323] width 271 height 13
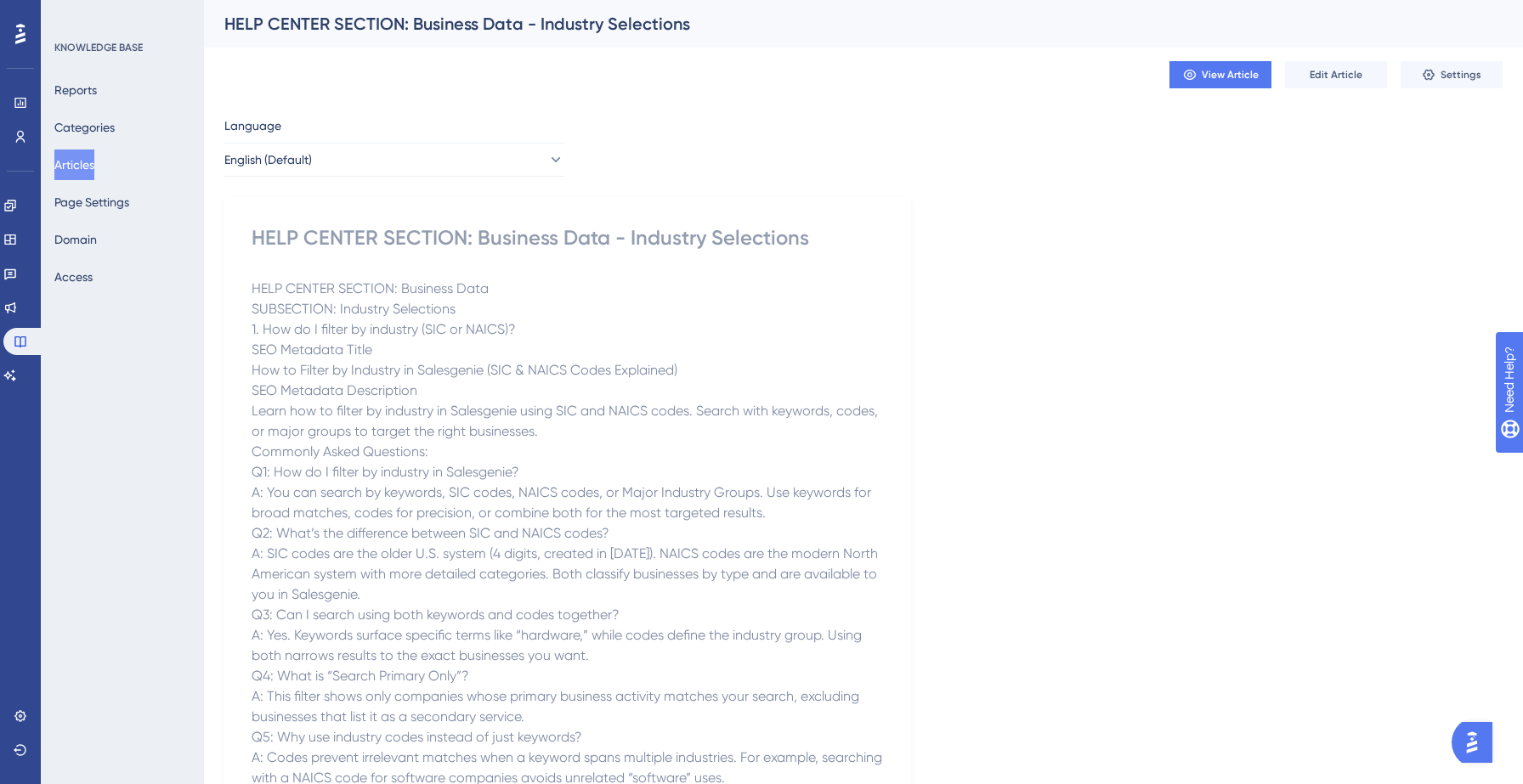
click at [88, 171] on button "Articles" at bounding box center [74, 165] width 40 height 30
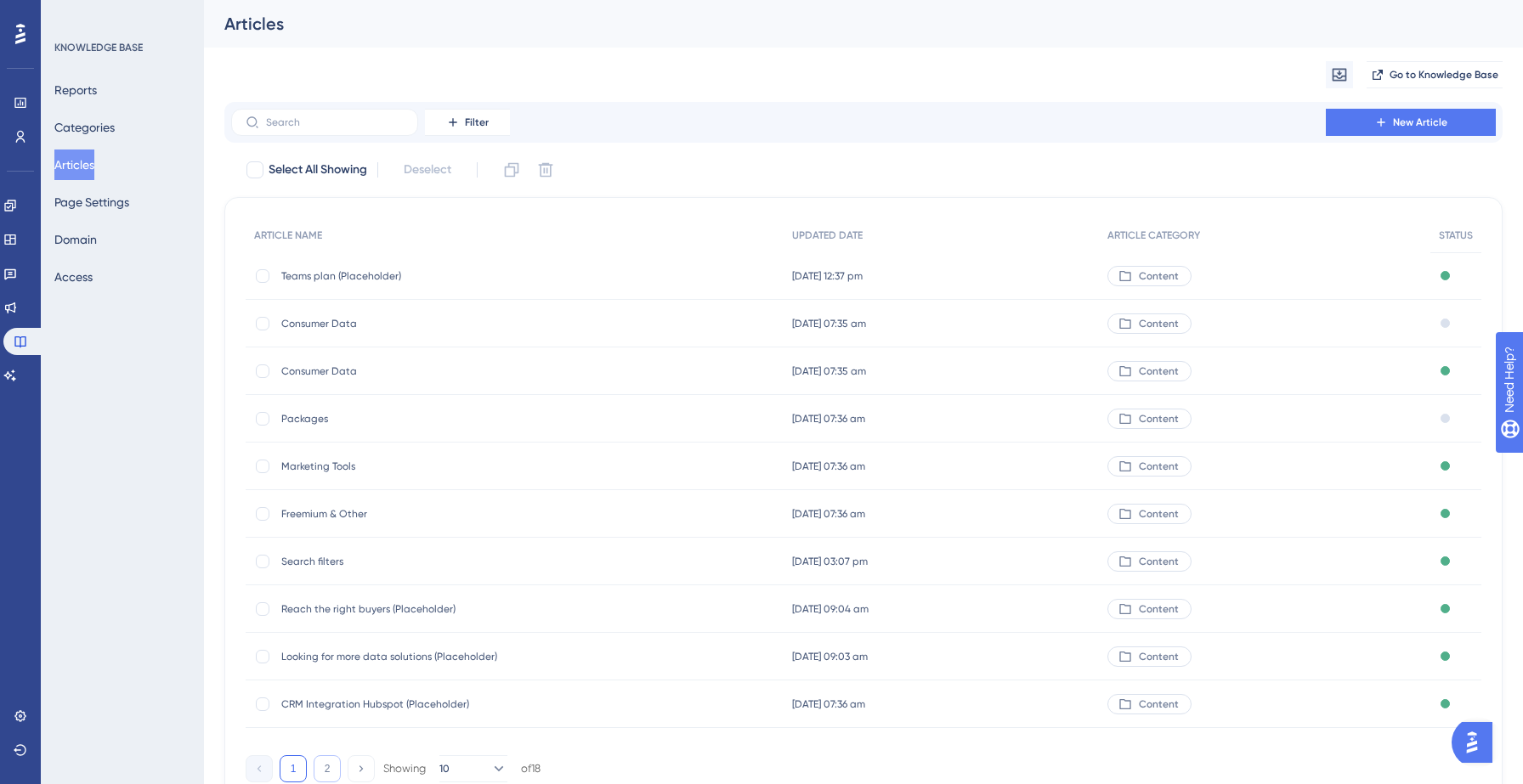
click at [324, 780] on button "2" at bounding box center [326, 769] width 27 height 27
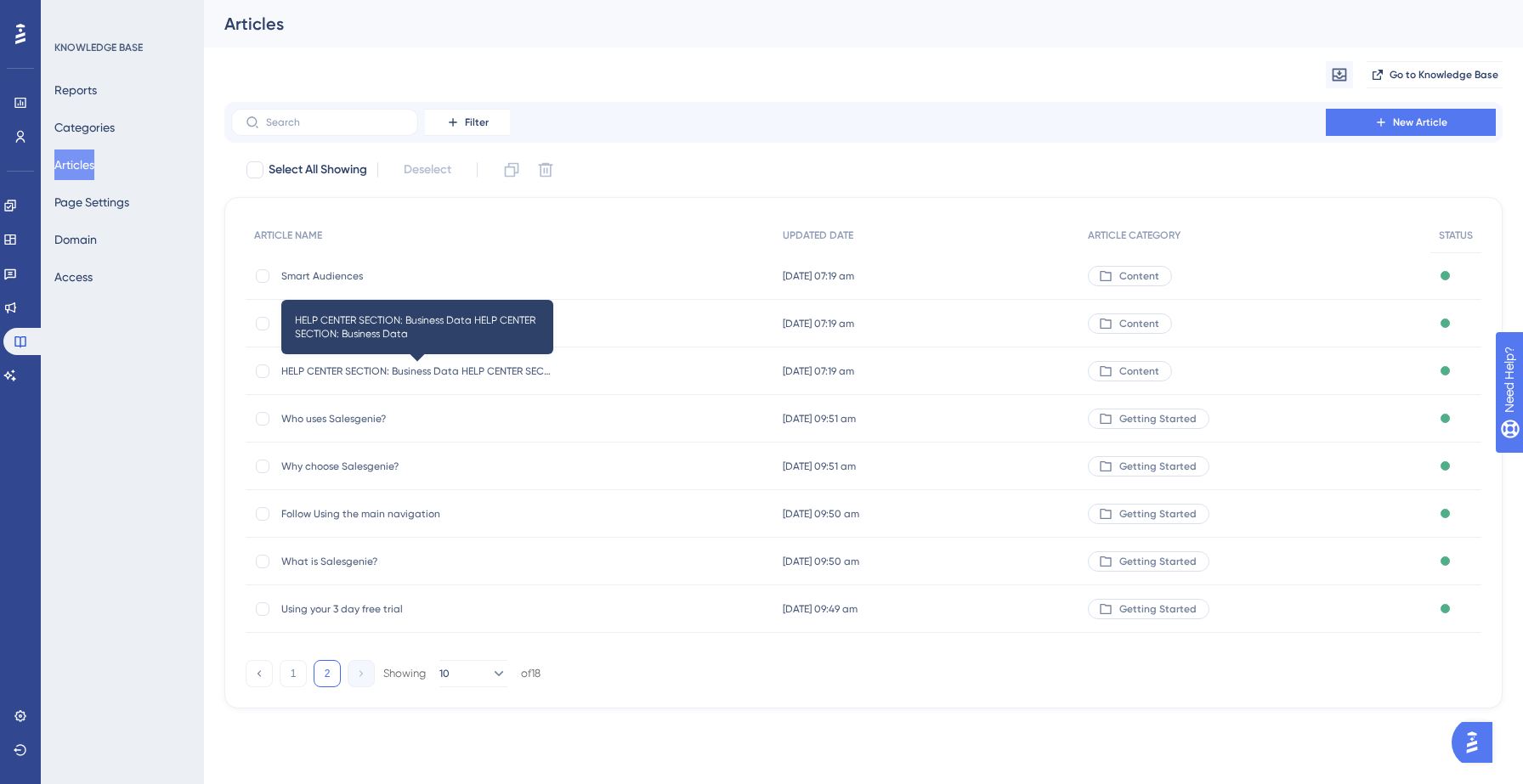
click at [368, 373] on span "HELP CENTER SECTION: Business Data HELP CENTER SECTION: Business Data" at bounding box center [416, 371] width 271 height 13
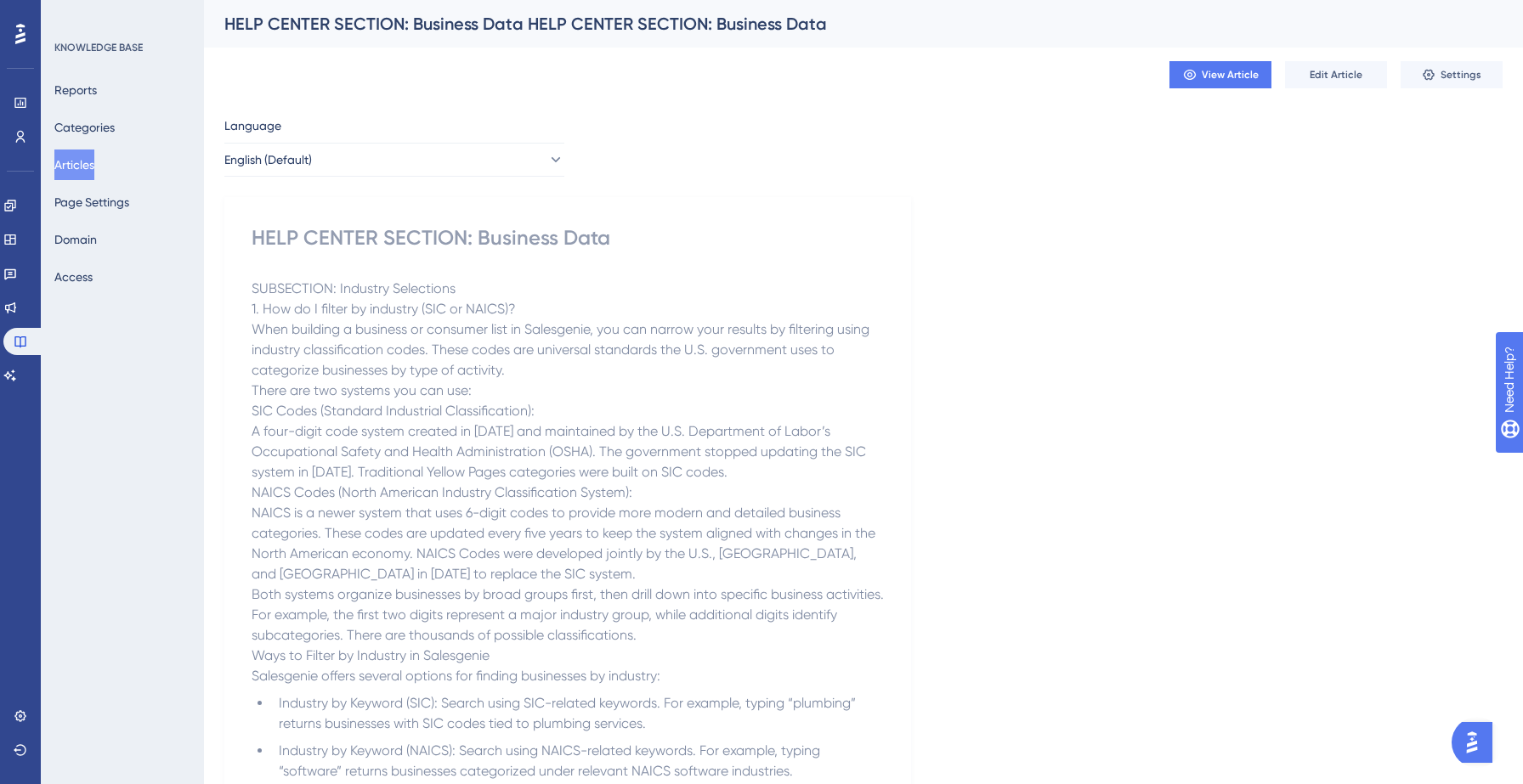
click at [95, 163] on button "Articles" at bounding box center [74, 165] width 40 height 30
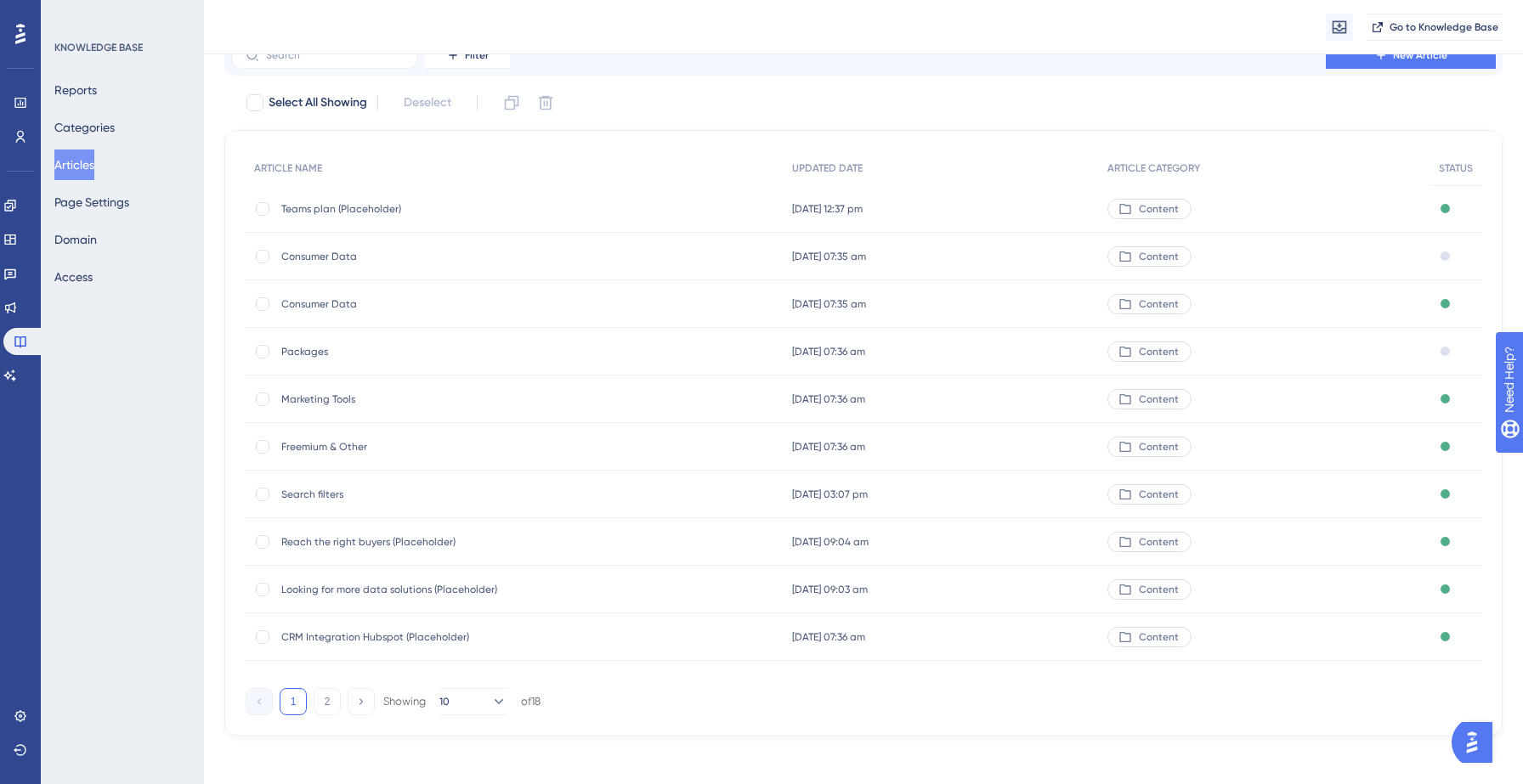
scroll to position [80, 0]
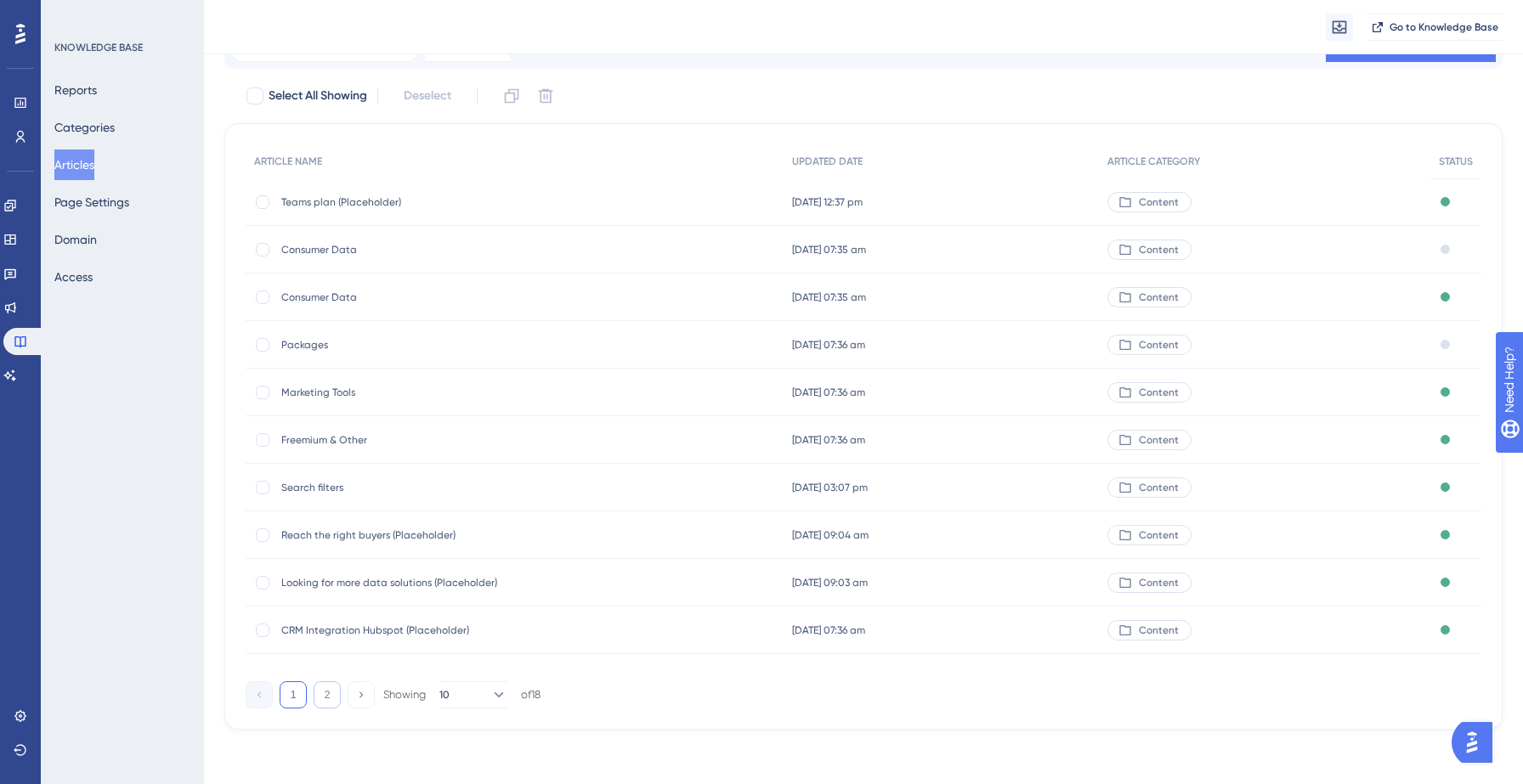
click at [328, 693] on button "2" at bounding box center [326, 694] width 27 height 27
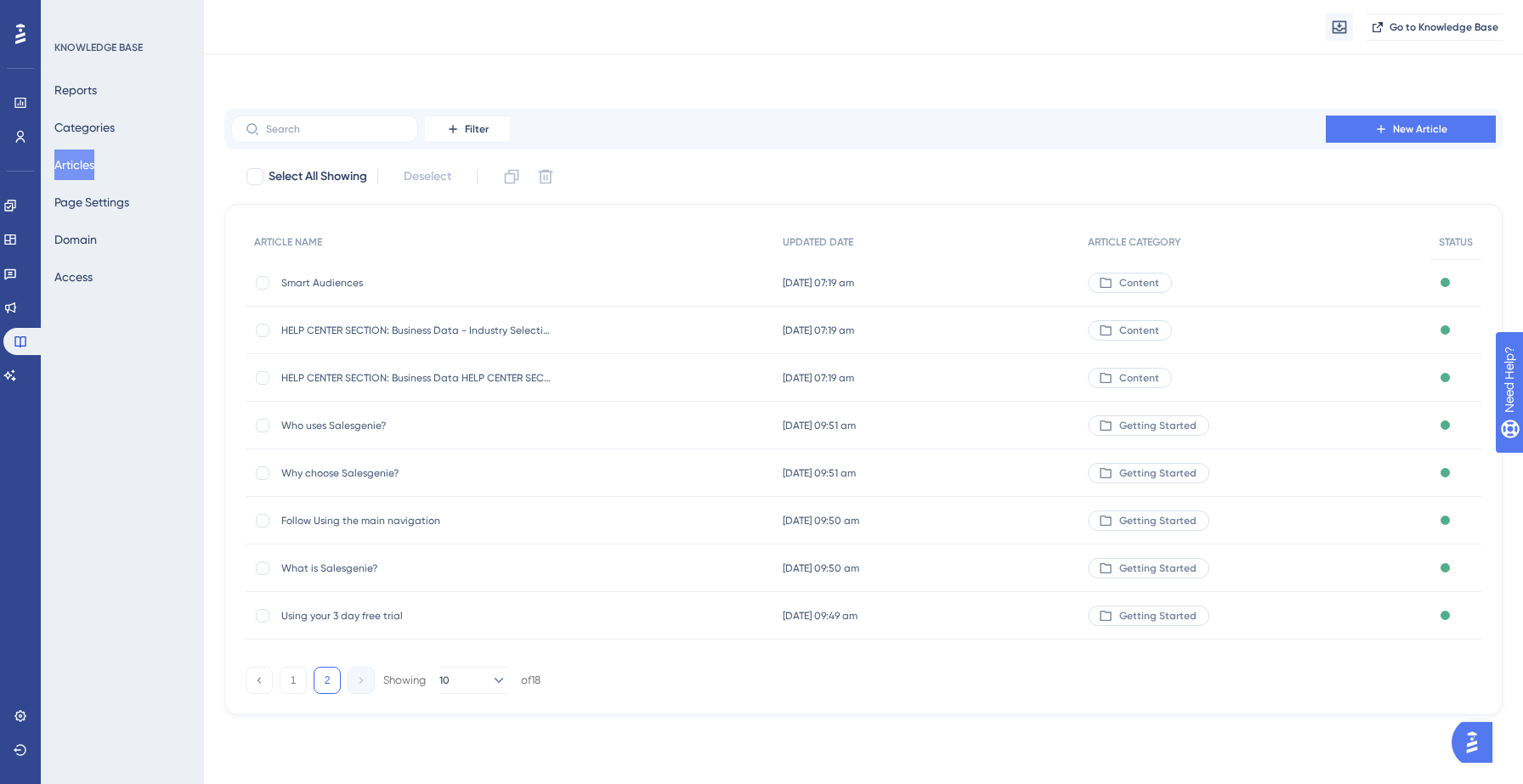
scroll to position [0, 0]
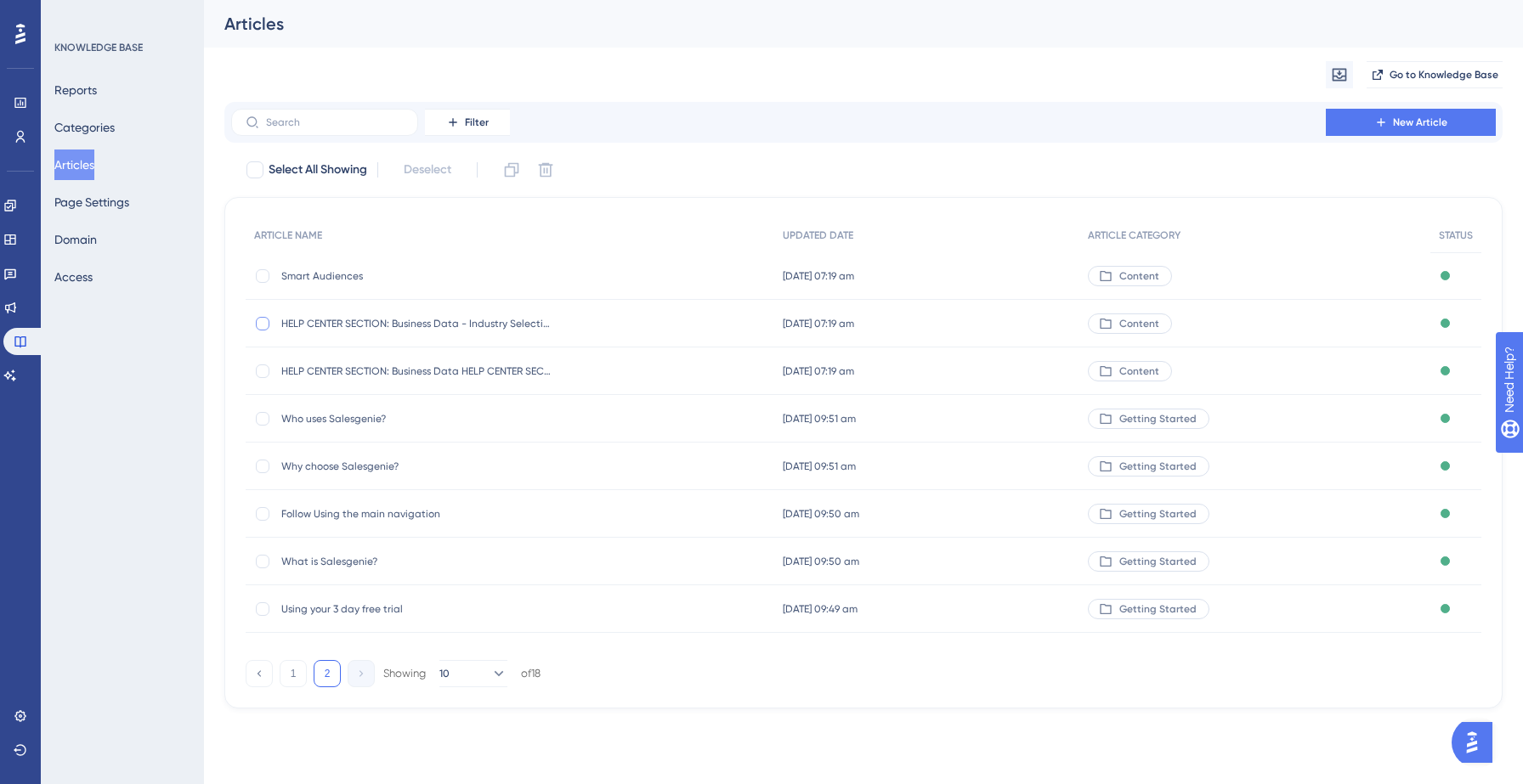
click at [263, 322] on div at bounding box center [262, 323] width 13 height 13
click at [545, 163] on icon at bounding box center [545, 169] width 14 height 14
checkbox input "false"
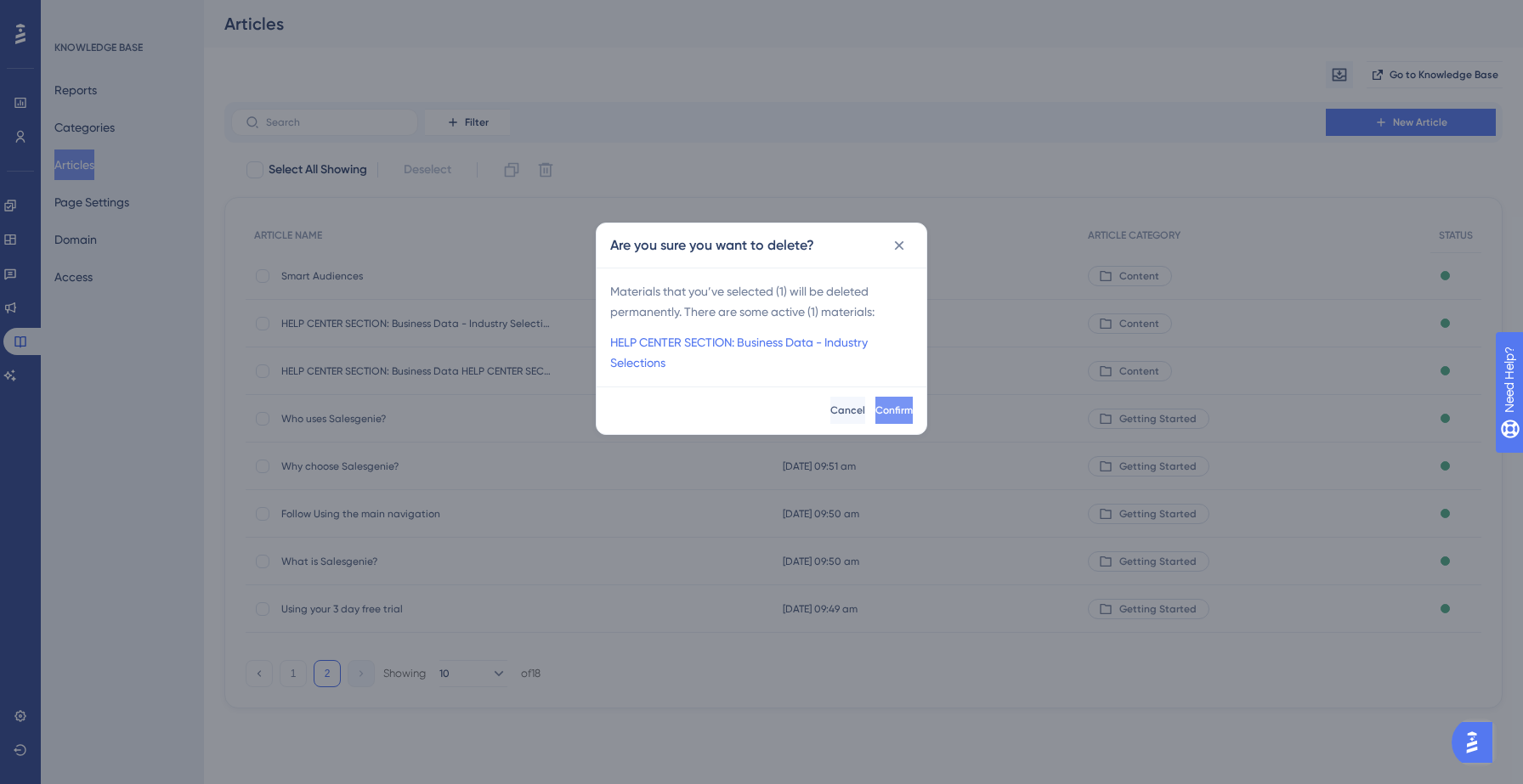
click at [875, 407] on button "Confirm" at bounding box center [894, 409] width 38 height 27
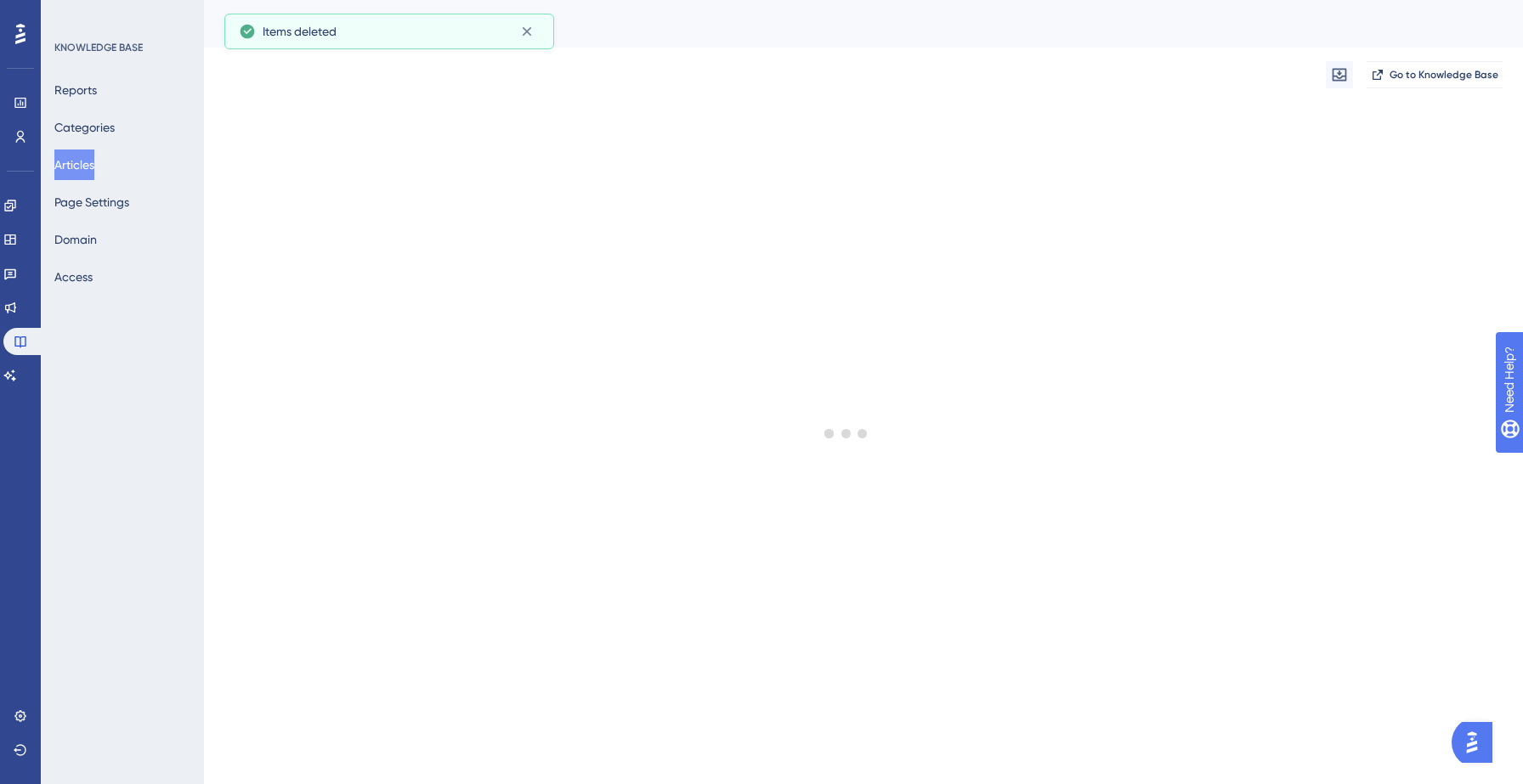
click at [86, 163] on button "Articles" at bounding box center [74, 165] width 40 height 30
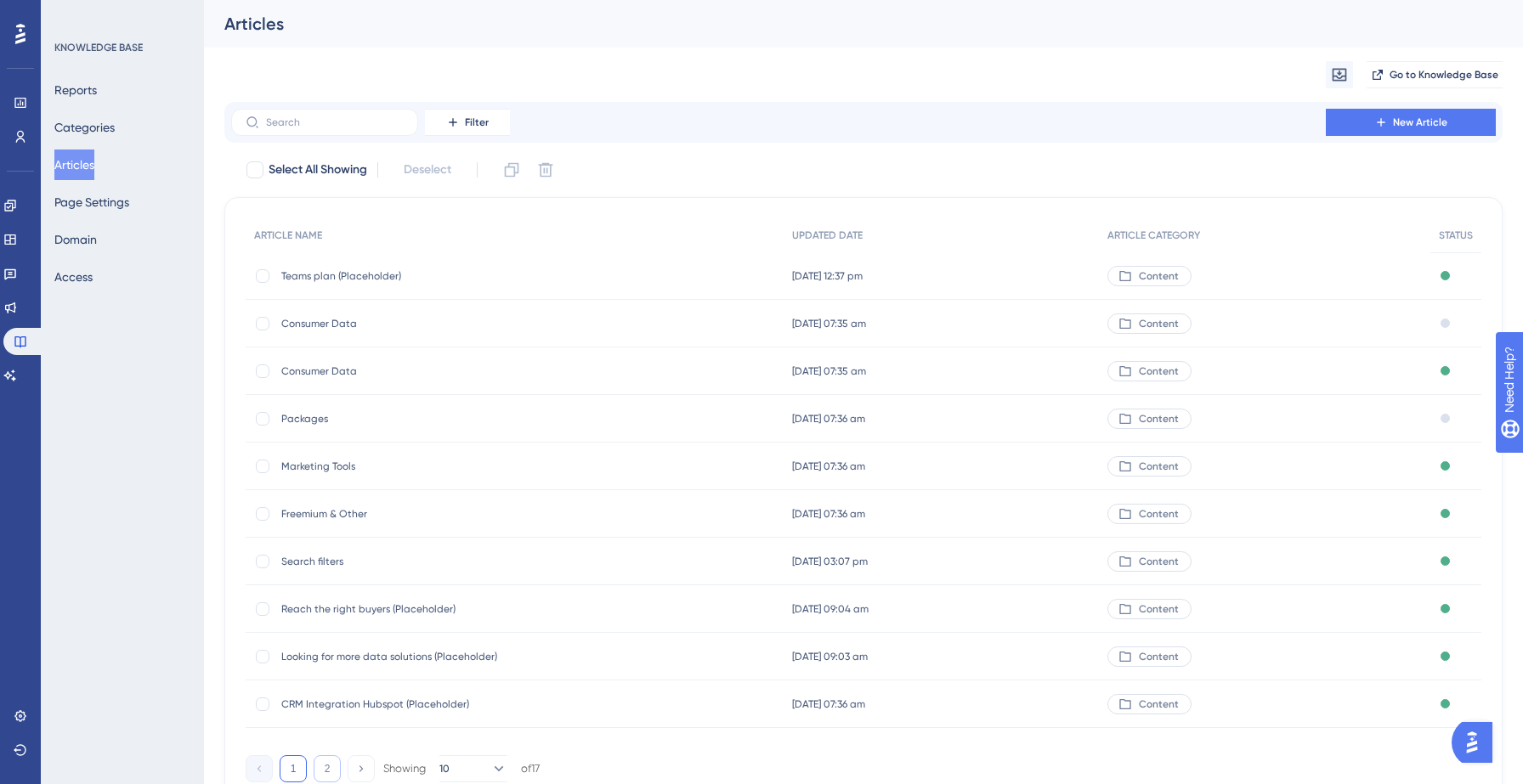
click at [322, 763] on button "2" at bounding box center [326, 769] width 27 height 27
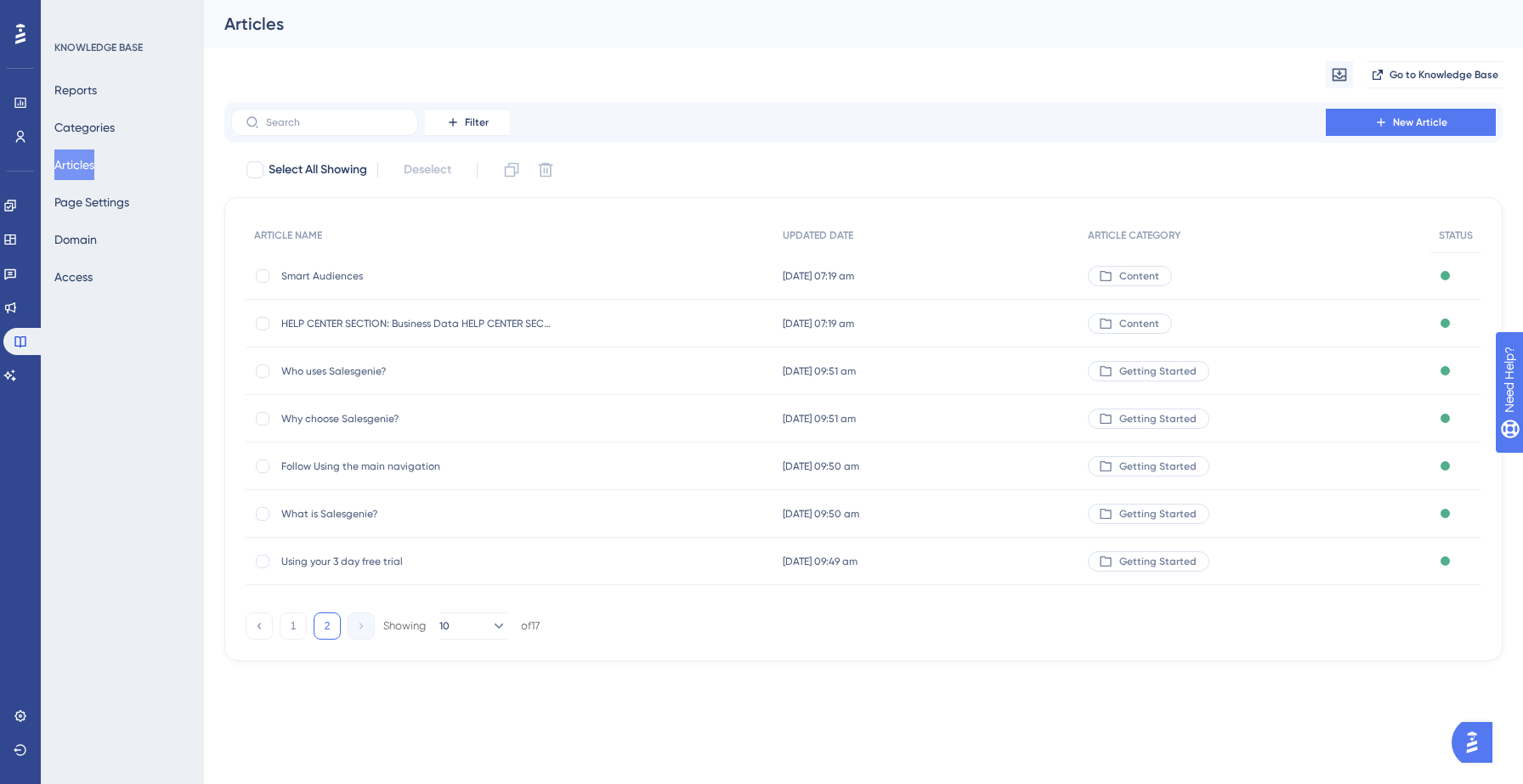
click at [89, 167] on button "Articles" at bounding box center [74, 165] width 40 height 30
click at [18, 343] on icon at bounding box center [20, 341] width 13 height 13
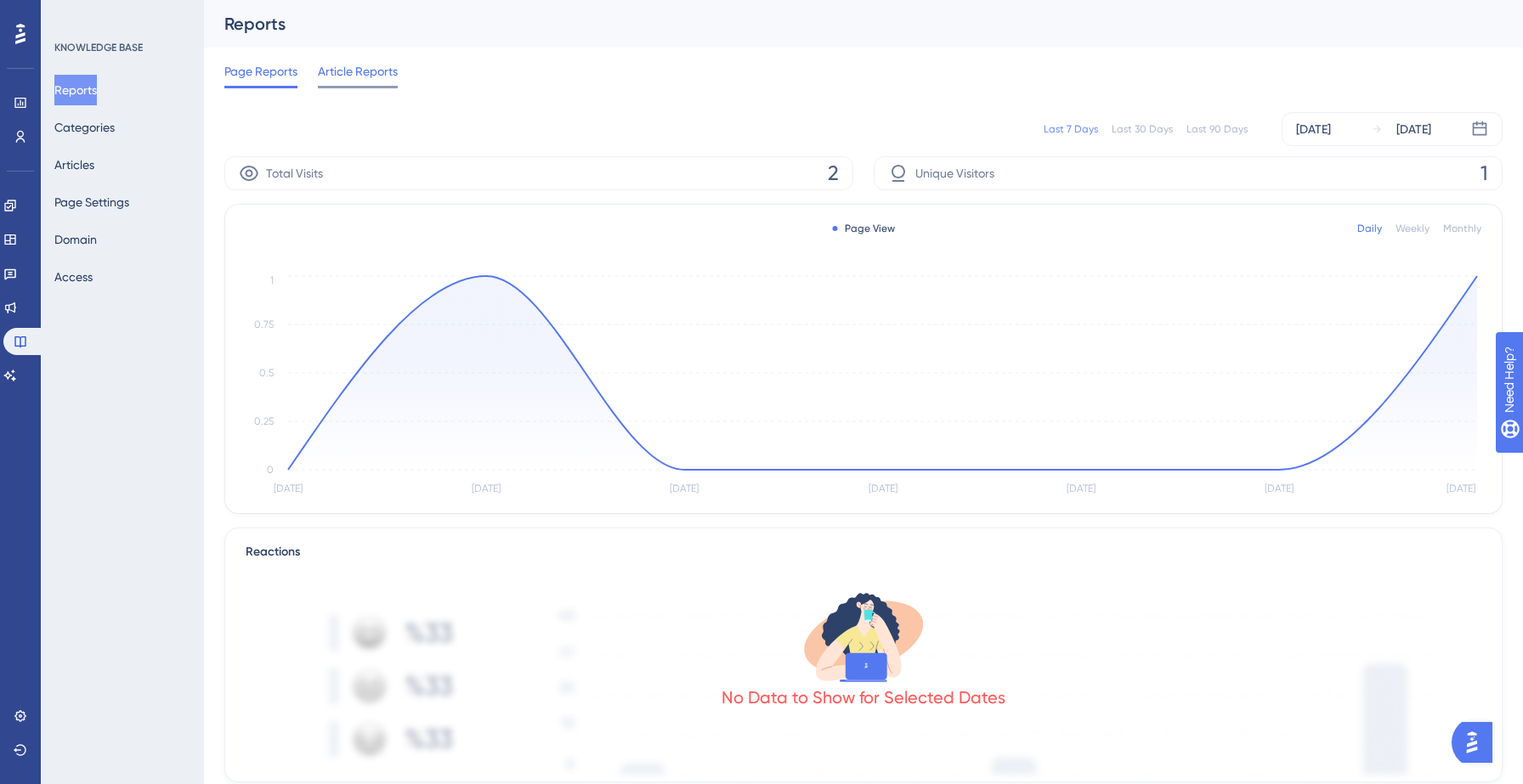
click at [361, 83] on div "Article Reports" at bounding box center [358, 75] width 79 height 27
click at [88, 171] on button "Articles" at bounding box center [74, 165] width 40 height 30
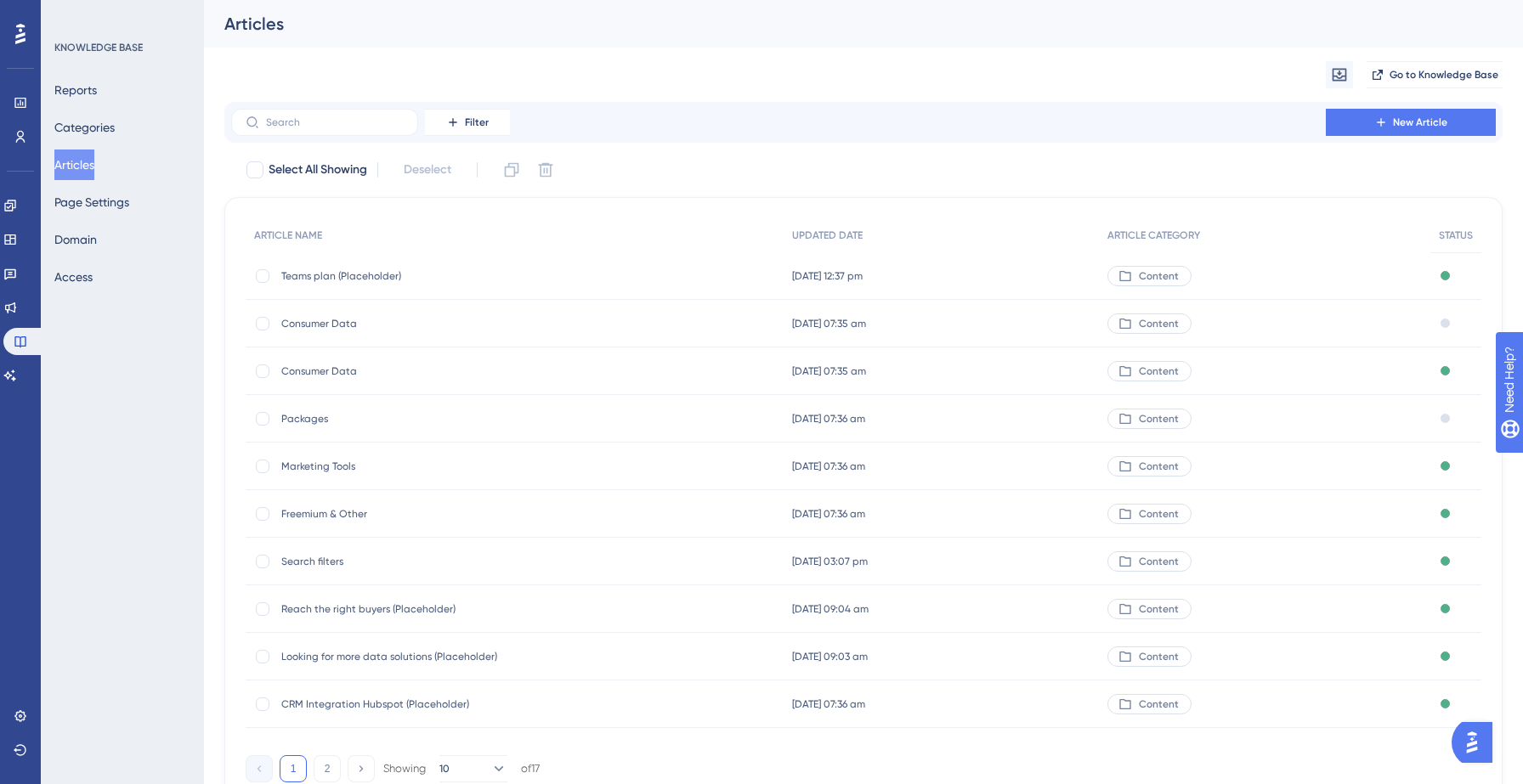
click at [823, 67] on div "Migrate from Go to Knowledge Base" at bounding box center [863, 74] width 1278 height 54
